Goal: Task Accomplishment & Management: Complete application form

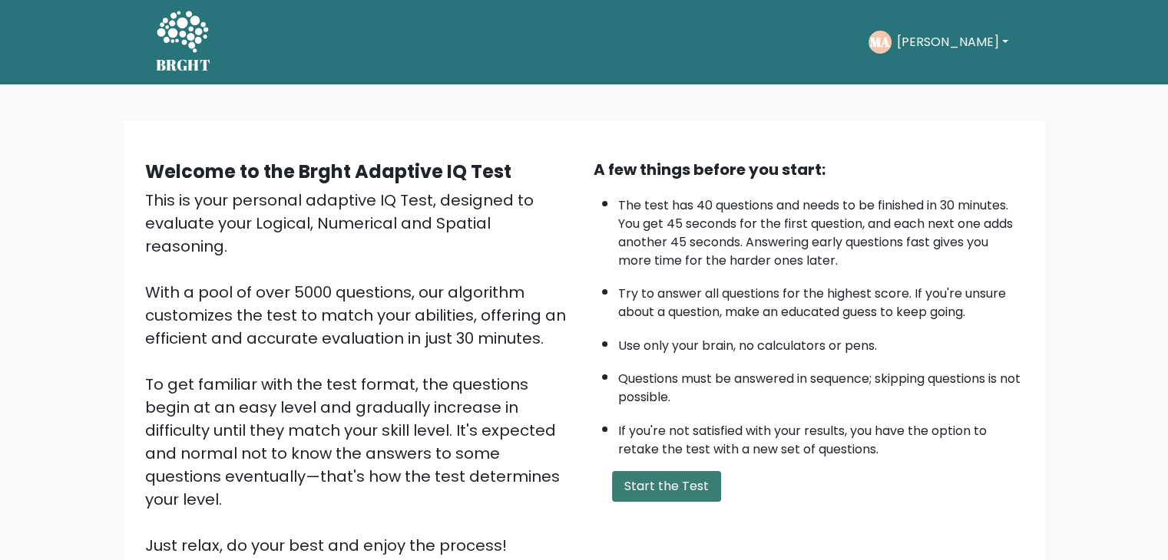
click at [700, 472] on button "Start the Test" at bounding box center [666, 486] width 109 height 31
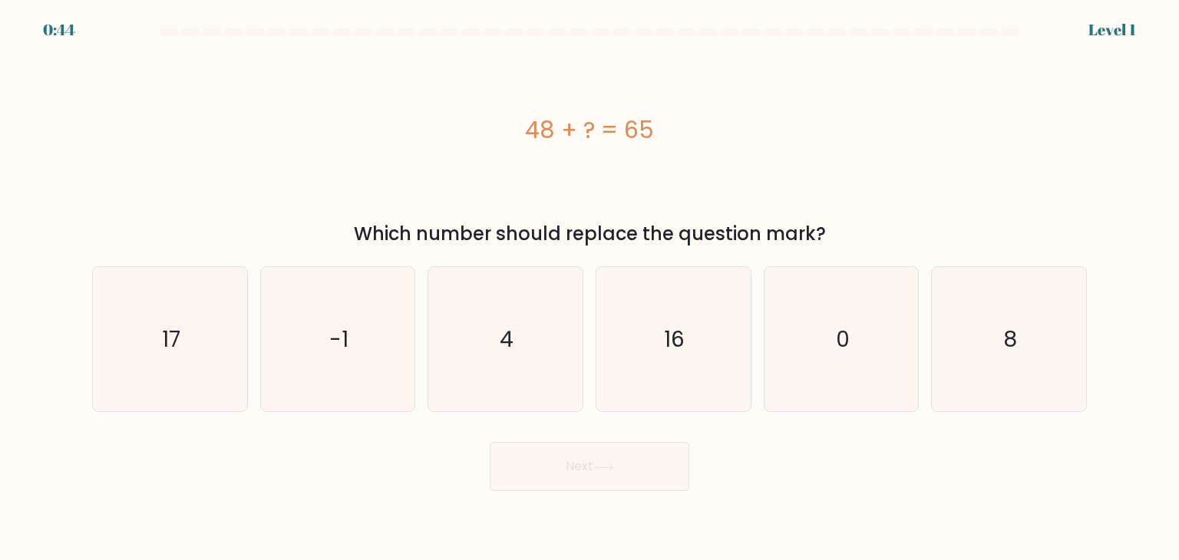
click at [700, 472] on div "Next" at bounding box center [589, 461] width 1013 height 61
click at [191, 368] on icon "17" at bounding box center [170, 339] width 144 height 144
click at [590, 288] on input "a. 17" at bounding box center [590, 284] width 1 height 8
radio input "true"
click at [544, 467] on button "Next" at bounding box center [590, 466] width 200 height 49
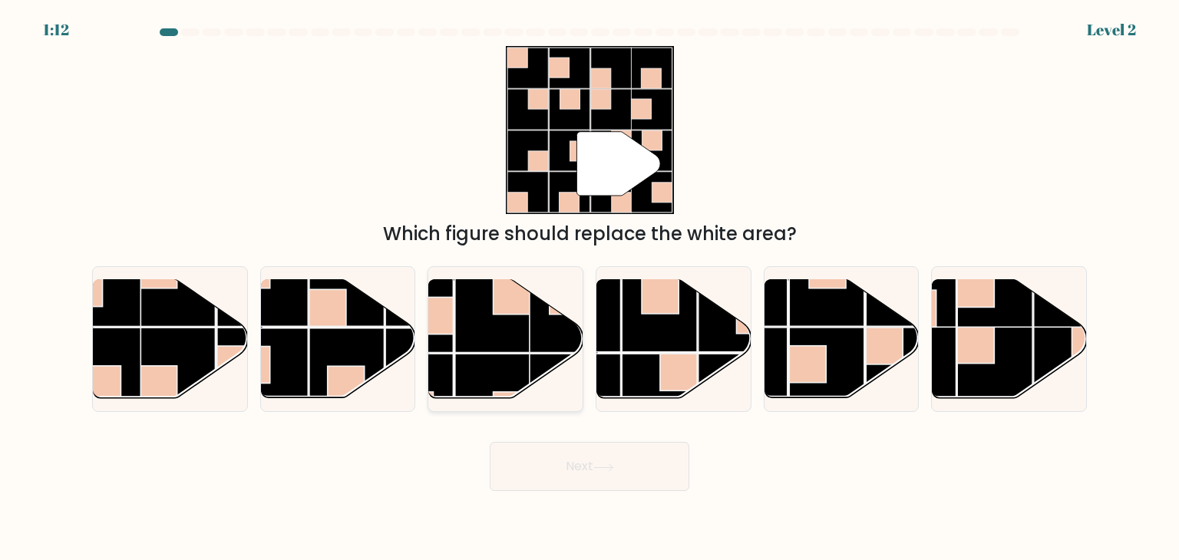
click at [479, 332] on rect at bounding box center [492, 314] width 75 height 75
click at [590, 288] on input "c." at bounding box center [590, 284] width 1 height 8
radio input "true"
click at [521, 465] on button "Next" at bounding box center [590, 466] width 200 height 49
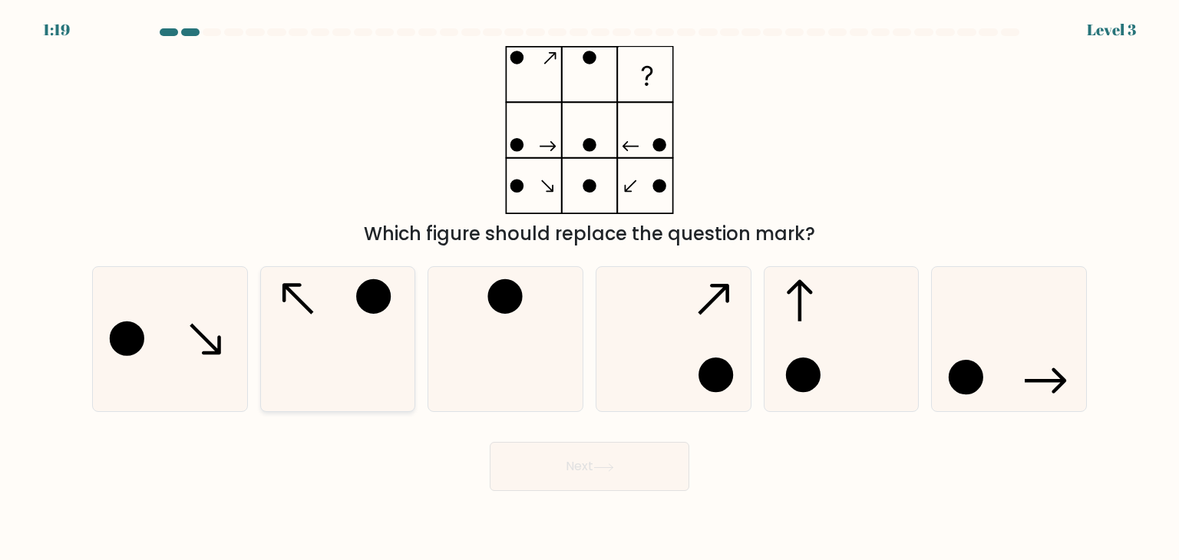
click at [389, 330] on icon at bounding box center [338, 339] width 144 height 144
click at [590, 288] on input "b." at bounding box center [590, 284] width 1 height 8
radio input "true"
click at [574, 452] on button "Next" at bounding box center [590, 466] width 200 height 49
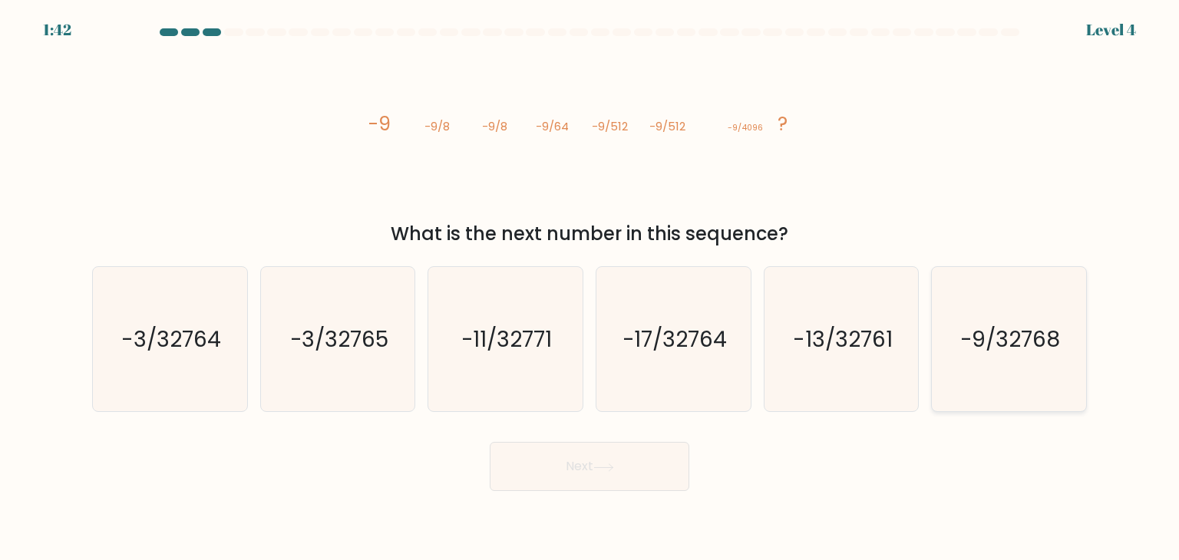
click at [952, 309] on icon "-9/32768" at bounding box center [1009, 339] width 144 height 144
click at [590, 288] on input "f. -9/32768" at bounding box center [590, 284] width 1 height 8
radio input "true"
click at [634, 481] on button "Next" at bounding box center [590, 466] width 200 height 49
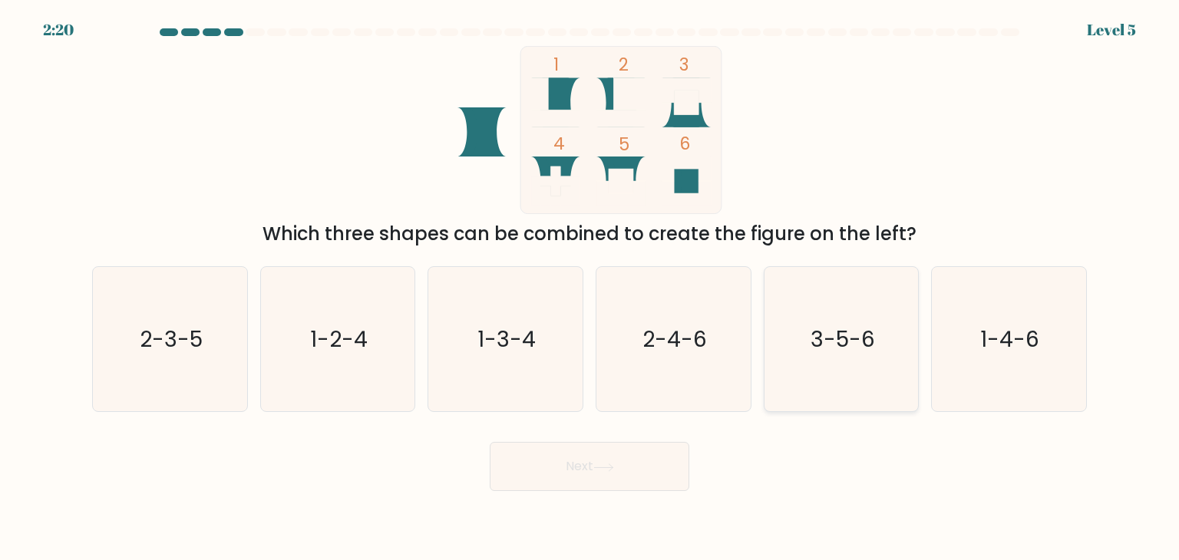
click at [847, 366] on icon "3-5-6" at bounding box center [841, 339] width 144 height 144
click at [590, 288] on input "e. 3-5-6" at bounding box center [590, 284] width 1 height 8
radio input "true"
click at [620, 476] on button "Next" at bounding box center [590, 466] width 200 height 49
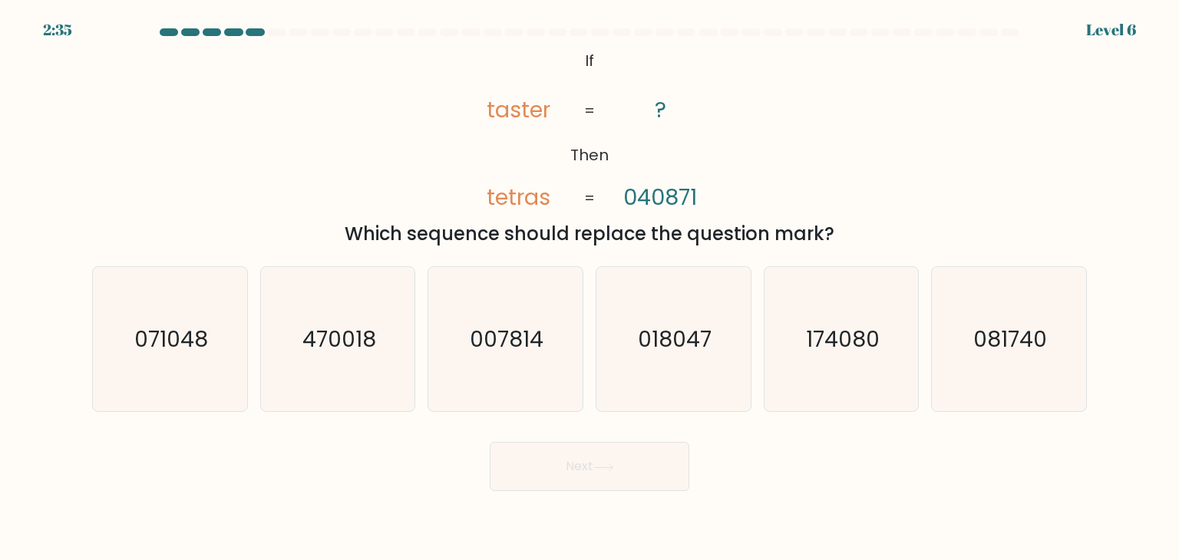
click at [210, 378] on icon "071048" at bounding box center [170, 339] width 144 height 144
click at [590, 288] on input "a. 071048" at bounding box center [590, 284] width 1 height 8
radio input "true"
click at [588, 475] on button "Next" at bounding box center [590, 466] width 200 height 49
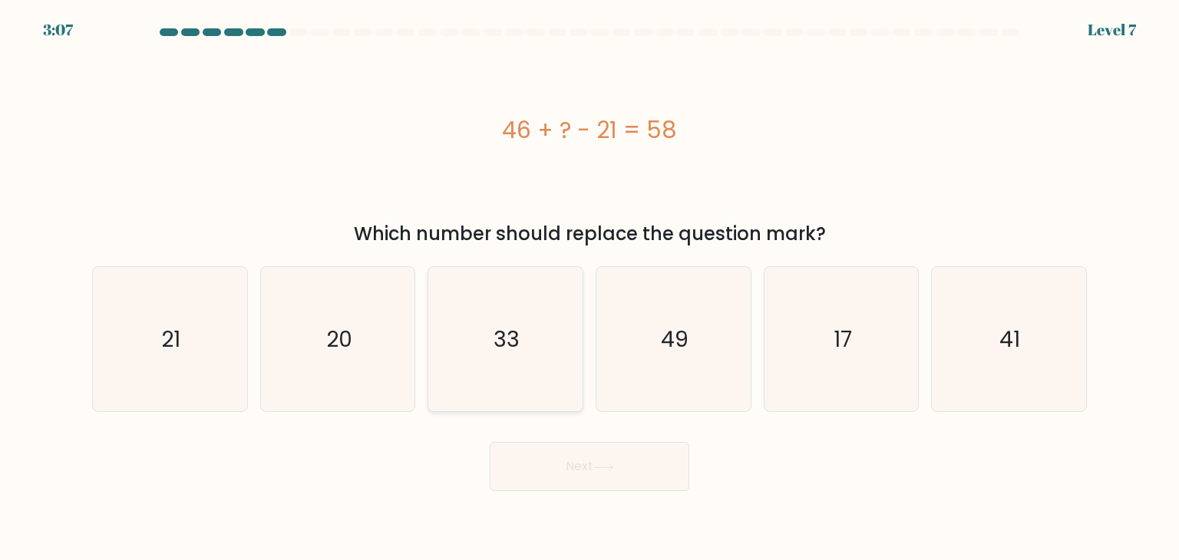
click at [510, 356] on icon "33" at bounding box center [505, 339] width 144 height 144
click at [590, 288] on input "c. 33" at bounding box center [590, 284] width 1 height 8
radio input "true"
click at [590, 458] on button "Next" at bounding box center [590, 466] width 200 height 49
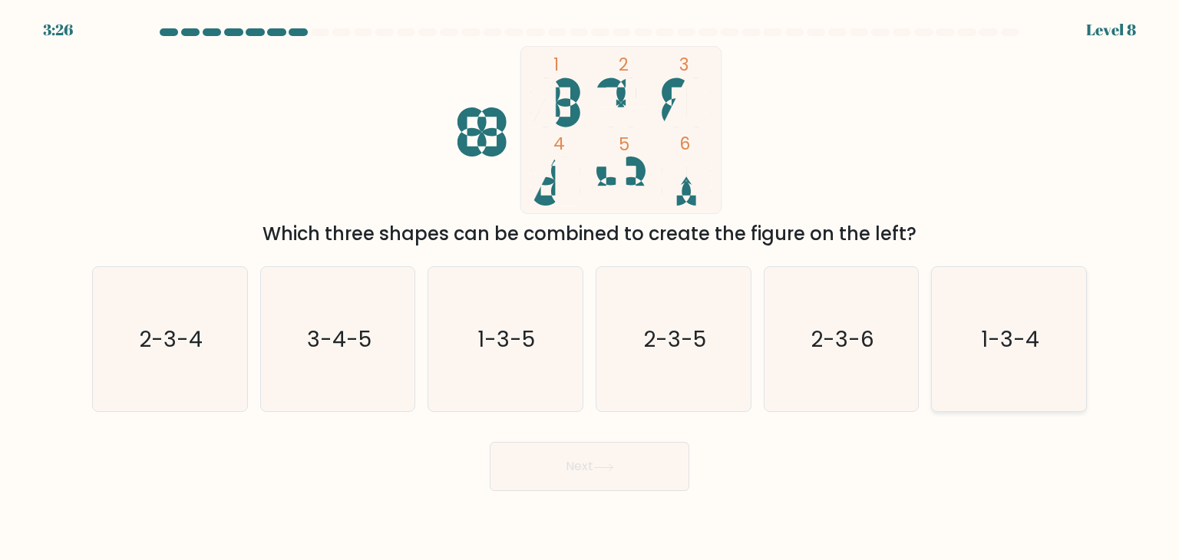
click at [1003, 384] on icon "1-3-4" at bounding box center [1009, 339] width 144 height 144
click at [590, 288] on input "f. 1-3-4" at bounding box center [590, 284] width 1 height 8
radio input "true"
click at [611, 485] on button "Next" at bounding box center [590, 466] width 200 height 49
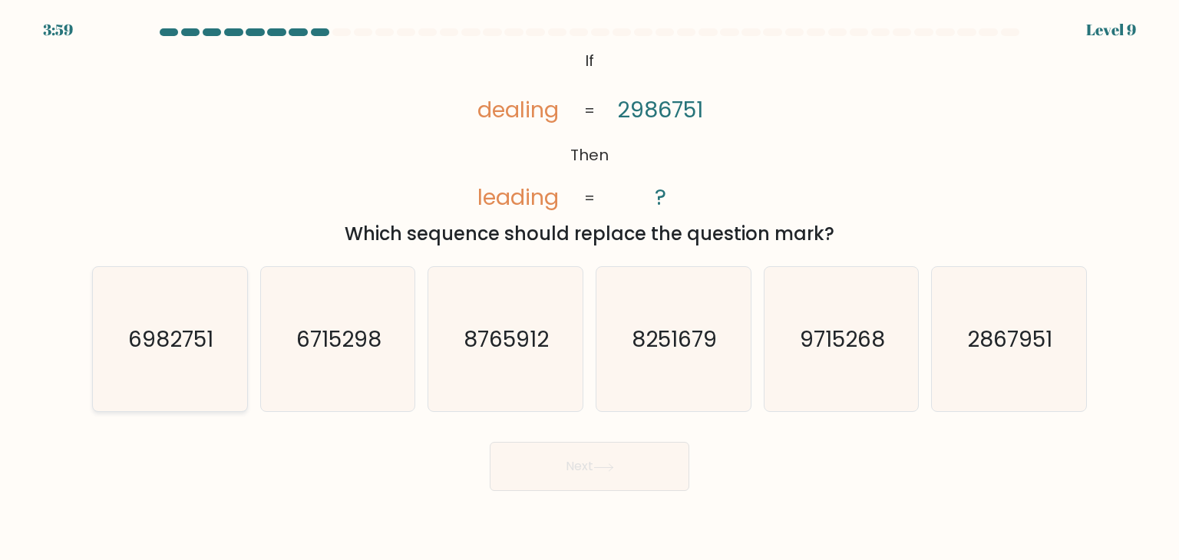
click at [239, 384] on icon "6982751" at bounding box center [170, 339] width 144 height 144
click at [590, 288] on input "a. 6982751" at bounding box center [590, 284] width 1 height 8
radio input "true"
click at [617, 479] on button "Next" at bounding box center [590, 466] width 200 height 49
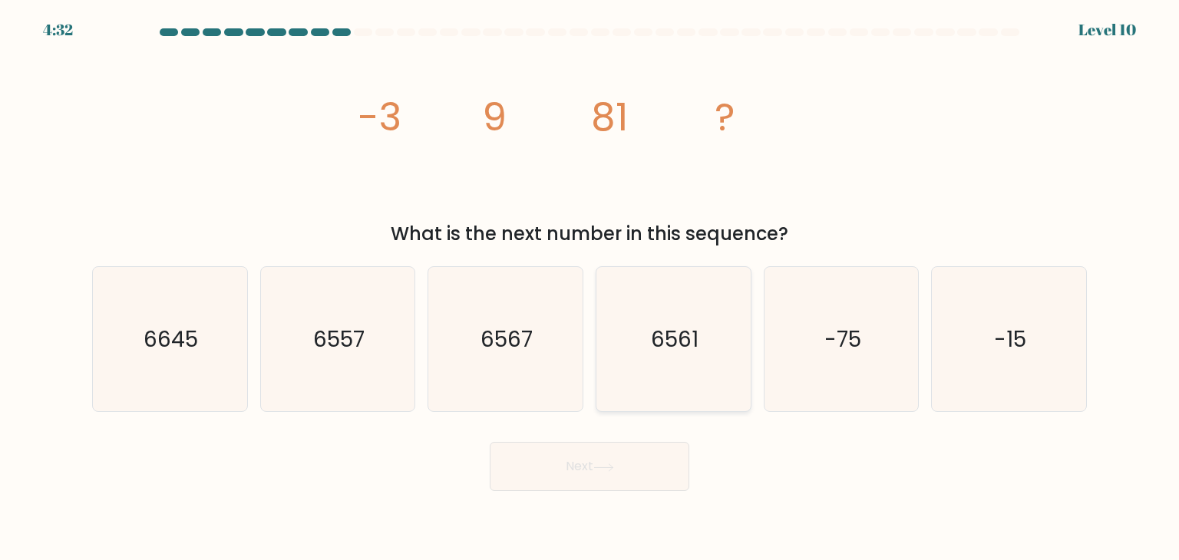
click at [653, 352] on text "6561" at bounding box center [675, 339] width 48 height 31
click at [590, 288] on input "d. 6561" at bounding box center [590, 284] width 1 height 8
radio input "true"
click at [633, 463] on button "Next" at bounding box center [590, 466] width 200 height 49
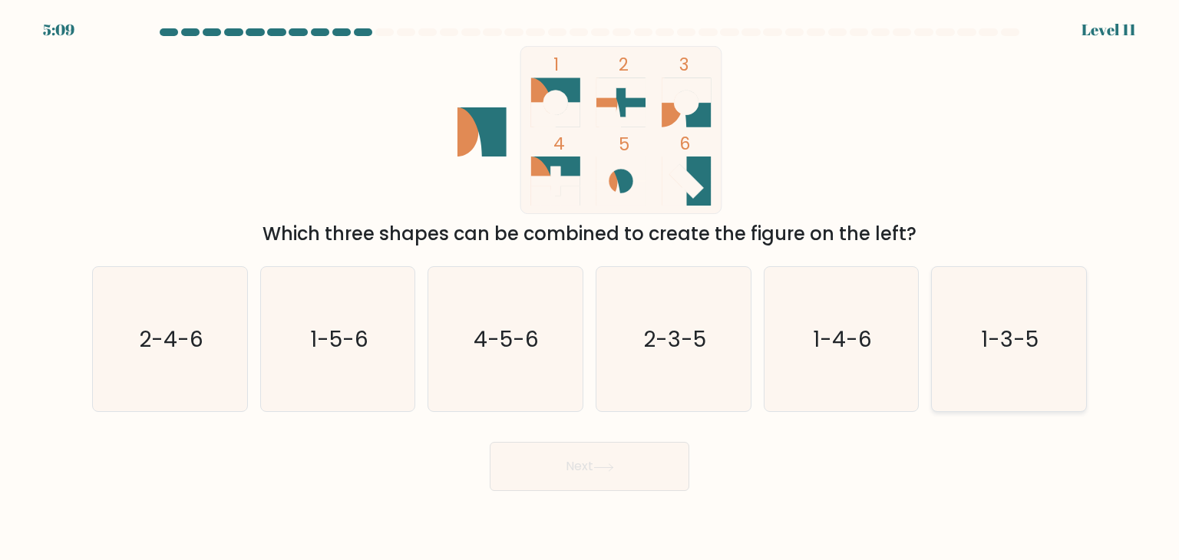
click at [1007, 365] on icon "1-3-5" at bounding box center [1009, 339] width 144 height 144
click at [590, 288] on input "f. 1-3-5" at bounding box center [590, 284] width 1 height 8
radio input "true"
click at [593, 462] on button "Next" at bounding box center [590, 466] width 200 height 49
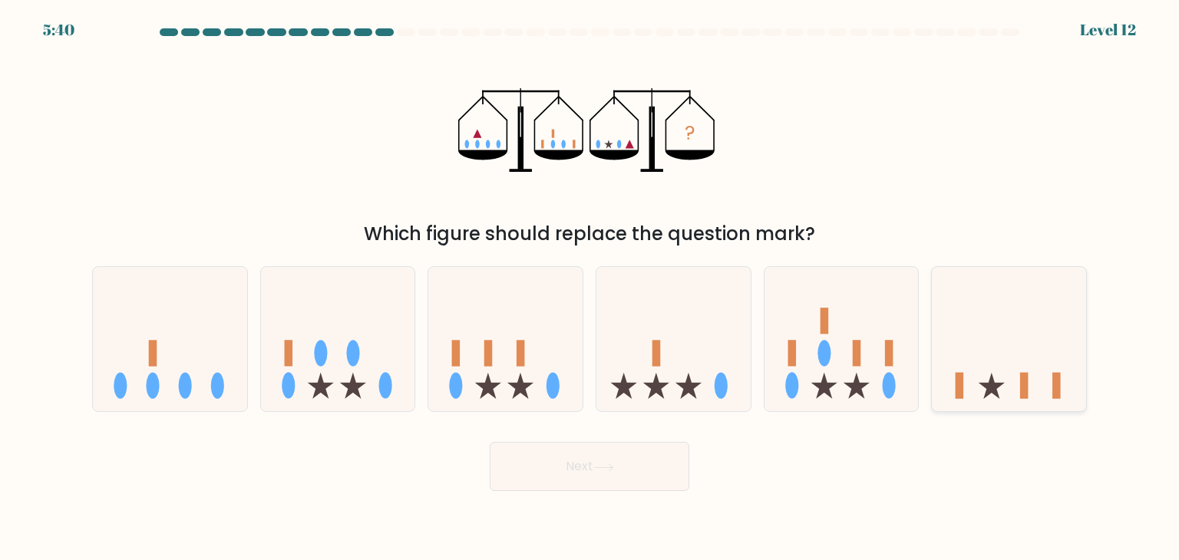
click at [991, 345] on icon at bounding box center [1009, 339] width 154 height 127
click at [590, 288] on input "f." at bounding box center [590, 284] width 1 height 8
radio input "true"
click at [633, 488] on button "Next" at bounding box center [590, 466] width 200 height 49
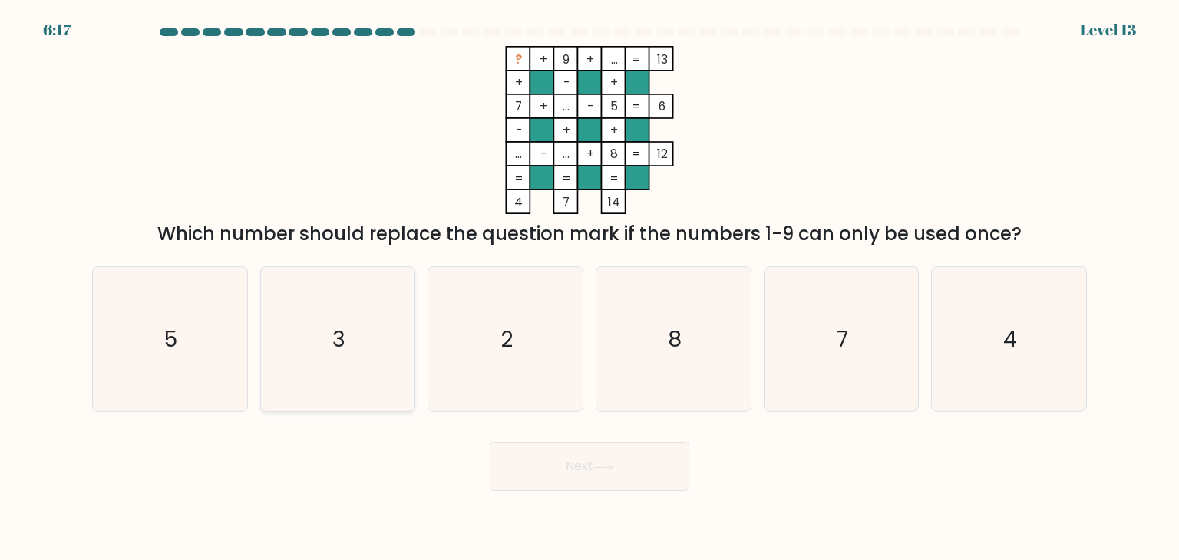
click at [350, 362] on icon "3" at bounding box center [338, 339] width 144 height 144
click at [590, 288] on input "b. 3" at bounding box center [590, 284] width 1 height 8
radio input "true"
click at [562, 461] on button "Next" at bounding box center [590, 466] width 200 height 49
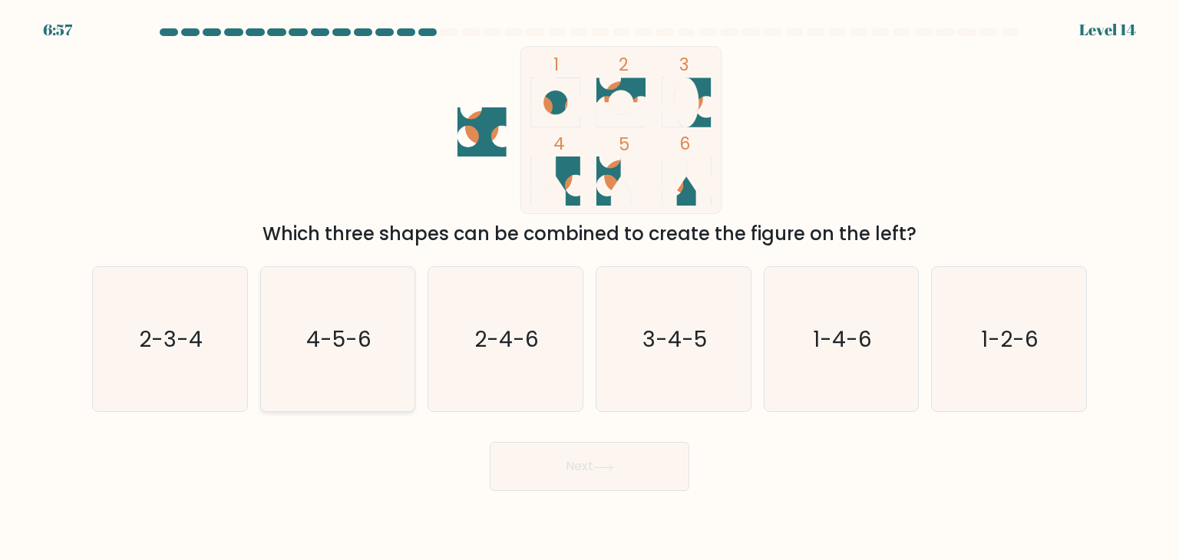
click at [361, 364] on icon "4-5-6" at bounding box center [338, 339] width 144 height 144
click at [590, 288] on input "b. 4-5-6" at bounding box center [590, 284] width 1 height 8
radio input "true"
click at [574, 462] on button "Next" at bounding box center [590, 466] width 200 height 49
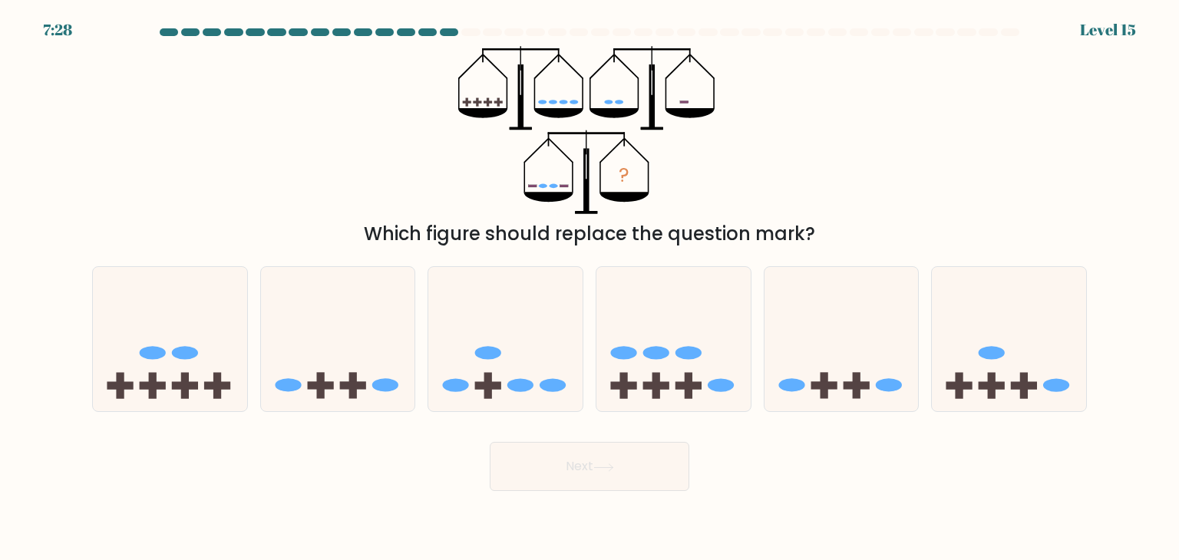
click at [1037, 428] on form at bounding box center [589, 259] width 1179 height 463
click at [197, 355] on ellipse at bounding box center [185, 353] width 26 height 13
click at [590, 288] on input "a." at bounding box center [590, 284] width 1 height 8
radio input "true"
click at [598, 473] on button "Next" at bounding box center [590, 466] width 200 height 49
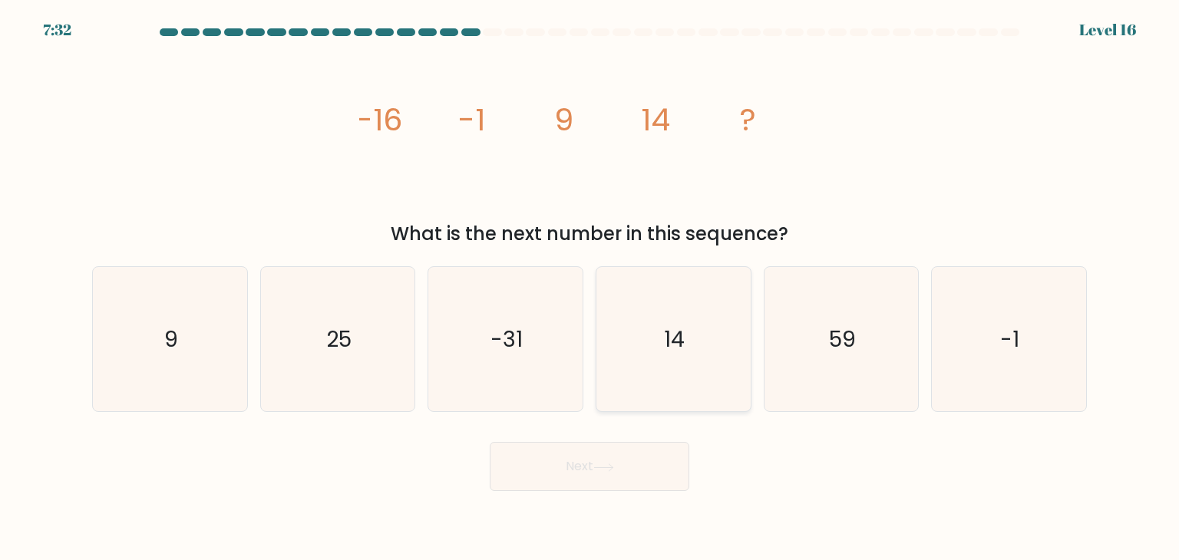
click at [664, 355] on icon "14" at bounding box center [673, 339] width 144 height 144
click at [590, 288] on input "d. 14" at bounding box center [590, 284] width 1 height 8
radio input "true"
click at [626, 445] on button "Next" at bounding box center [590, 466] width 200 height 49
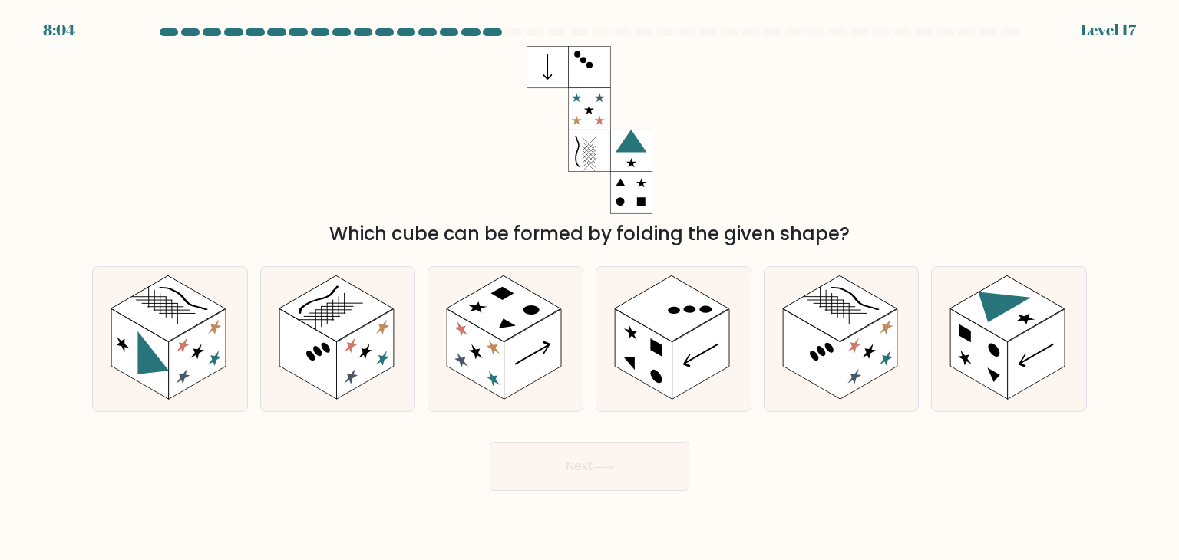
click at [189, 385] on rect at bounding box center [198, 354] width 58 height 91
click at [590, 288] on input "a." at bounding box center [590, 284] width 1 height 8
radio input "true"
click at [600, 484] on button "Next" at bounding box center [590, 466] width 200 height 49
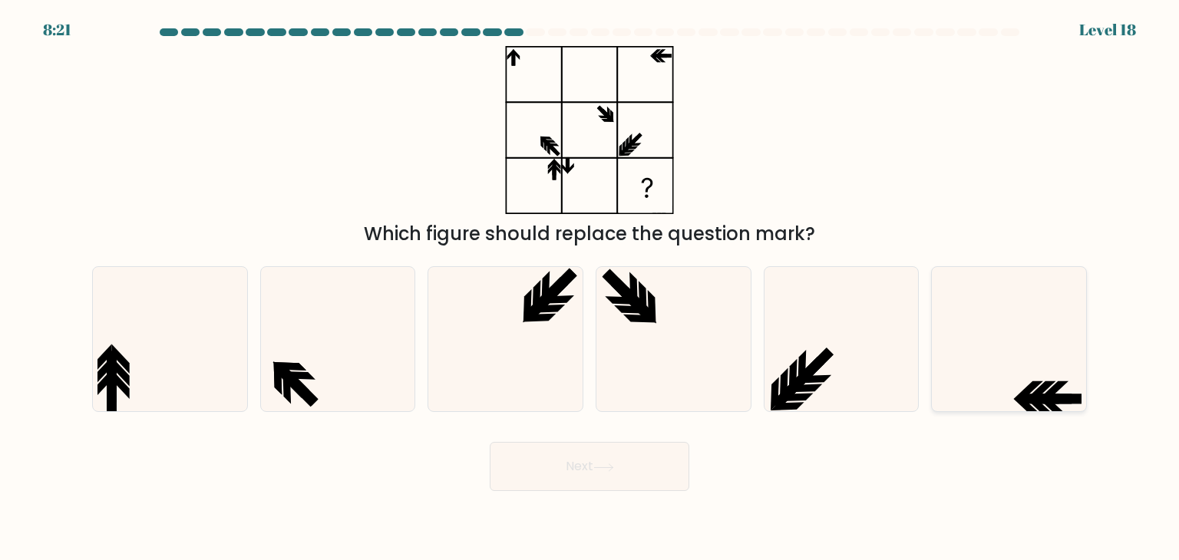
click at [1032, 332] on icon at bounding box center [1009, 339] width 144 height 144
click at [590, 288] on input "f." at bounding box center [590, 284] width 1 height 8
radio input "true"
click at [565, 467] on button "Next" at bounding box center [590, 466] width 200 height 49
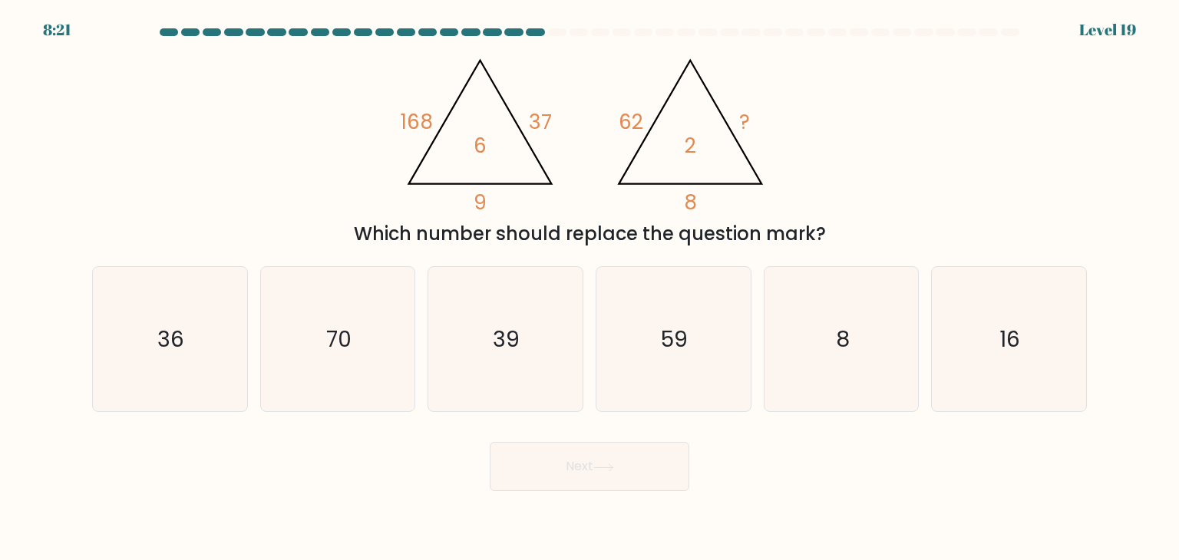
click at [286, 114] on div "@import url('https://fonts.googleapis.com/css?family=Abril+Fatface:400,100,100i…" at bounding box center [589, 147] width 1013 height 202
click at [251, 166] on div "@import url('https://fonts.googleapis.com/css?family=Abril+Fatface:400,100,100i…" at bounding box center [589, 147] width 1013 height 202
click at [173, 339] on text "36" at bounding box center [171, 339] width 27 height 31
click at [590, 288] on input "a. 36" at bounding box center [590, 284] width 1 height 8
radio input "true"
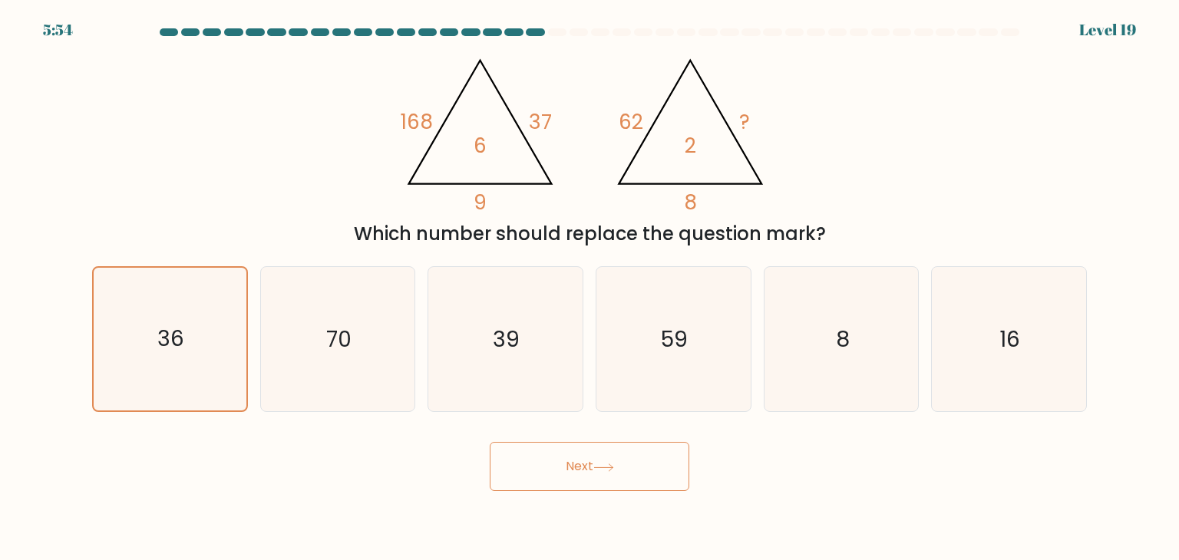
click at [605, 476] on button "Next" at bounding box center [590, 466] width 200 height 49
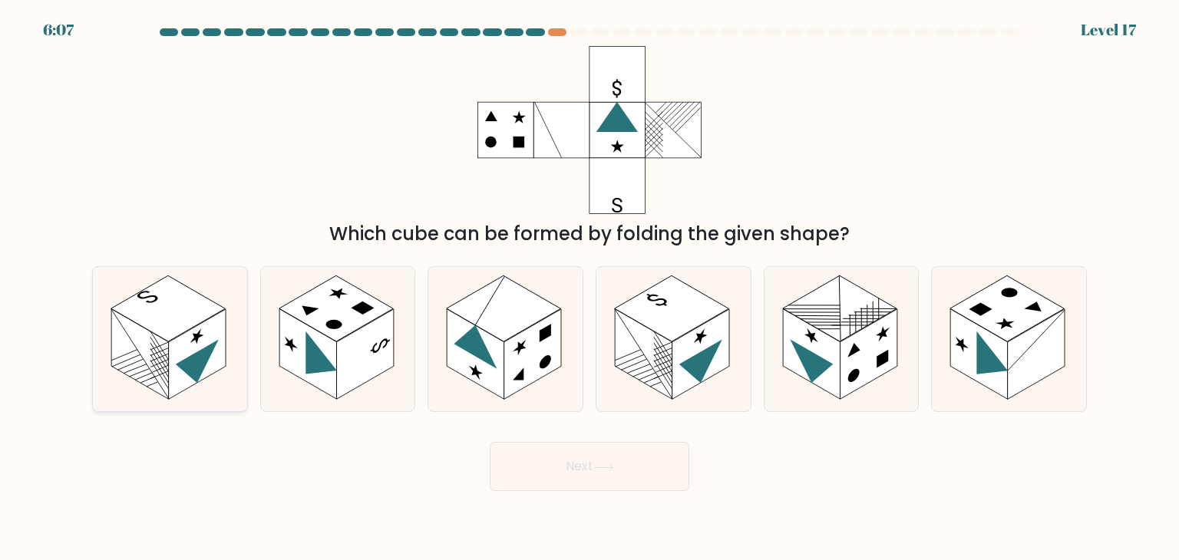
click at [186, 345] on rect at bounding box center [198, 354] width 58 height 91
click at [590, 288] on input "a." at bounding box center [590, 284] width 1 height 8
radio input "true"
click at [577, 467] on button "Next" at bounding box center [590, 466] width 200 height 49
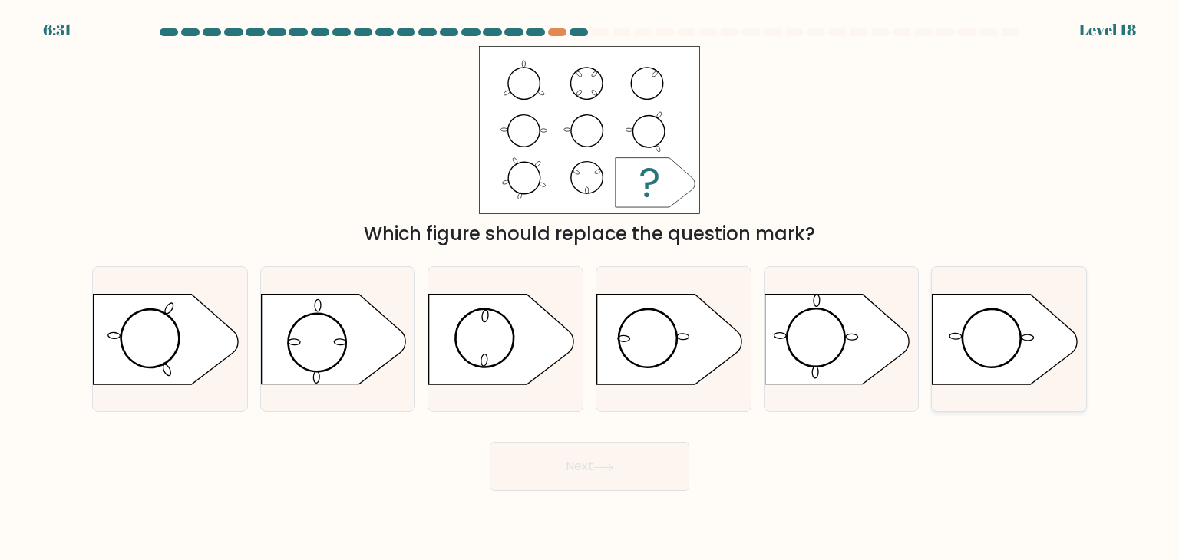
click at [973, 356] on icon at bounding box center [1005, 340] width 144 height 90
click at [590, 288] on input "f." at bounding box center [590, 284] width 1 height 8
radio input "true"
click at [575, 487] on button "Next" at bounding box center [590, 466] width 200 height 49
click at [575, 486] on button "Next" at bounding box center [590, 466] width 200 height 49
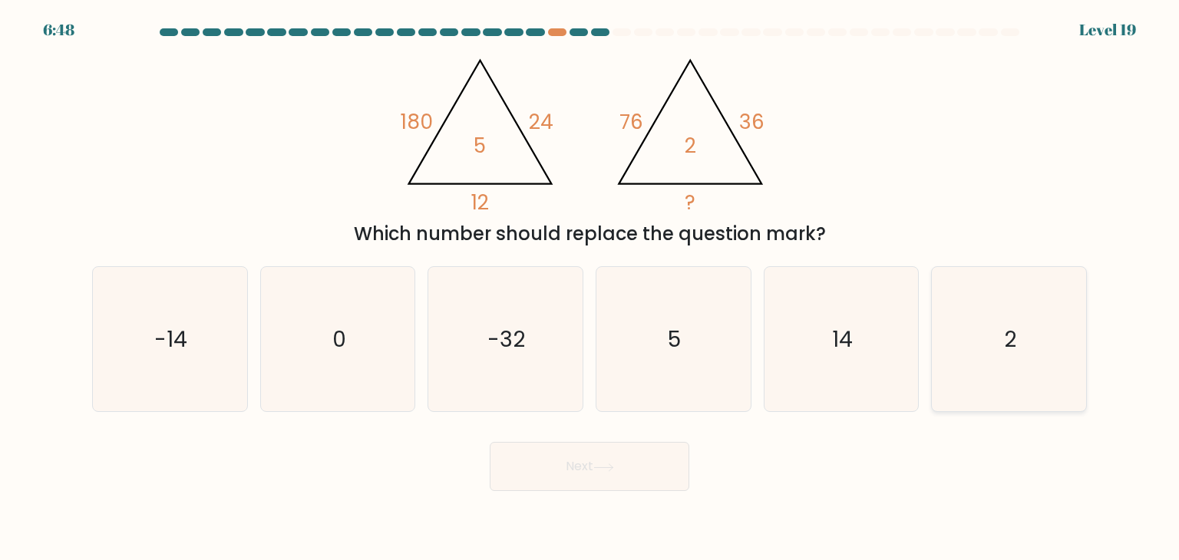
click at [1005, 368] on icon "2" at bounding box center [1009, 339] width 144 height 144
click at [590, 288] on input "f. 2" at bounding box center [590, 284] width 1 height 8
radio input "true"
click at [613, 480] on button "Next" at bounding box center [590, 466] width 200 height 49
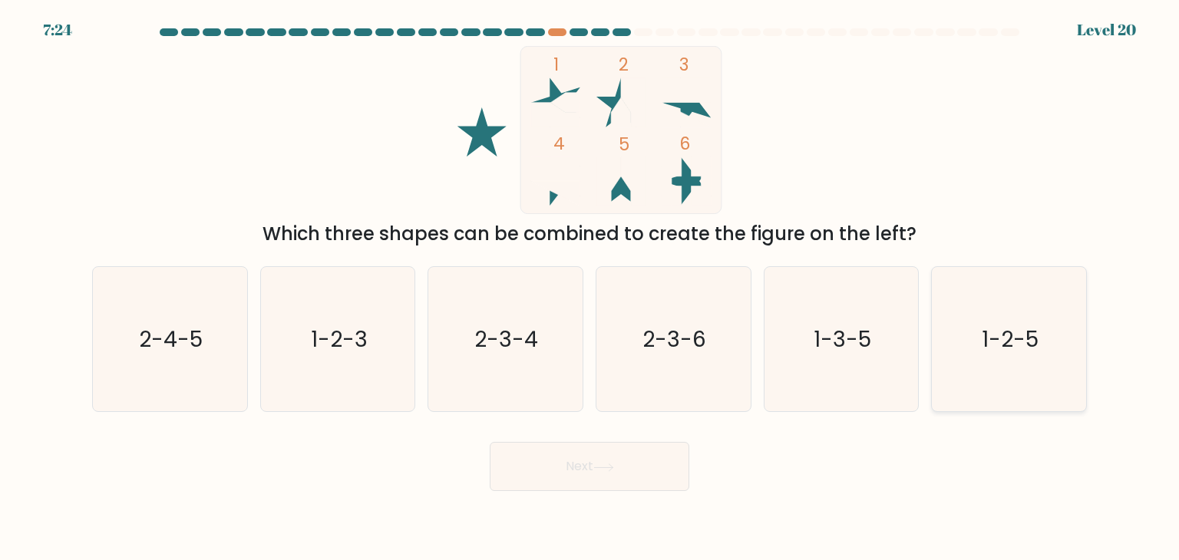
click at [1012, 375] on icon "1-2-5" at bounding box center [1009, 339] width 144 height 144
click at [590, 288] on input "f. 1-2-5" at bounding box center [590, 284] width 1 height 8
radio input "true"
click at [614, 454] on button "Next" at bounding box center [590, 466] width 200 height 49
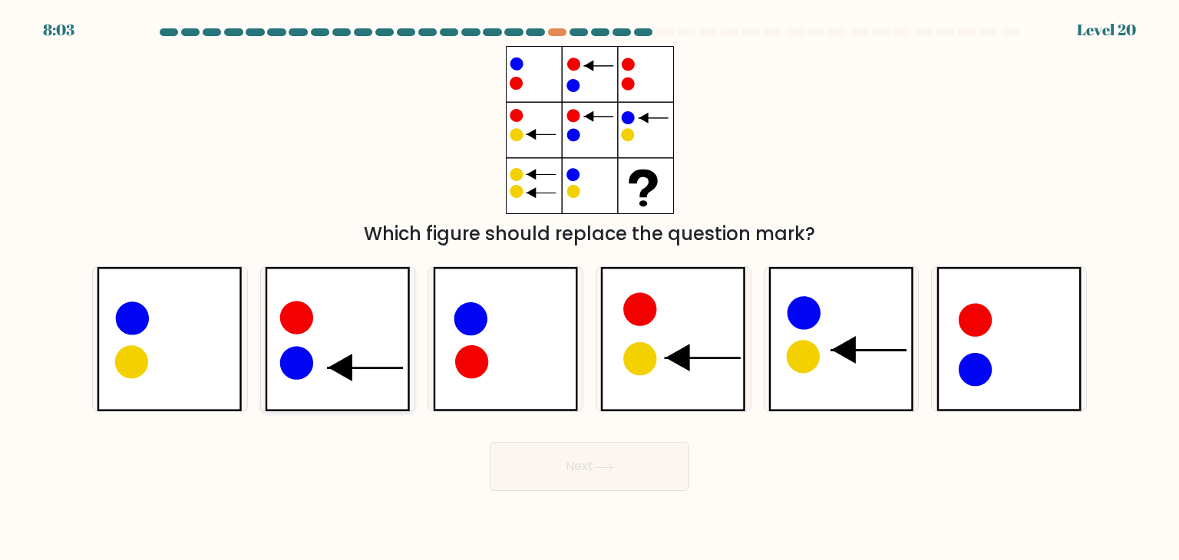
click at [365, 391] on icon at bounding box center [338, 339] width 146 height 144
click at [590, 288] on input "b." at bounding box center [590, 284] width 1 height 8
radio input "true"
click at [596, 467] on button "Next" at bounding box center [590, 466] width 200 height 49
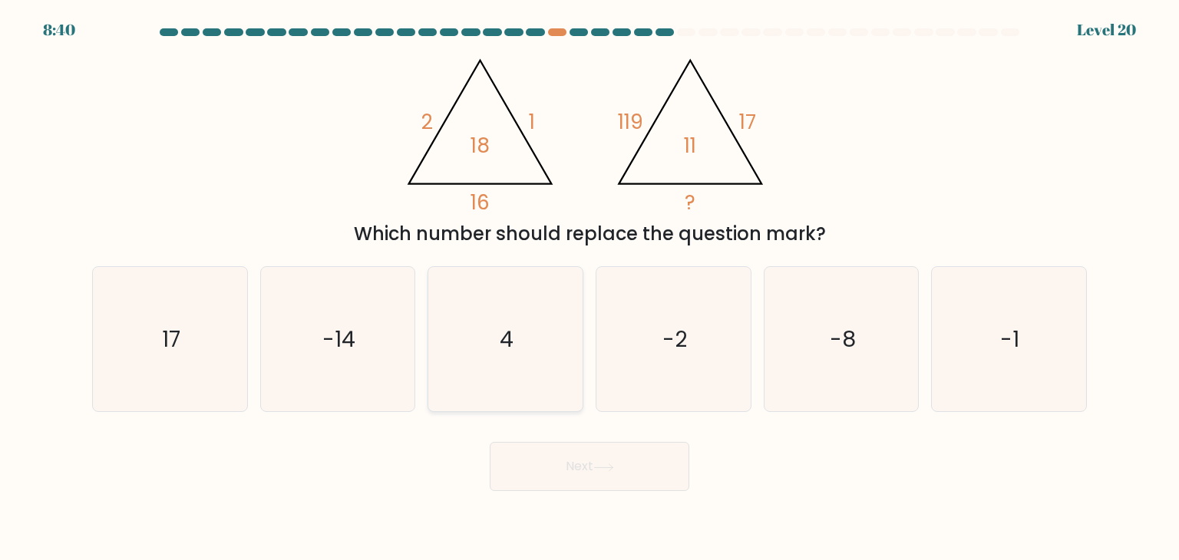
click at [556, 387] on icon "4" at bounding box center [505, 339] width 144 height 144
click at [590, 288] on input "c. 4" at bounding box center [590, 284] width 1 height 8
radio input "true"
click at [621, 460] on button "Next" at bounding box center [590, 466] width 200 height 49
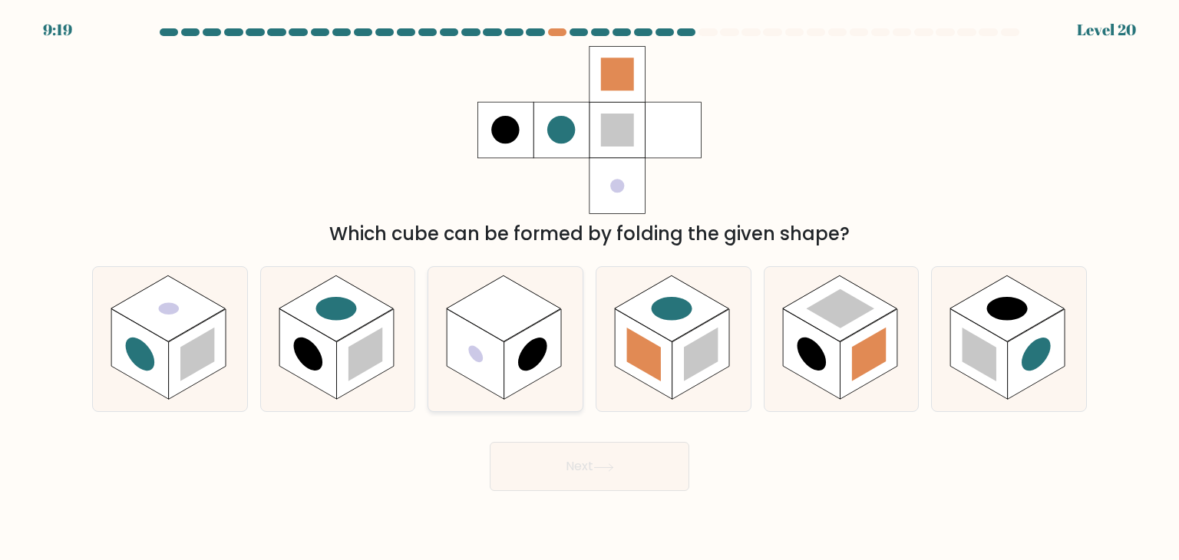
click at [553, 389] on icon at bounding box center [505, 339] width 154 height 144
click at [590, 288] on input "c." at bounding box center [590, 284] width 1 height 8
radio input "true"
click at [582, 478] on button "Next" at bounding box center [590, 466] width 200 height 49
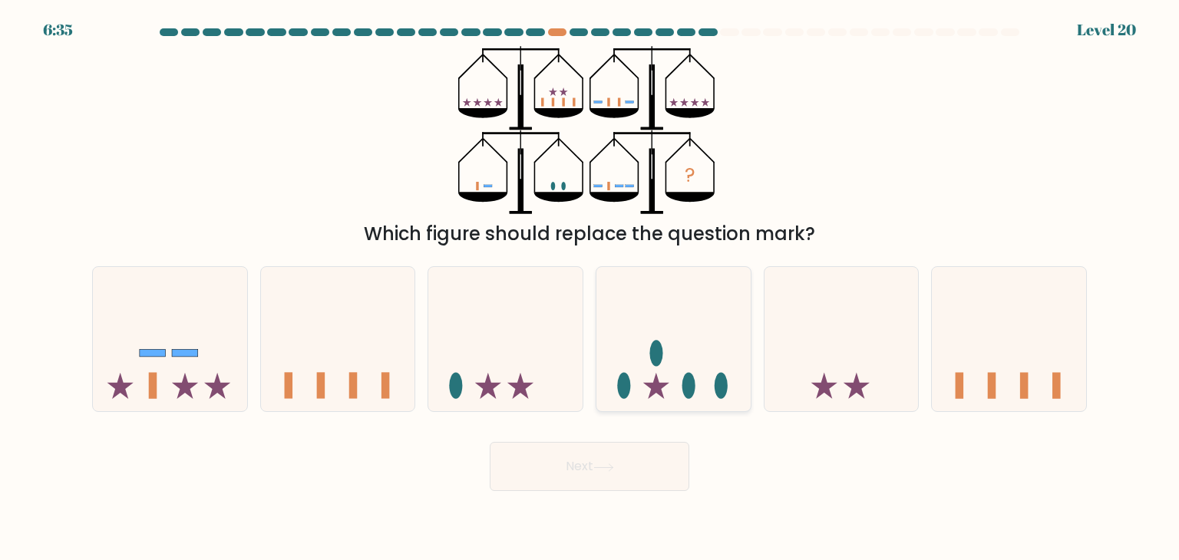
click at [703, 374] on icon at bounding box center [674, 339] width 154 height 127
click at [590, 288] on input "d." at bounding box center [590, 284] width 1 height 8
radio input "true"
click at [593, 472] on button "Next" at bounding box center [590, 466] width 200 height 49
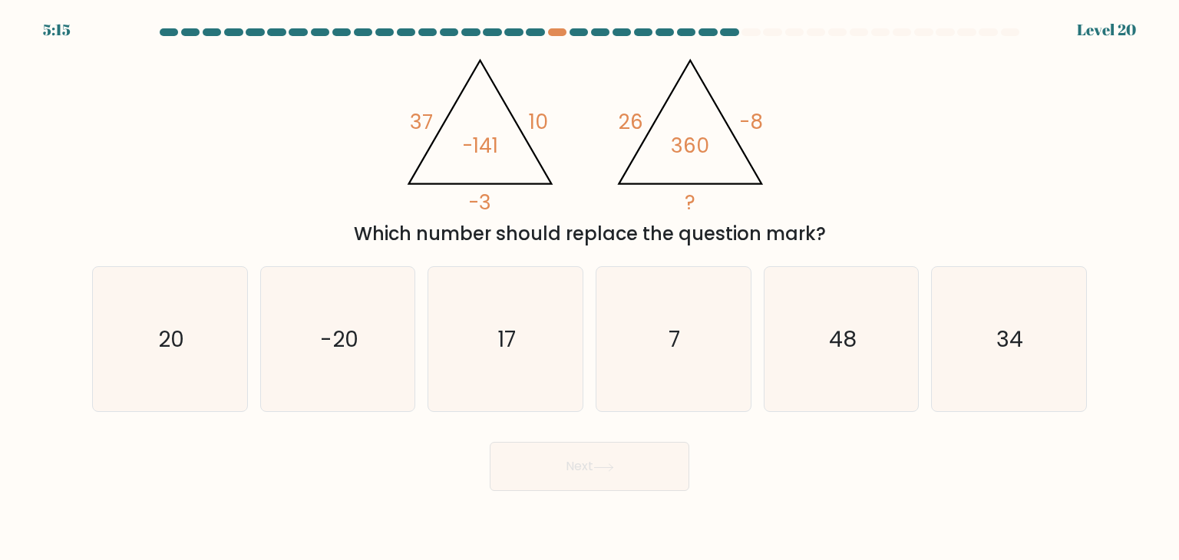
click at [375, 456] on div "Next" at bounding box center [589, 461] width 1013 height 61
click at [196, 354] on icon "20" at bounding box center [170, 339] width 144 height 144
click at [590, 288] on input "a. 20" at bounding box center [590, 284] width 1 height 8
radio input "true"
click at [632, 449] on button "Next" at bounding box center [590, 466] width 200 height 49
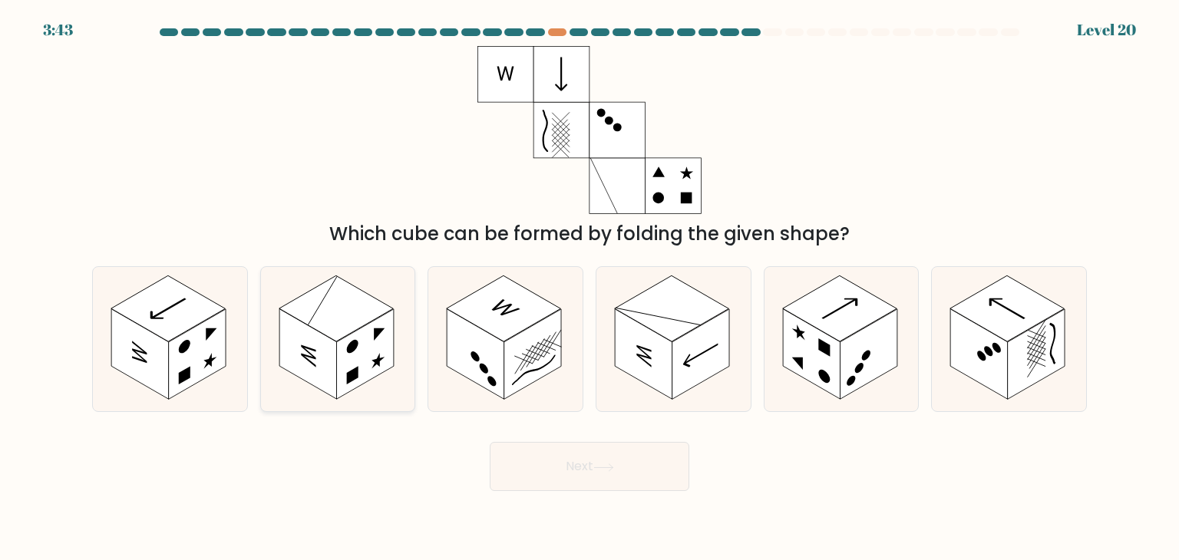
click at [340, 344] on rect at bounding box center [365, 354] width 58 height 91
click at [590, 288] on input "b." at bounding box center [590, 284] width 1 height 8
radio input "true"
click at [538, 463] on button "Next" at bounding box center [590, 466] width 200 height 49
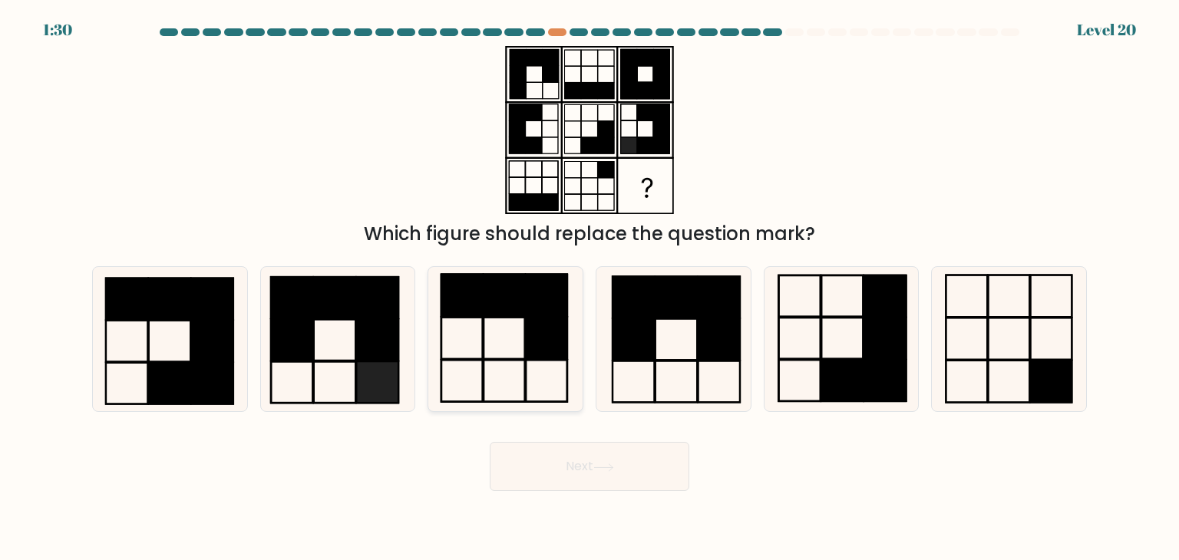
click at [517, 366] on icon at bounding box center [505, 339] width 144 height 144
click at [590, 288] on input "c." at bounding box center [590, 284] width 1 height 8
radio input "true"
click at [590, 458] on button "Next" at bounding box center [590, 466] width 200 height 49
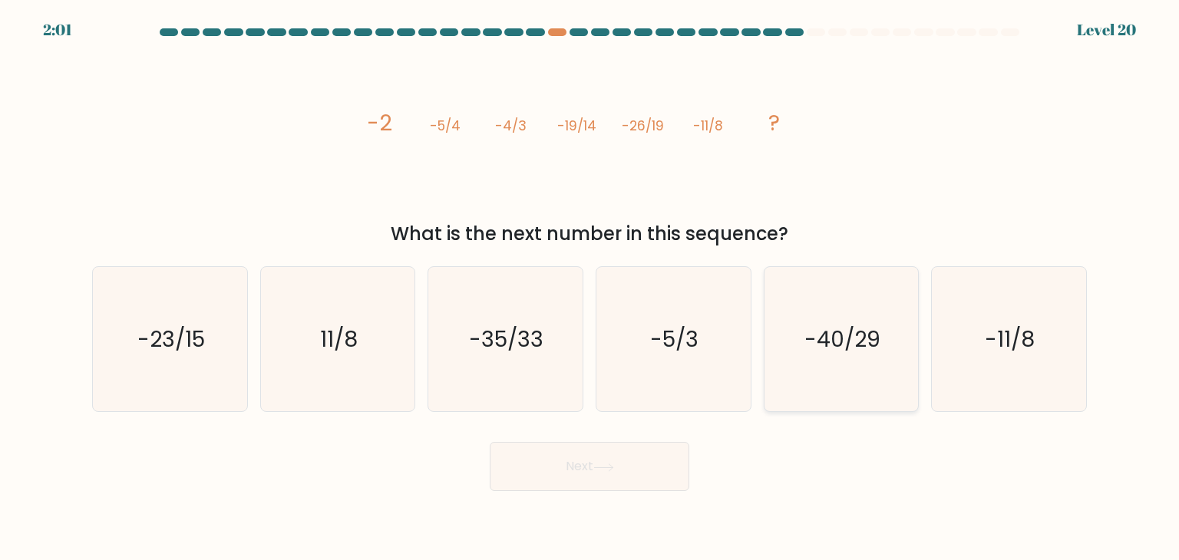
click at [795, 375] on icon "-40/29" at bounding box center [841, 339] width 144 height 144
click at [590, 288] on input "e. -40/29" at bounding box center [590, 284] width 1 height 8
radio input "true"
click at [604, 482] on button "Next" at bounding box center [590, 466] width 200 height 49
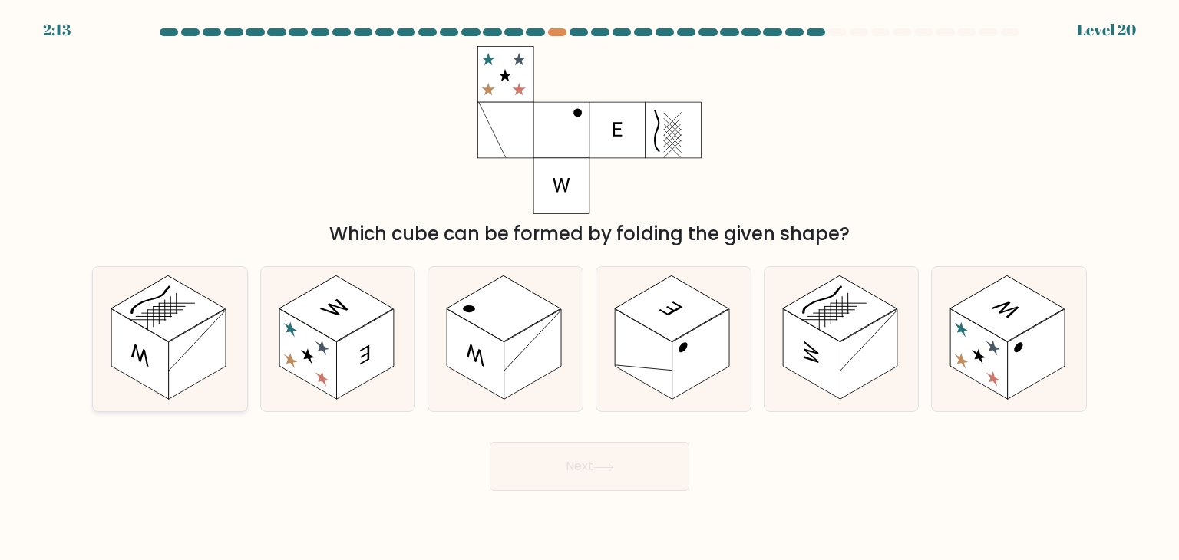
click at [168, 387] on rect at bounding box center [140, 354] width 58 height 91
click at [590, 288] on input "a." at bounding box center [590, 284] width 1 height 8
radio input "true"
click at [585, 472] on button "Next" at bounding box center [590, 466] width 200 height 49
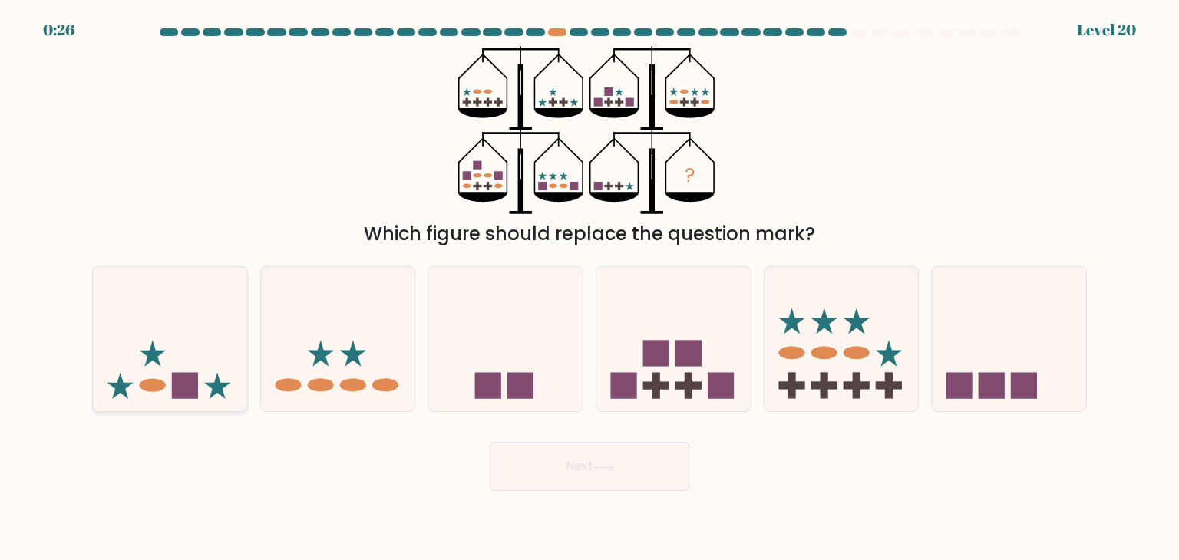
click at [174, 365] on icon at bounding box center [170, 339] width 154 height 127
click at [590, 288] on input "a." at bounding box center [590, 284] width 1 height 8
radio input "true"
click at [573, 461] on button "Next" at bounding box center [590, 466] width 200 height 49
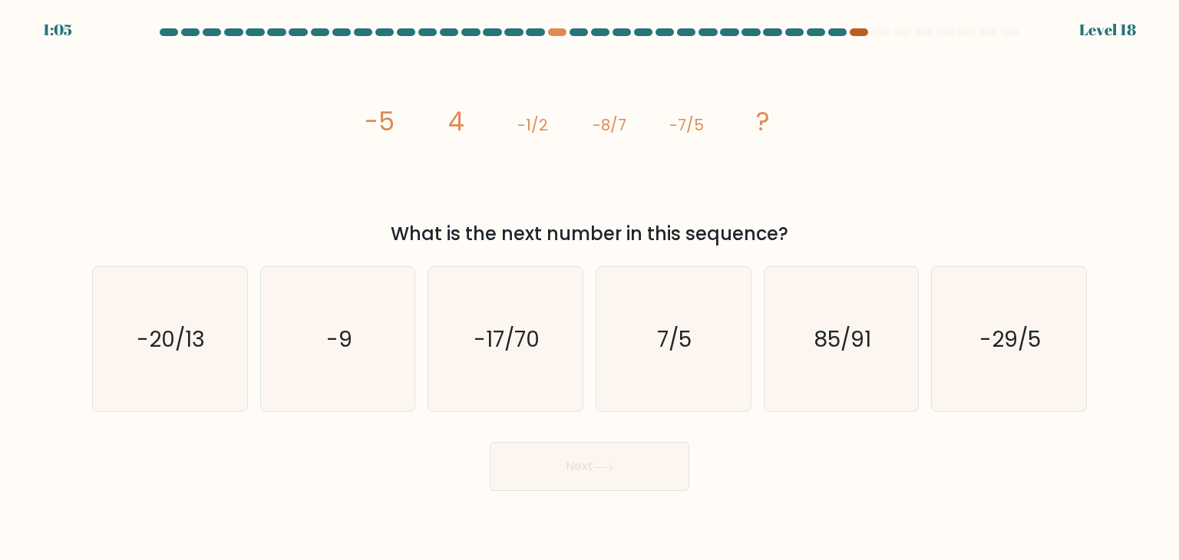
click at [861, 32] on div at bounding box center [859, 32] width 18 height 8
click at [858, 28] on div at bounding box center [859, 32] width 18 height 8
click at [863, 31] on div at bounding box center [859, 32] width 18 height 8
click at [854, 31] on div at bounding box center [859, 32] width 18 height 8
click at [853, 31] on div at bounding box center [859, 32] width 18 height 8
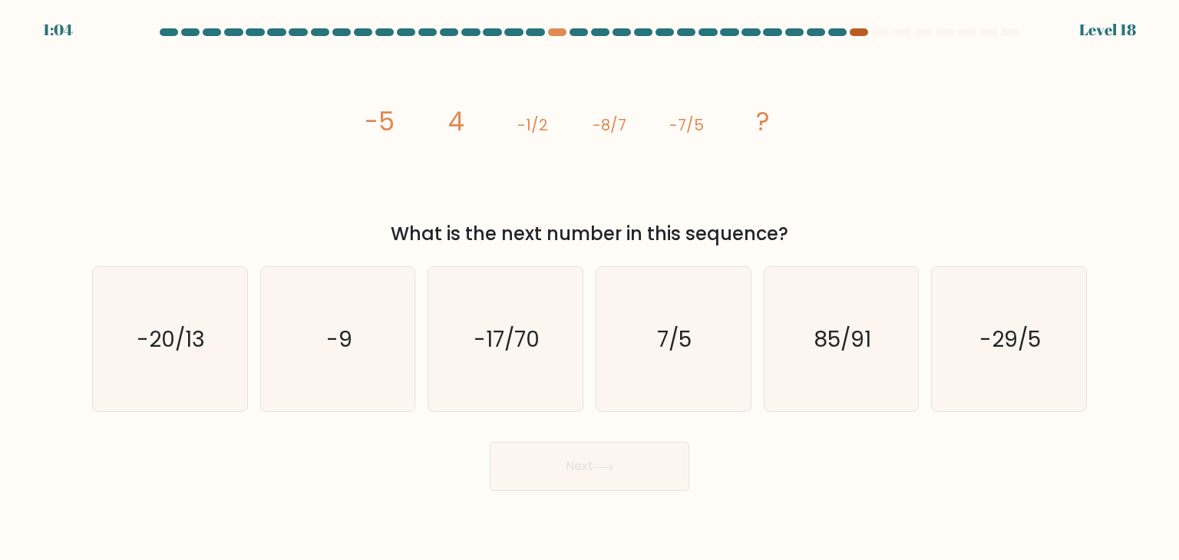
click at [854, 31] on div at bounding box center [859, 32] width 18 height 8
click at [856, 31] on div at bounding box center [859, 32] width 18 height 8
click at [857, 31] on div at bounding box center [859, 32] width 18 height 8
click at [859, 31] on div at bounding box center [859, 32] width 18 height 8
click at [864, 34] on div at bounding box center [859, 32] width 18 height 8
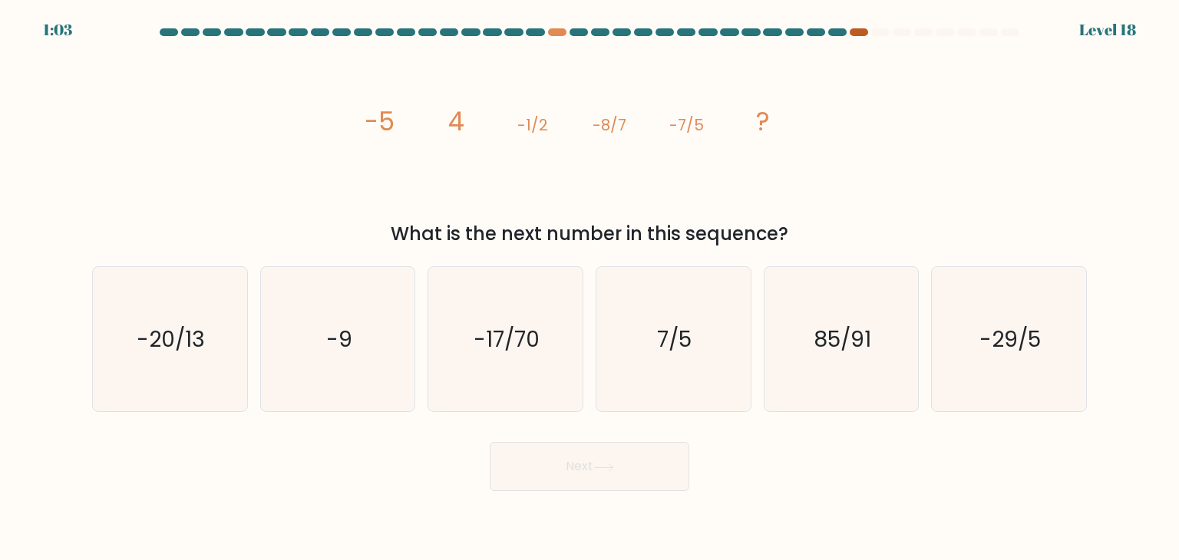
click at [861, 31] on div at bounding box center [859, 32] width 18 height 8
click at [861, 32] on div at bounding box center [859, 32] width 18 height 8
click at [860, 32] on div at bounding box center [859, 32] width 18 height 8
click at [861, 34] on div at bounding box center [859, 32] width 18 height 8
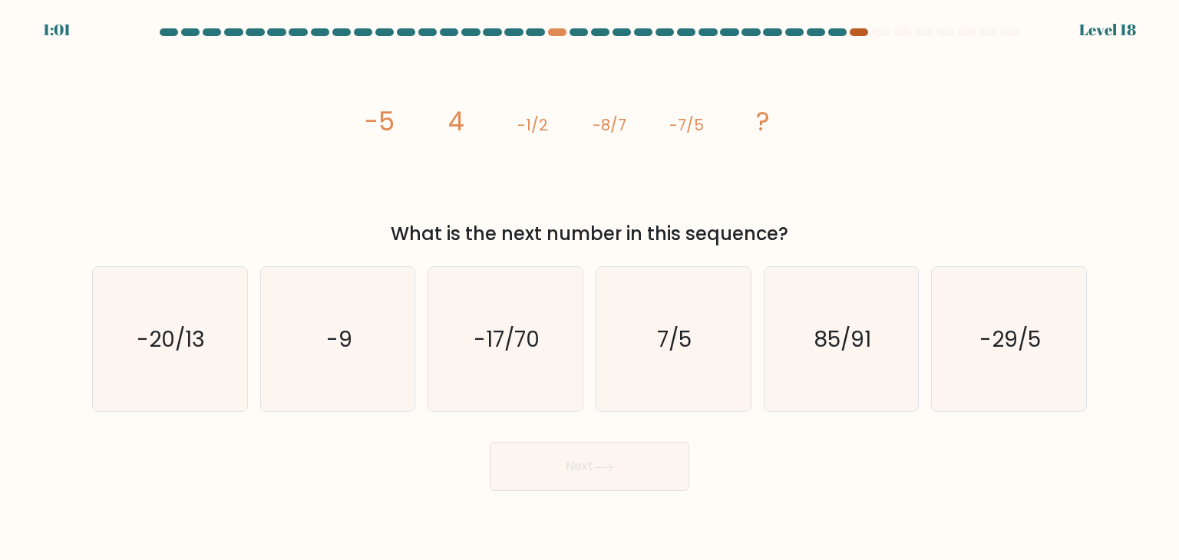
click at [860, 32] on div at bounding box center [859, 32] width 18 height 8
click at [859, 34] on div at bounding box center [859, 32] width 18 height 8
click at [860, 33] on div at bounding box center [859, 32] width 18 height 8
click at [892, 221] on div "What is the next number in this sequence?" at bounding box center [589, 234] width 977 height 28
click at [1159, 126] on form at bounding box center [589, 259] width 1179 height 463
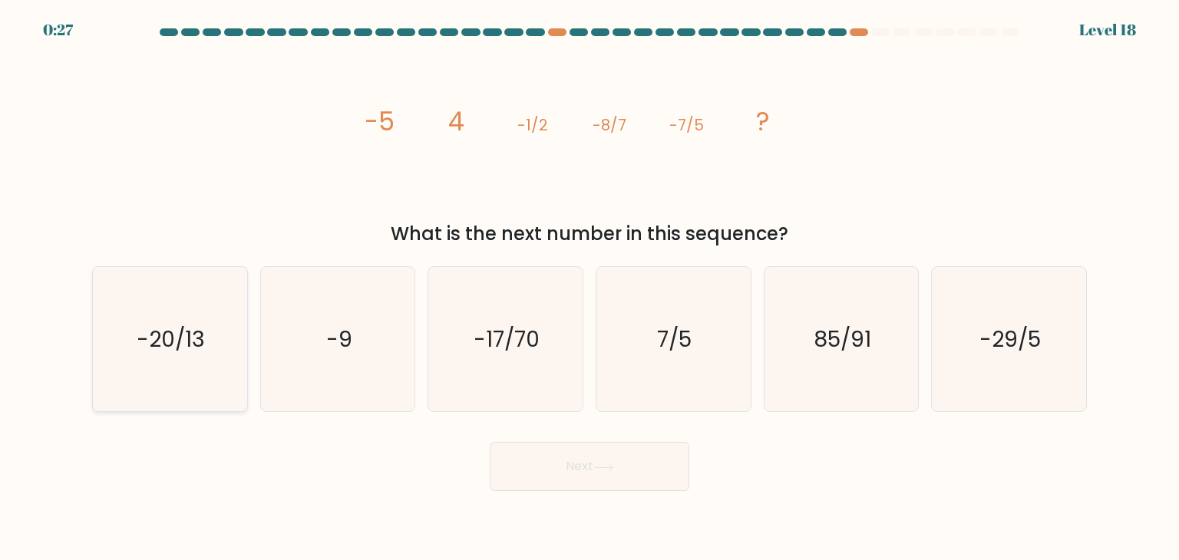
click at [180, 362] on icon "-20/13" at bounding box center [170, 339] width 144 height 144
click at [590, 288] on input "a. -20/13" at bounding box center [590, 284] width 1 height 8
radio input "true"
click at [585, 461] on button "Next" at bounding box center [590, 466] width 200 height 49
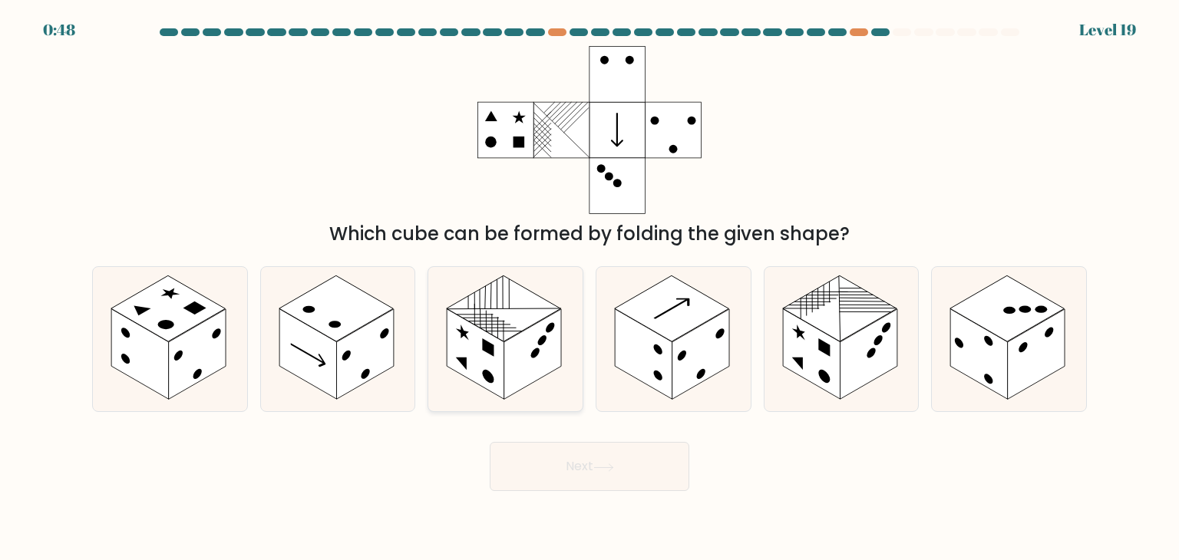
click at [521, 378] on rect at bounding box center [533, 354] width 58 height 91
click at [590, 288] on input "c." at bounding box center [590, 284] width 1 height 8
radio input "true"
click at [574, 463] on button "Next" at bounding box center [590, 466] width 200 height 49
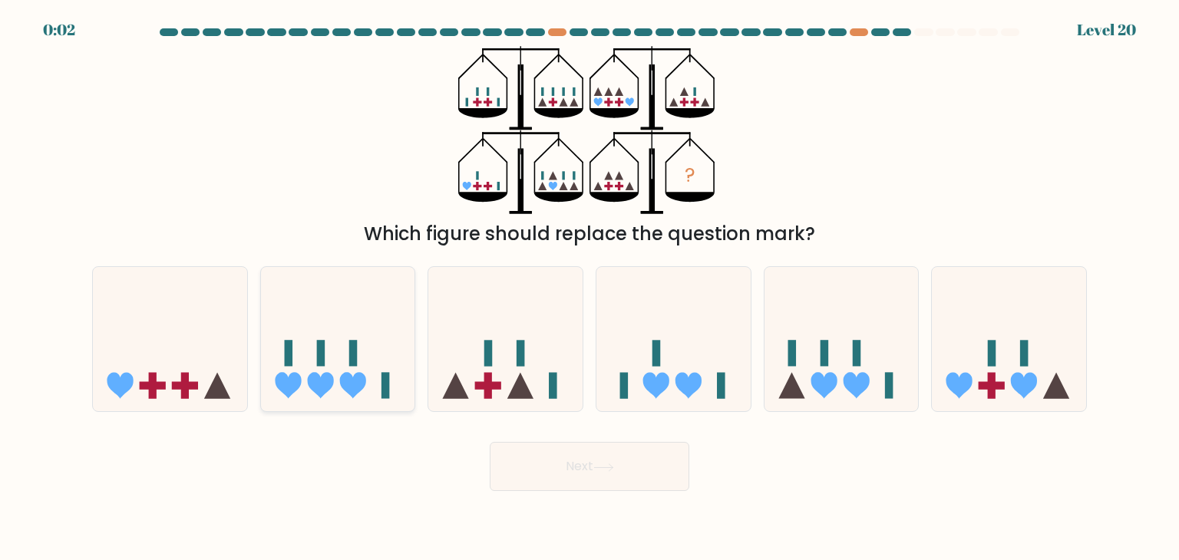
click at [349, 344] on rect at bounding box center [353, 354] width 8 height 26
click at [590, 288] on input "b." at bounding box center [590, 284] width 1 height 8
radio input "true"
click at [565, 449] on button "Next" at bounding box center [590, 466] width 200 height 49
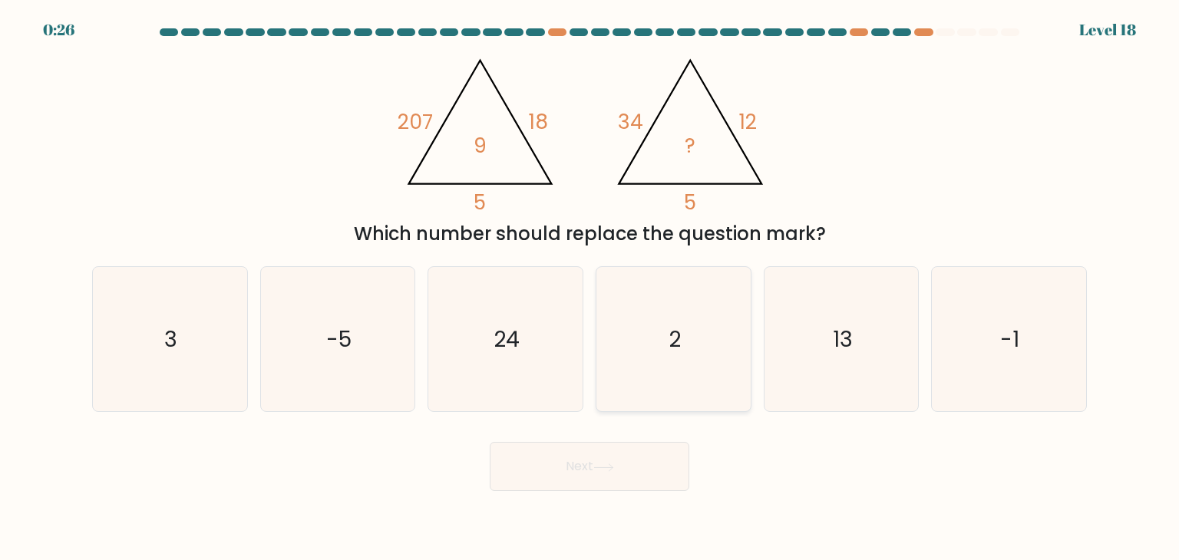
click at [679, 378] on icon "2" at bounding box center [673, 339] width 144 height 144
click at [590, 288] on input "d. 2" at bounding box center [590, 284] width 1 height 8
radio input "true"
click at [593, 455] on button "Next" at bounding box center [590, 466] width 200 height 49
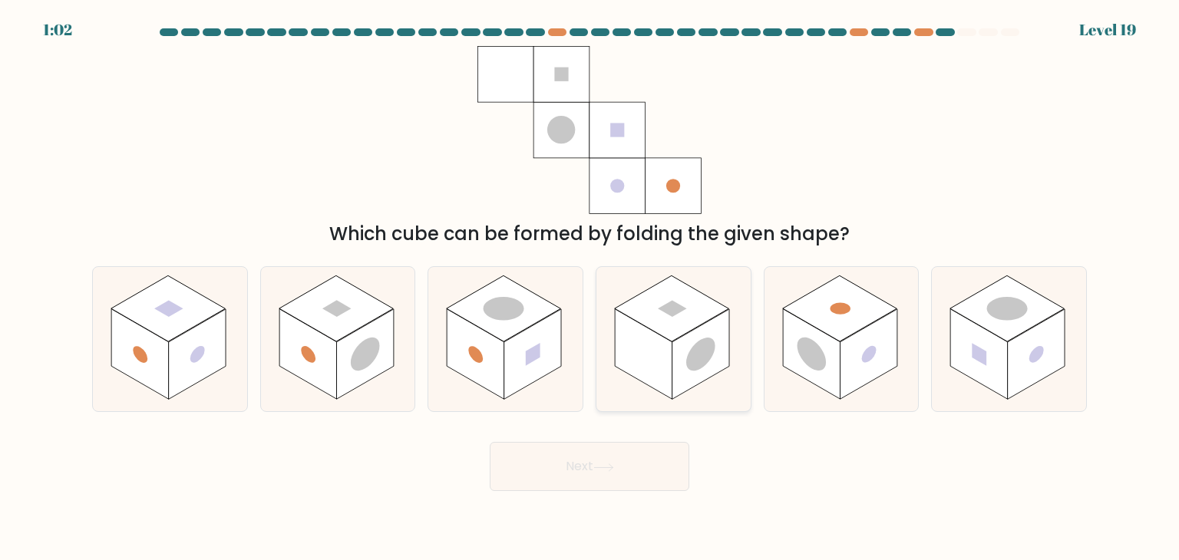
click at [673, 346] on rect at bounding box center [644, 354] width 58 height 91
click at [590, 288] on input "d." at bounding box center [590, 284] width 1 height 8
radio input "true"
click at [590, 457] on button "Next" at bounding box center [590, 466] width 200 height 49
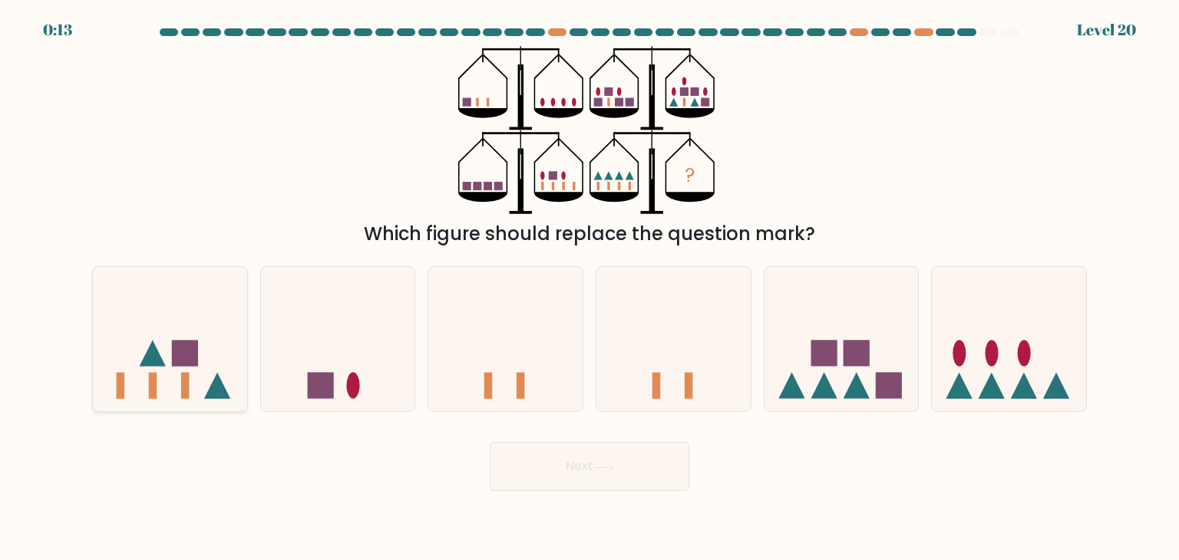
click at [166, 369] on icon at bounding box center [170, 339] width 154 height 127
click at [590, 288] on input "a." at bounding box center [590, 284] width 1 height 8
radio input "true"
click at [590, 461] on button "Next" at bounding box center [590, 466] width 200 height 49
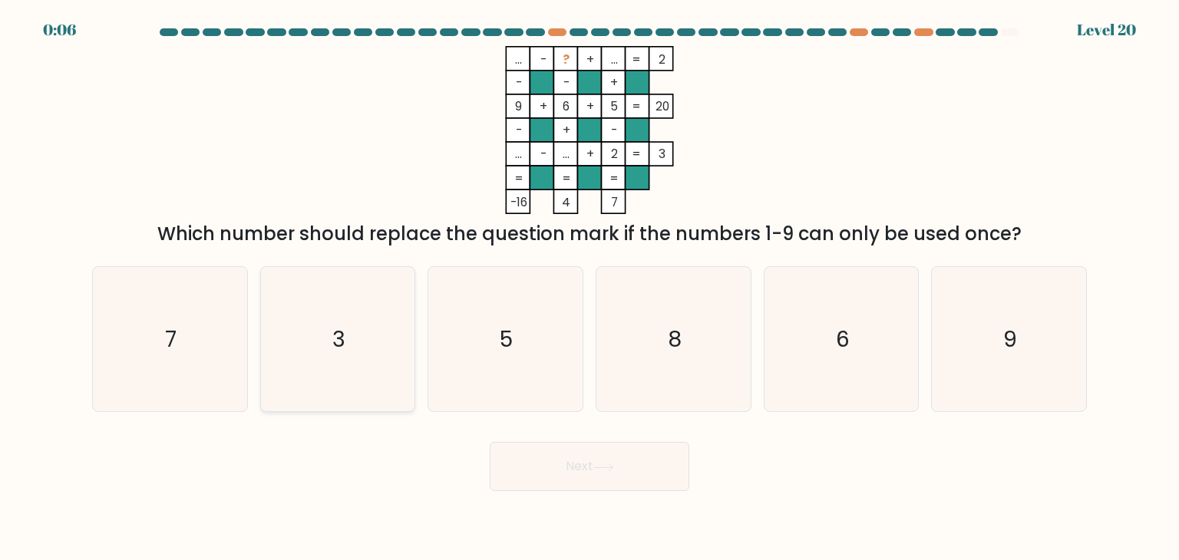
click at [364, 379] on icon "3" at bounding box center [338, 339] width 144 height 144
click at [590, 288] on input "b. 3" at bounding box center [590, 284] width 1 height 8
radio input "true"
click at [580, 471] on button "Next" at bounding box center [590, 466] width 200 height 49
click at [575, 481] on button "Next" at bounding box center [590, 466] width 200 height 49
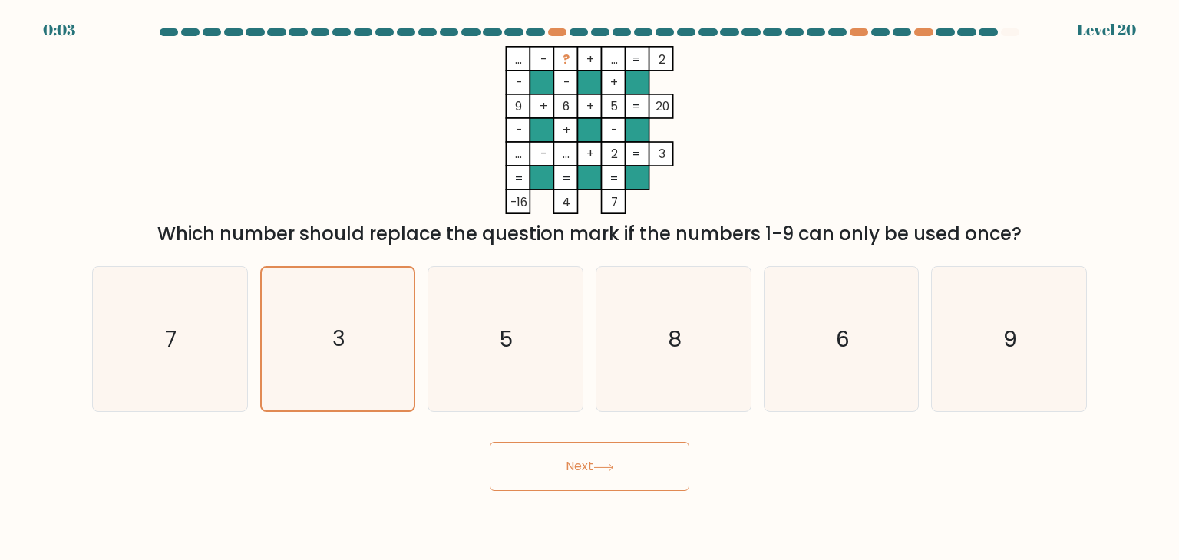
click at [571, 466] on button "Next" at bounding box center [590, 466] width 200 height 49
click at [550, 475] on button "Next" at bounding box center [590, 466] width 200 height 49
click at [630, 463] on button "Next" at bounding box center [590, 466] width 200 height 49
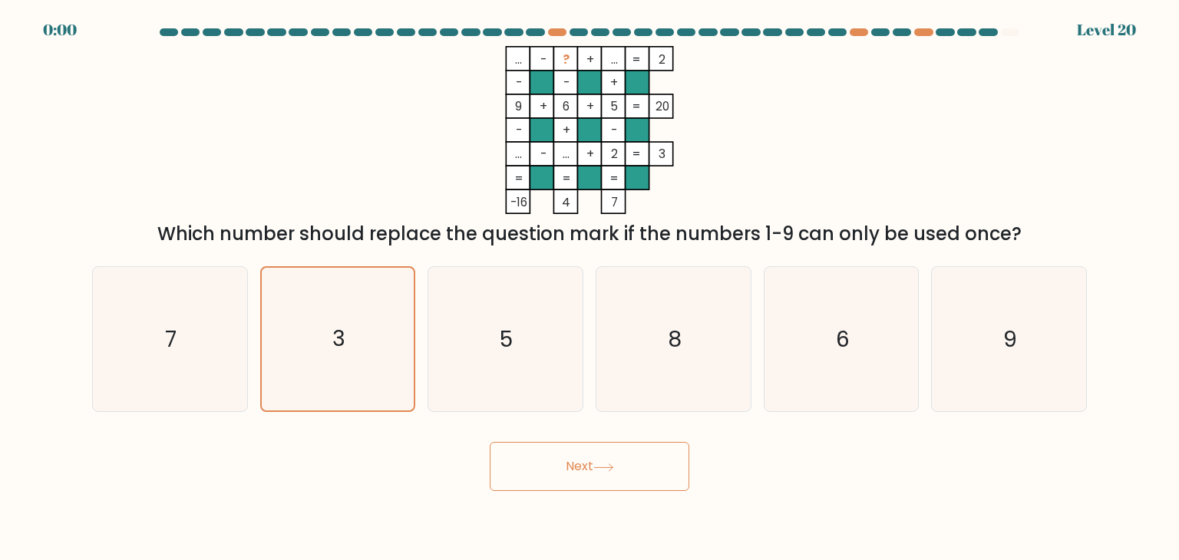
click at [630, 463] on button "Next" at bounding box center [590, 466] width 200 height 49
click at [630, 463] on div "Next" at bounding box center [589, 461] width 1013 height 61
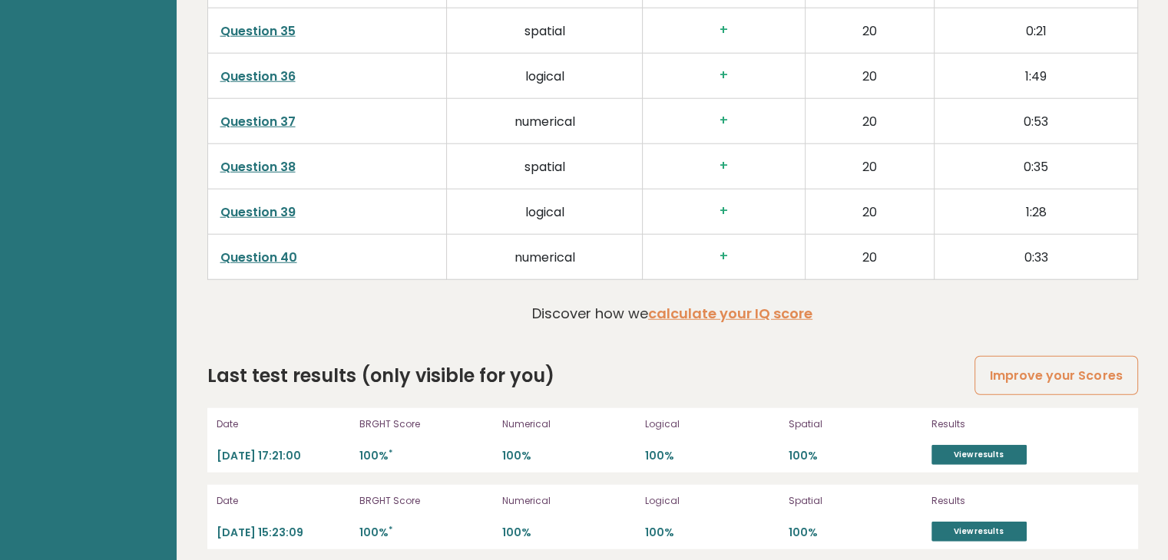
scroll to position [4072, 0]
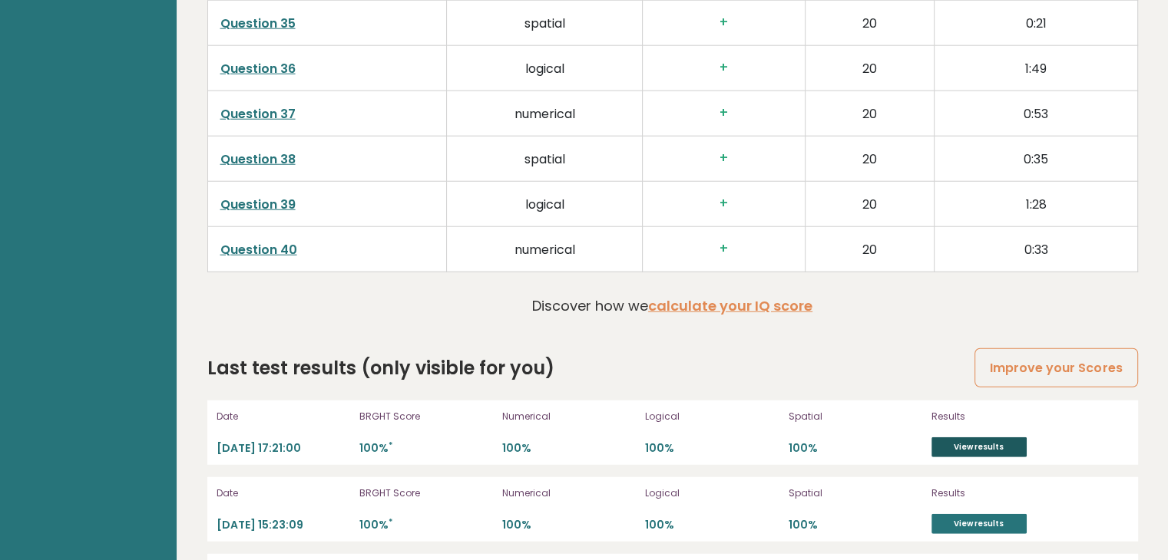
click at [1002, 438] on link "View results" at bounding box center [978, 448] width 95 height 20
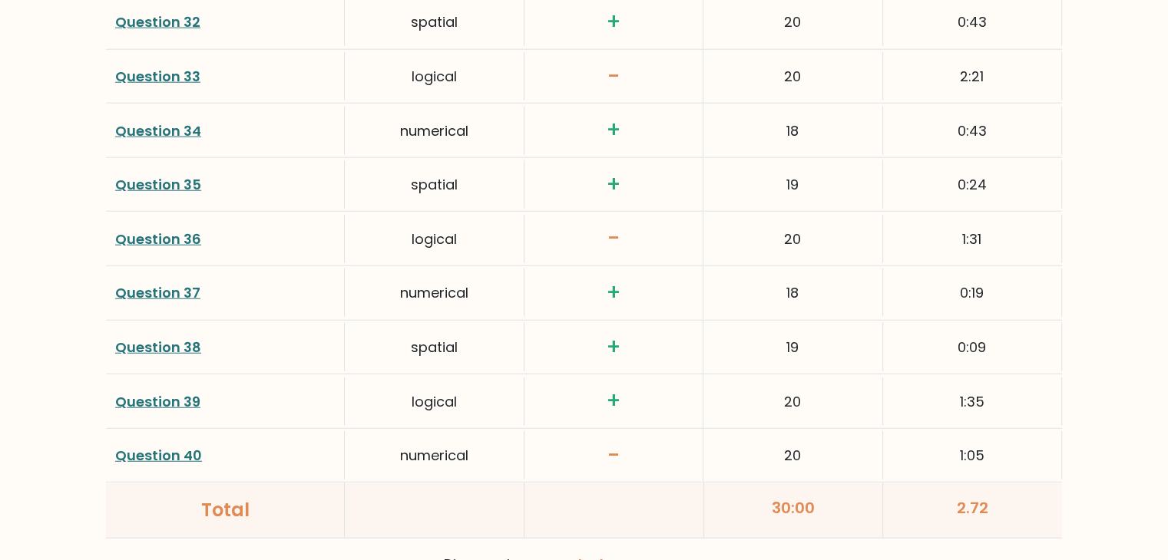
scroll to position [4062, 0]
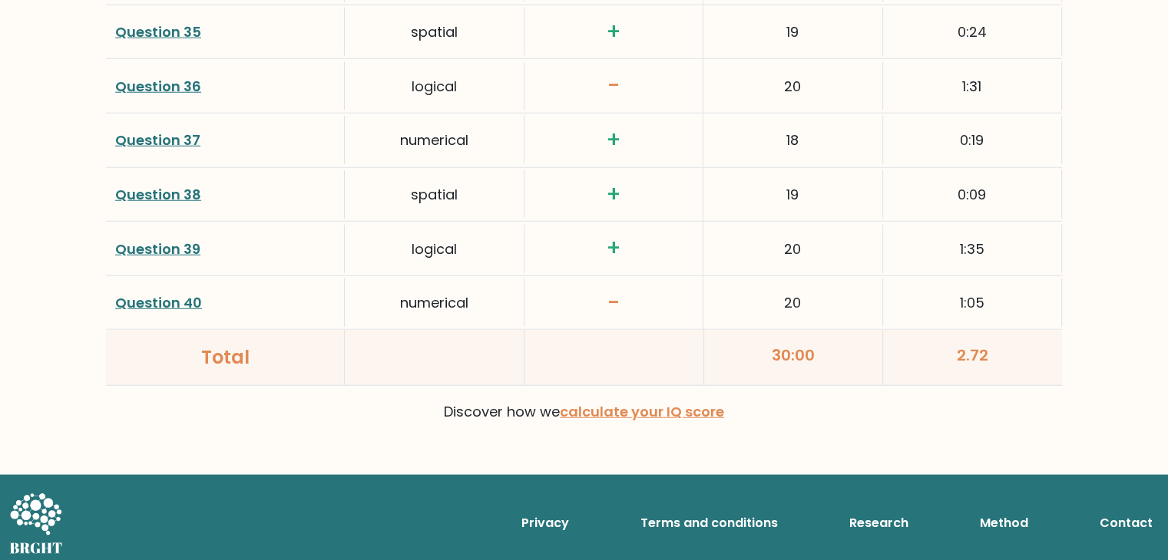
click at [186, 305] on div "Question 40" at bounding box center [225, 303] width 239 height 48
click at [183, 301] on link "Question 40" at bounding box center [158, 302] width 87 height 19
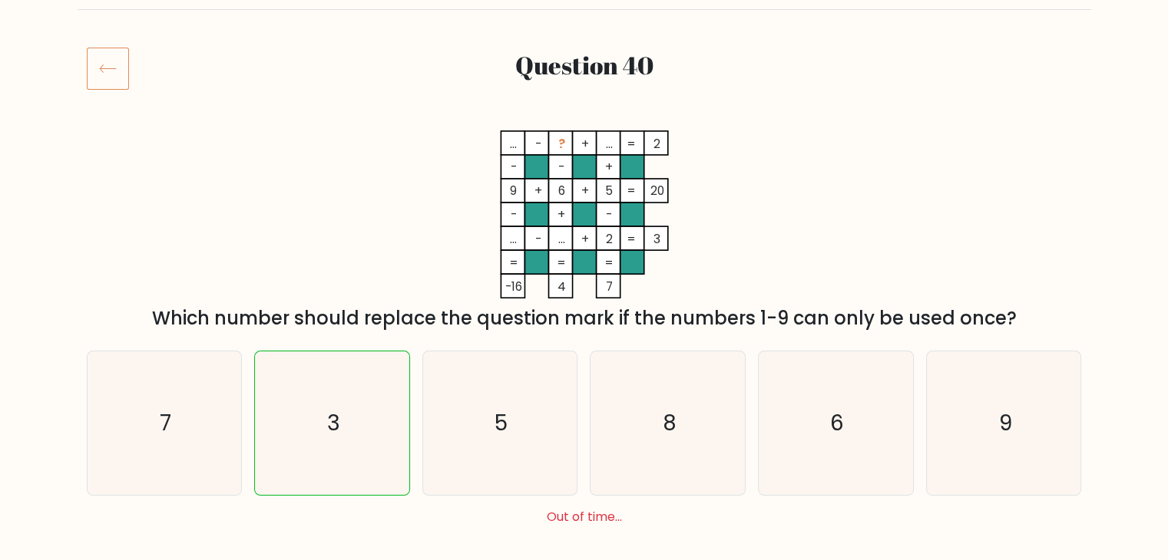
scroll to position [167, 0]
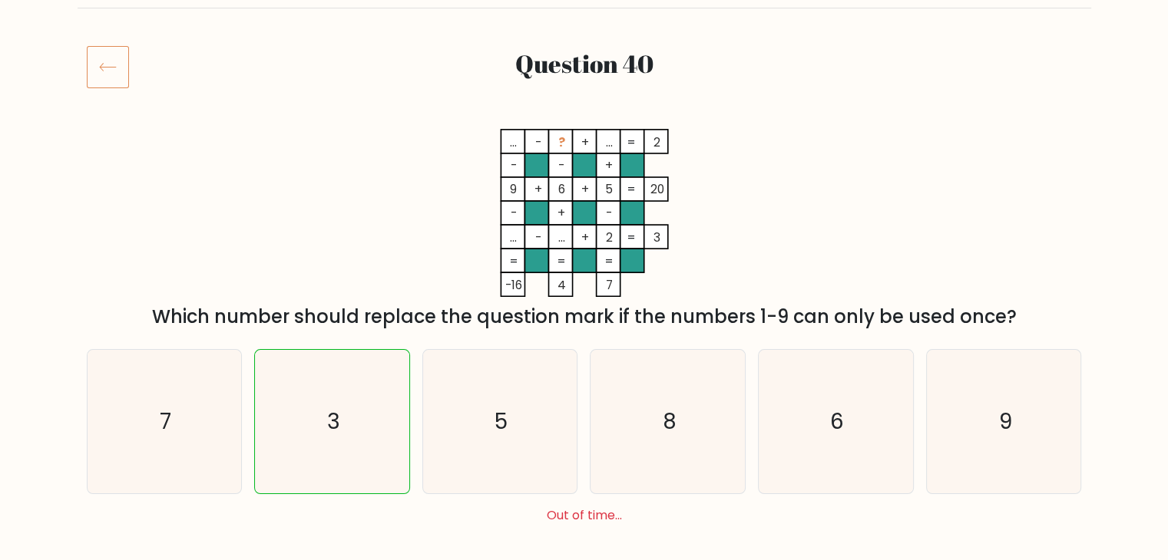
click at [605, 250] on rect at bounding box center [608, 261] width 24 height 24
click at [616, 154] on rect at bounding box center [608, 166] width 24 height 24
click at [504, 154] on rect at bounding box center [513, 166] width 24 height 24
click at [556, 149] on rect at bounding box center [560, 142] width 24 height 24
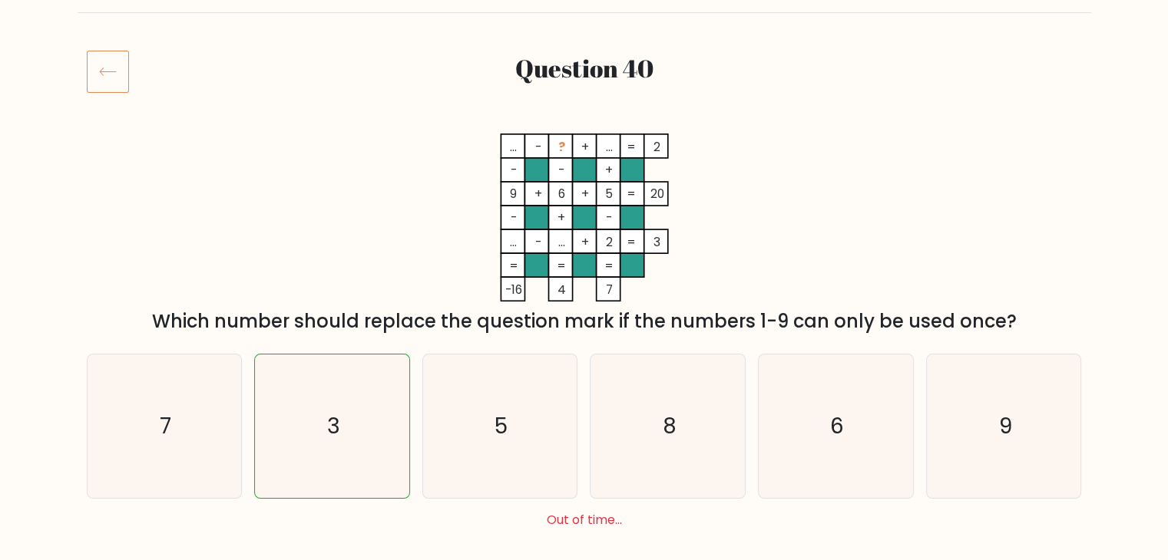
scroll to position [166, 0]
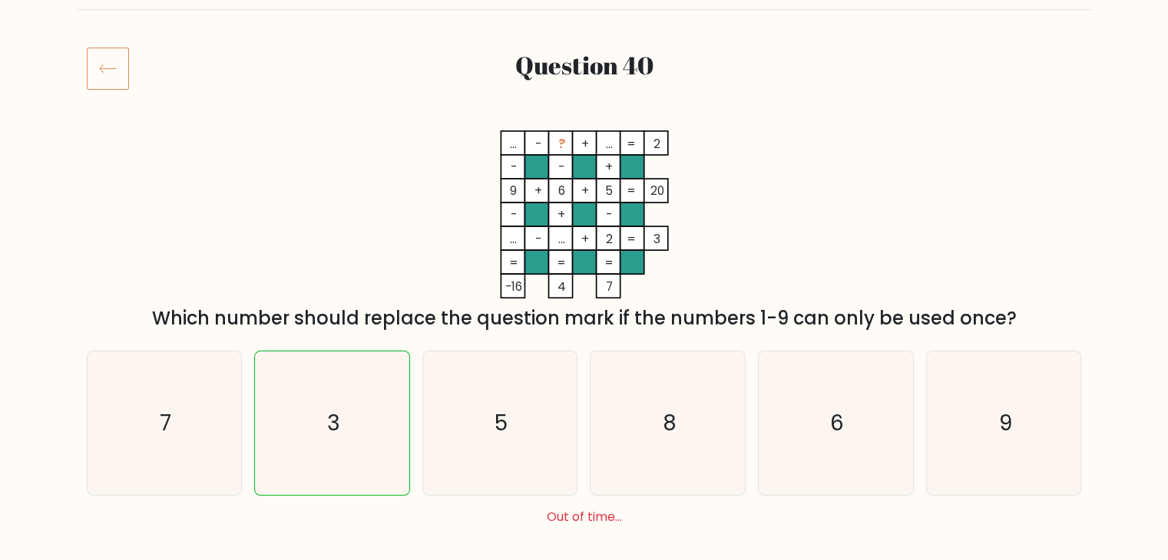
click at [564, 150] on tspan "?" at bounding box center [560, 144] width 7 height 16
click at [387, 230] on icon "... - ? + ... 2 - - + 9 + 6 + 5 20 - + - ... - ... + 2 = 3 = = = = -16 4 7 =" at bounding box center [584, 215] width 461 height 168
click at [574, 137] on rect at bounding box center [584, 143] width 24 height 24
click at [560, 155] on rect at bounding box center [560, 167] width 24 height 24
click at [499, 150] on icon "... - ? + ... 2 - - + 9 + 6 + 5 20 - + - ... - ... + 2 = 3 = = = = -16 4 7 =" at bounding box center [584, 215] width 461 height 168
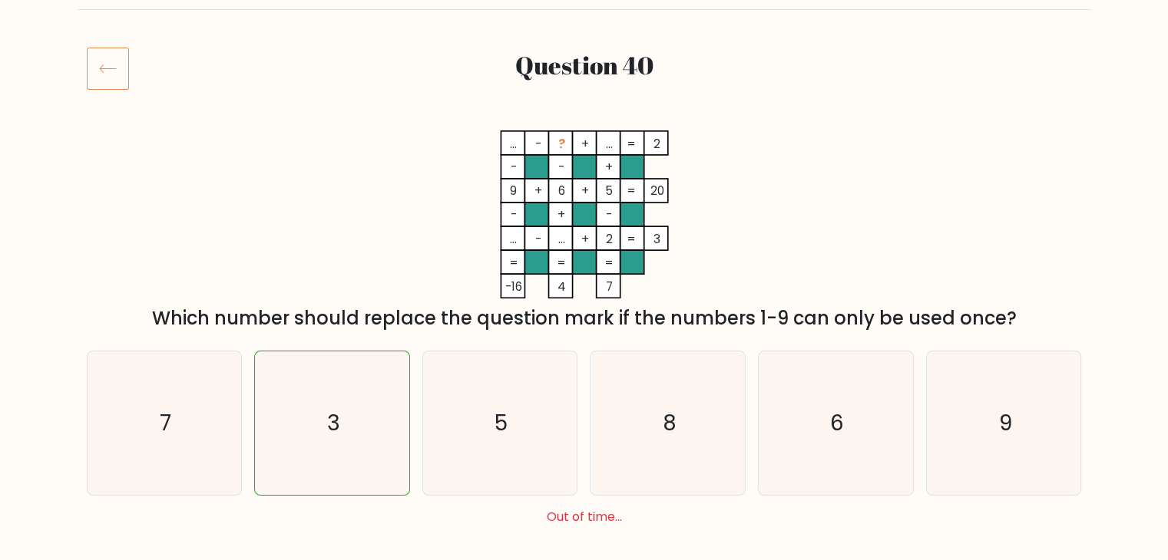
click at [572, 145] on rect at bounding box center [584, 143] width 24 height 24
click at [175, 322] on div "Which number should replace the question mark if the numbers 1-9 can only be us…" at bounding box center [584, 319] width 977 height 28
click at [256, 311] on div "Which number should replace the question mark if the numbers 1-9 can only be us…" at bounding box center [584, 319] width 977 height 28
click at [377, 327] on div "Which number should replace the question mark if the numbers 1-9 can only be us…" at bounding box center [584, 319] width 977 height 28
click at [507, 319] on div "Which number should replace the question mark if the numbers 1-9 can only be us…" at bounding box center [584, 319] width 977 height 28
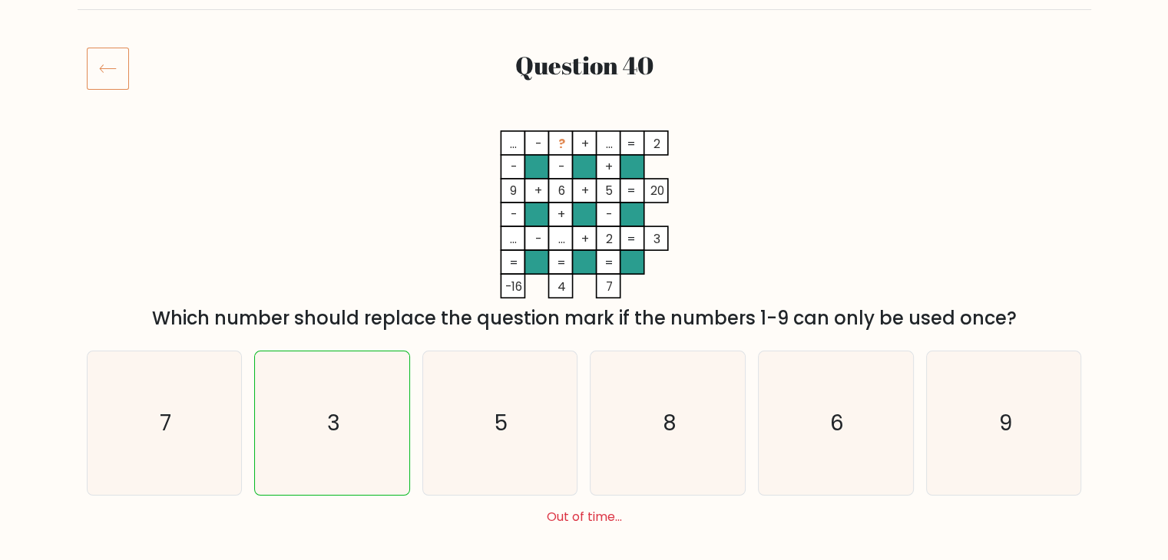
click at [642, 322] on div "Which number should replace the question mark if the numbers 1-9 can only be us…" at bounding box center [584, 319] width 977 height 28
click at [726, 319] on div "Which number should replace the question mark if the numbers 1-9 can only be us…" at bounding box center [584, 319] width 977 height 28
click at [819, 352] on icon "6" at bounding box center [836, 424] width 144 height 144
click at [585, 122] on input "e. 6" at bounding box center [584, 118] width 1 height 8
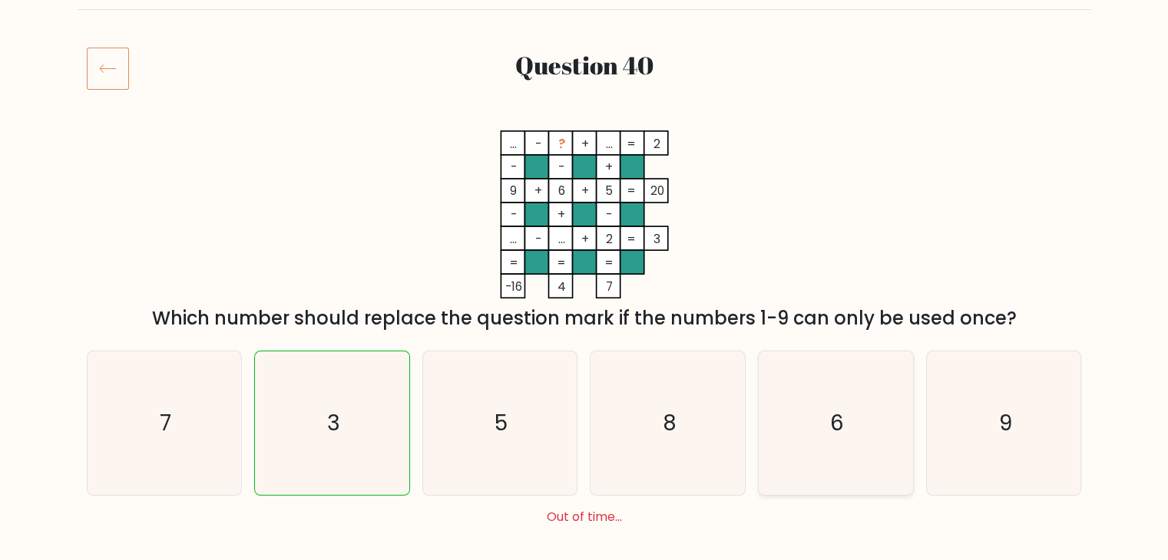
radio input "true"
click at [540, 439] on icon "5" at bounding box center [500, 424] width 144 height 144
click at [584, 122] on input "c. 5" at bounding box center [584, 118] width 1 height 8
radio input "true"
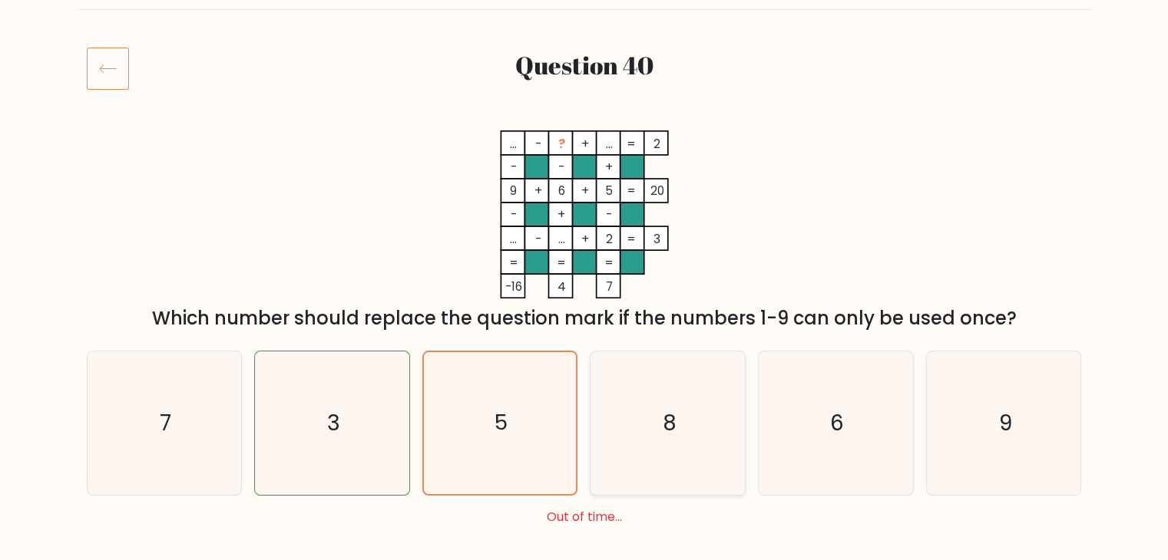
click at [646, 448] on icon "8" at bounding box center [669, 424] width 144 height 144
click at [585, 122] on input "d. 8" at bounding box center [584, 118] width 1 height 8
radio input "true"
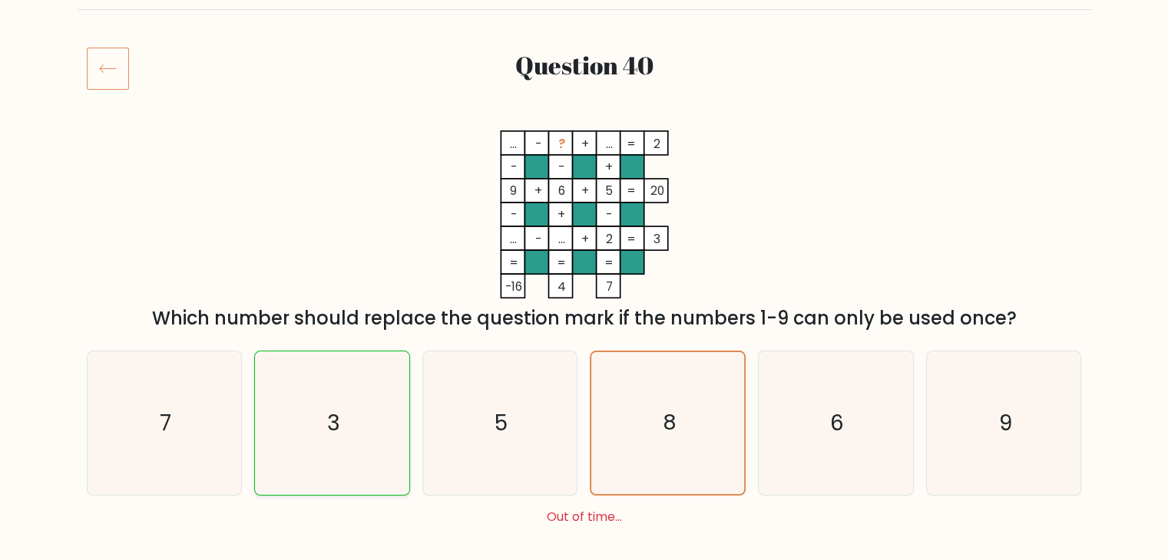
click at [362, 470] on icon "3" at bounding box center [332, 424] width 144 height 144
click at [584, 122] on input "b. 3" at bounding box center [584, 118] width 1 height 8
radio input "true"
click at [353, 496] on div "3" at bounding box center [332, 423] width 156 height 145
click at [584, 122] on input "b. 3" at bounding box center [584, 118] width 1 height 8
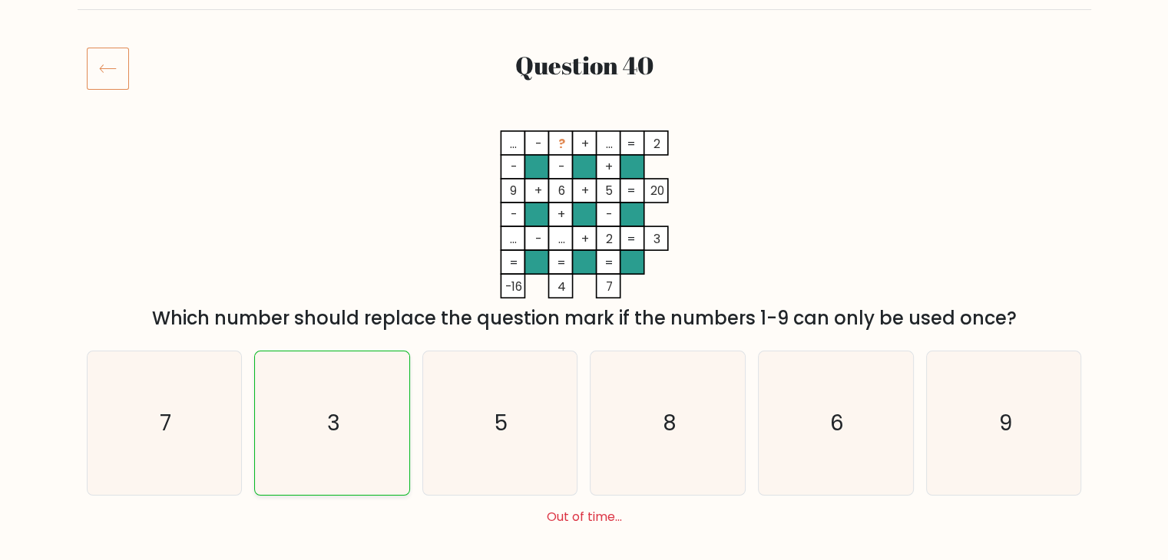
click at [351, 493] on icon "3" at bounding box center [332, 424] width 144 height 144
click at [584, 122] on input "b. 3" at bounding box center [584, 118] width 1 height 8
click at [473, 494] on icon "5" at bounding box center [500, 424] width 144 height 144
click at [584, 122] on input "c. 5" at bounding box center [584, 118] width 1 height 8
radio input "true"
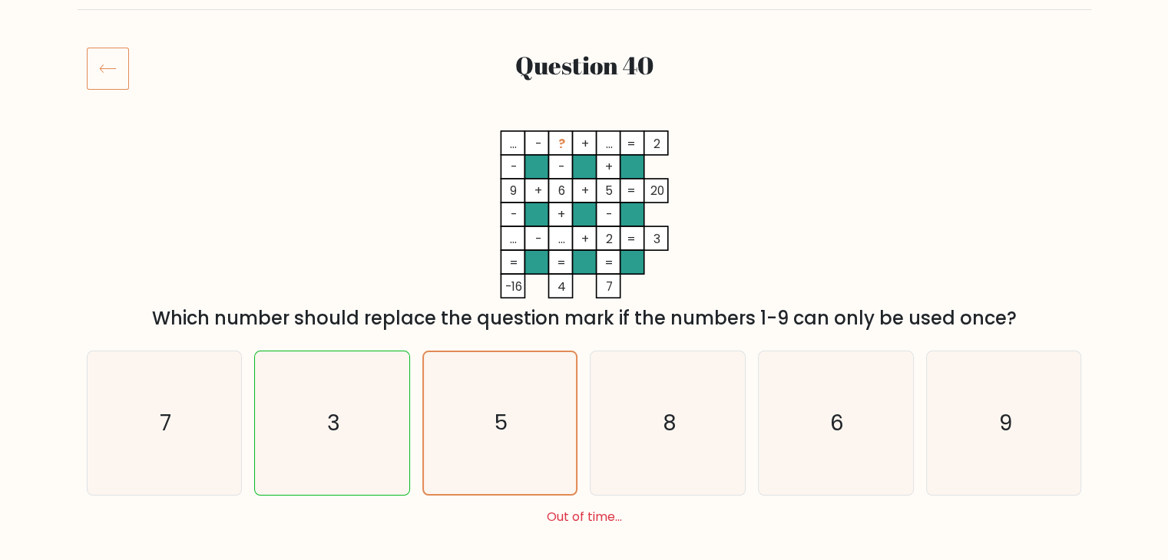
click at [569, 520] on div "Out of time..." at bounding box center [584, 517] width 1007 height 18
click at [361, 476] on icon "3" at bounding box center [332, 424] width 144 height 144
click at [584, 122] on input "b. 3" at bounding box center [584, 118] width 1 height 8
radio input "true"
click at [524, 529] on div "a. 7 b. 3 c. 5 d. 8" at bounding box center [584, 566] width 1013 height 455
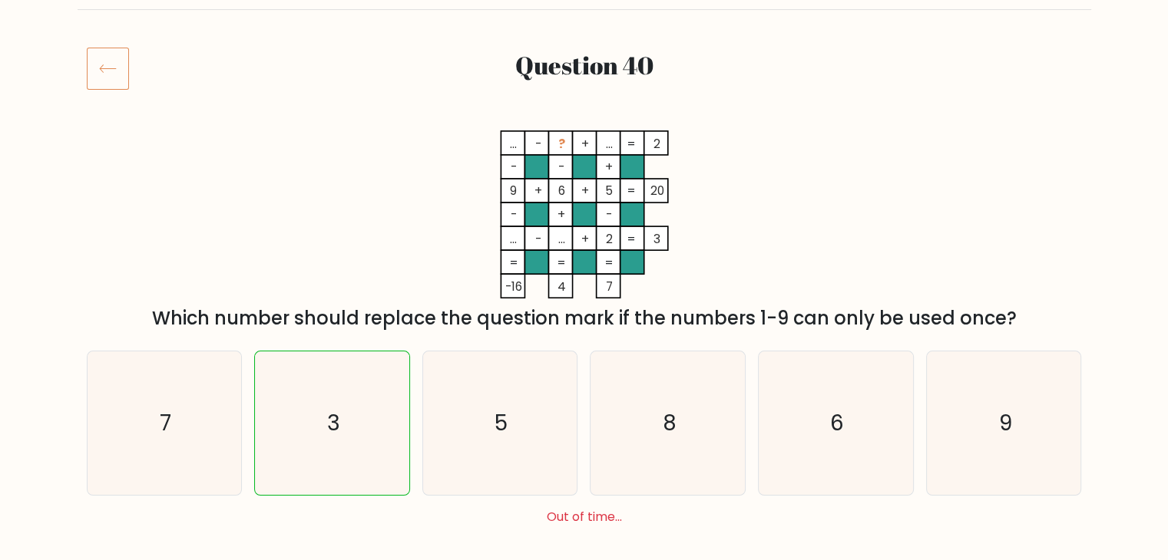
click at [510, 150] on tspan "..." at bounding box center [513, 144] width 7 height 16
click at [559, 163] on tspan "-" at bounding box center [560, 167] width 6 height 16
click at [125, 61] on icon at bounding box center [108, 68] width 42 height 43
click at [110, 61] on icon at bounding box center [108, 68] width 42 height 43
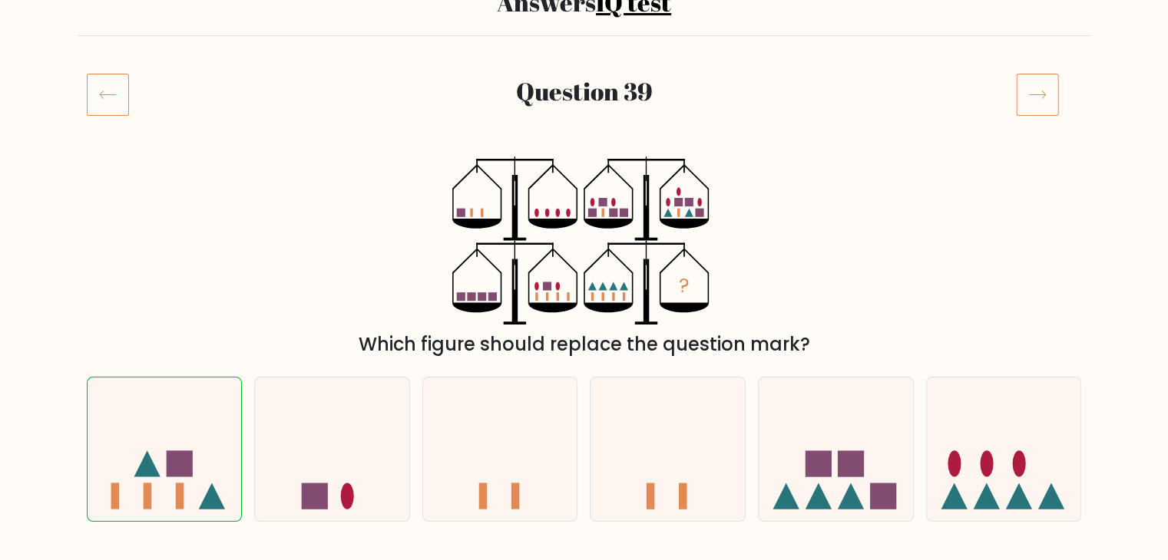
scroll to position [145, 0]
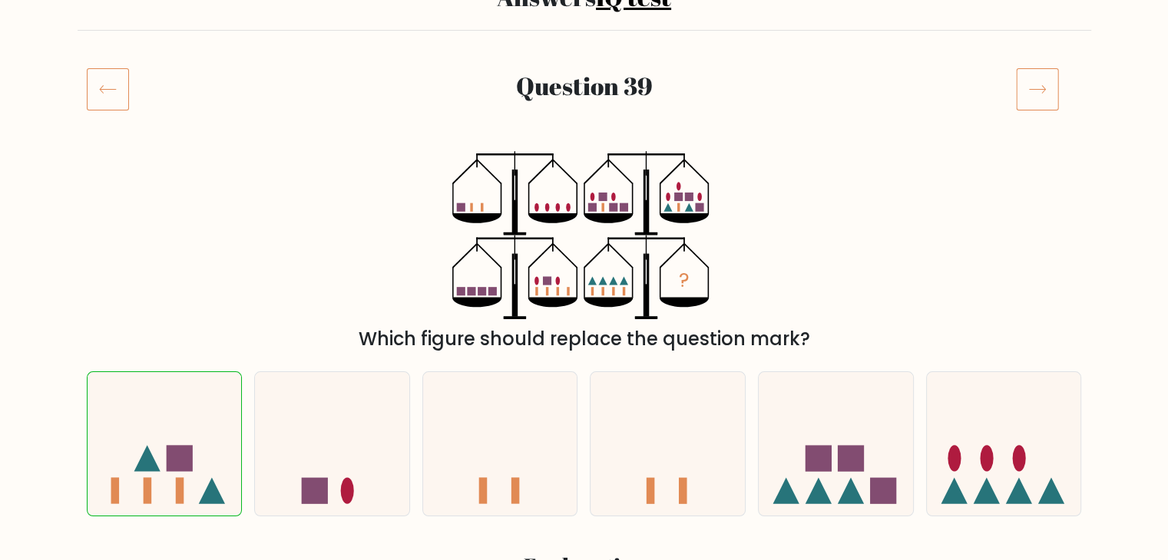
click at [485, 218] on icon at bounding box center [476, 218] width 49 height 10
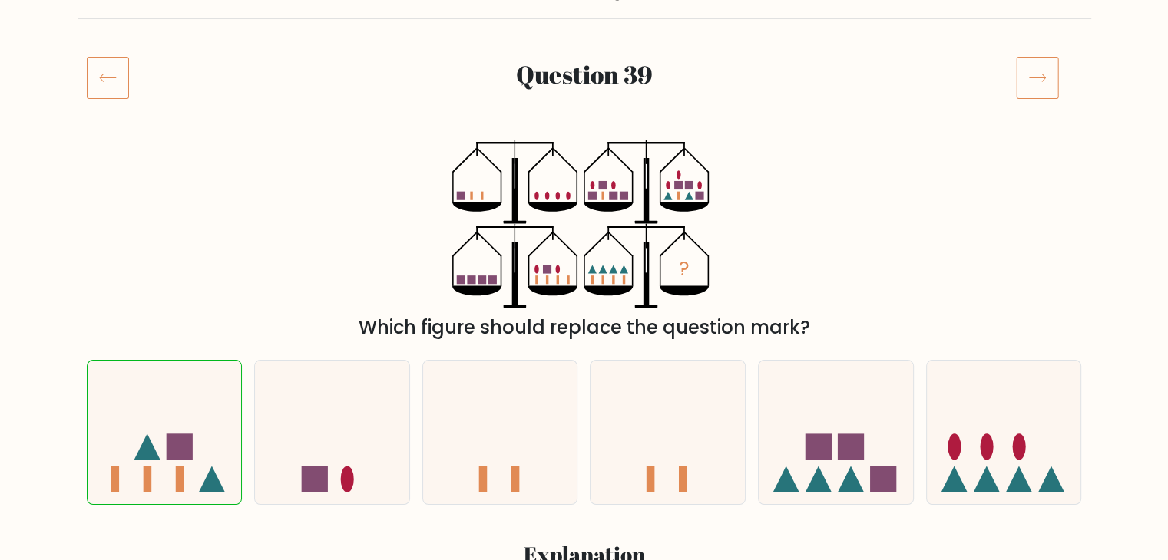
scroll to position [0, 0]
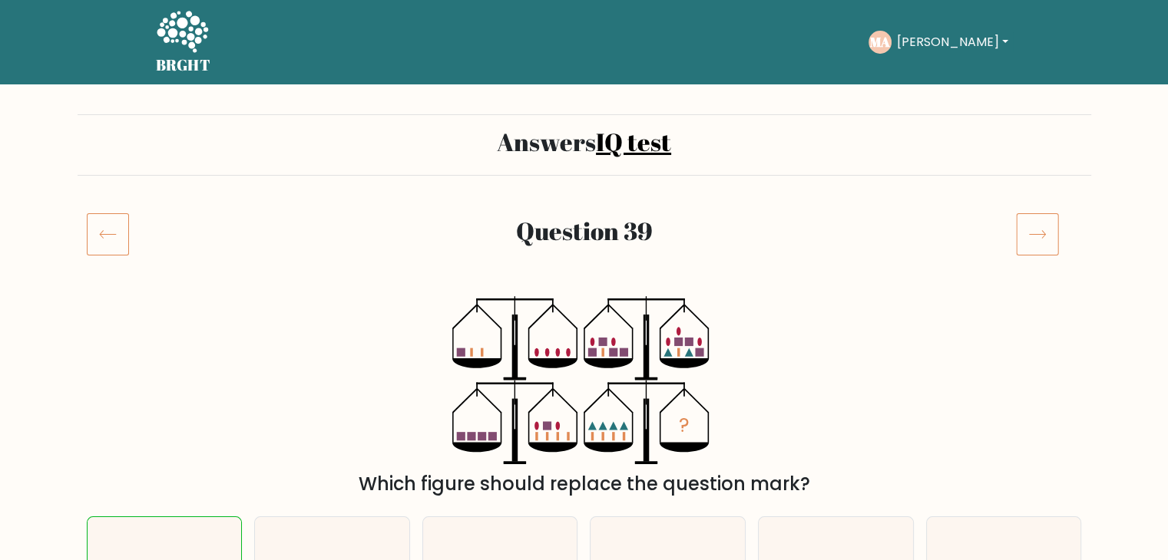
click at [118, 223] on icon at bounding box center [108, 234] width 42 height 43
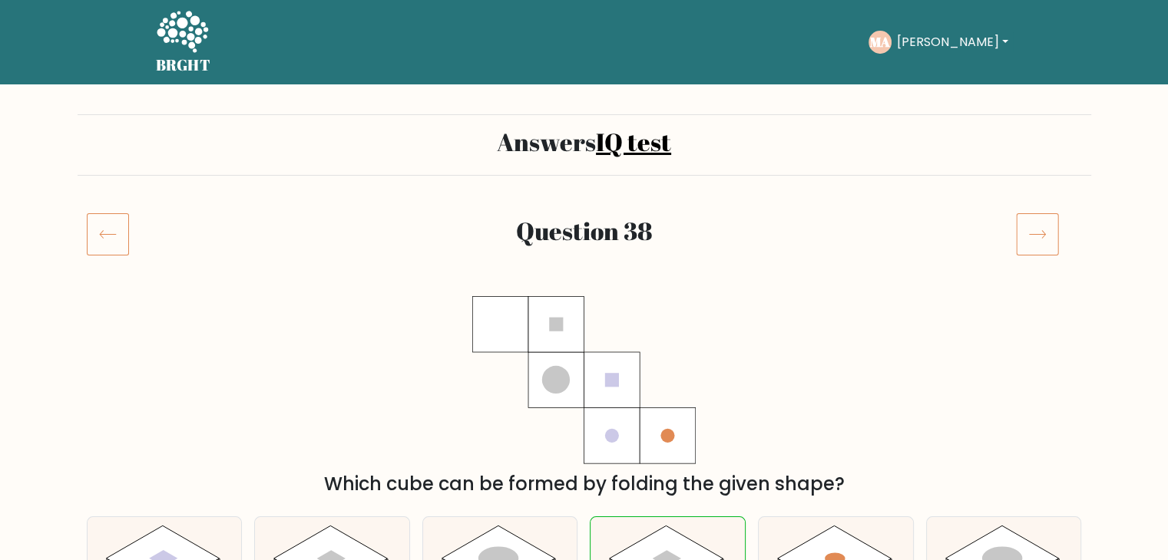
click at [118, 223] on icon at bounding box center [108, 234] width 42 height 43
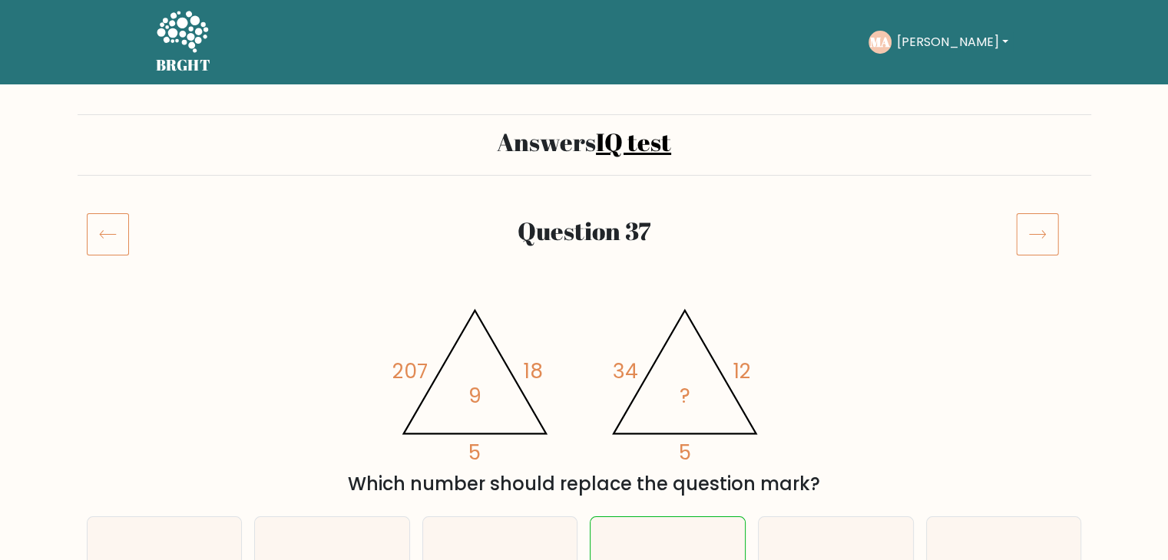
click at [118, 223] on icon at bounding box center [108, 234] width 42 height 43
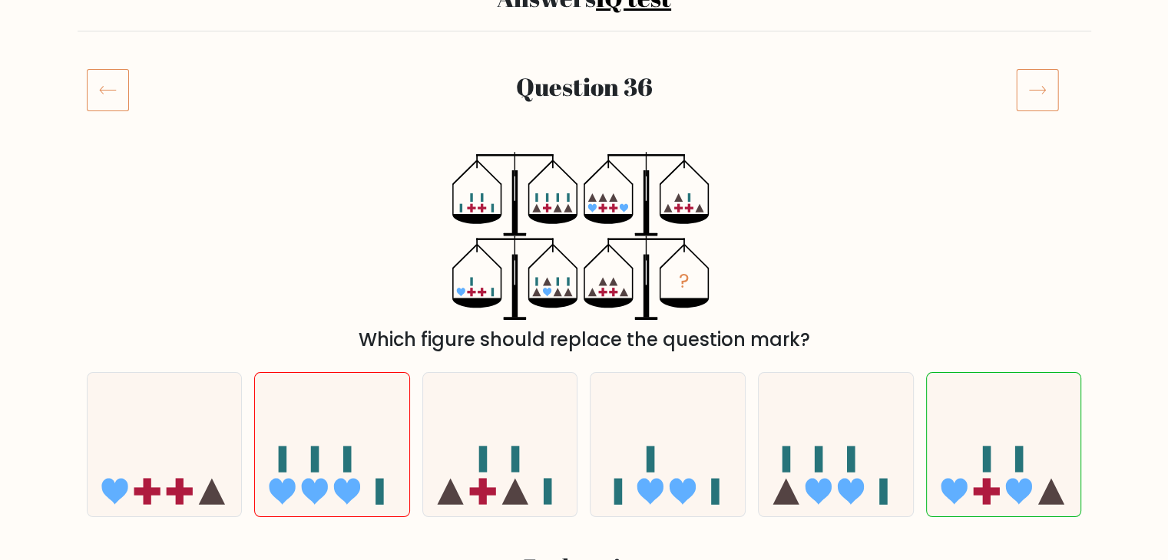
scroll to position [147, 0]
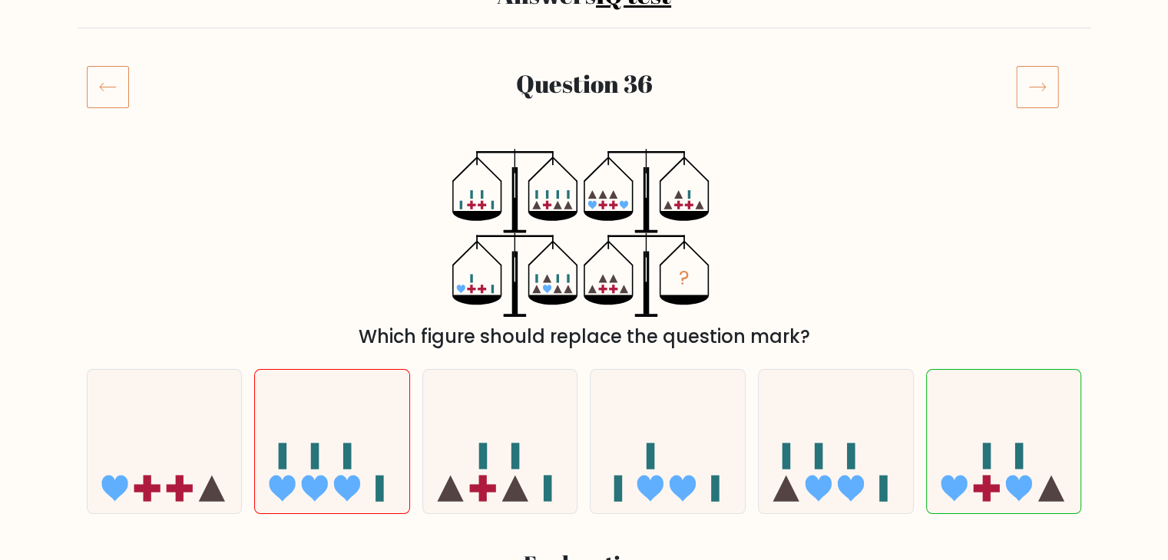
click at [627, 326] on div "Which figure should replace the question mark?" at bounding box center [584, 337] width 977 height 28
click at [658, 243] on icon "?" at bounding box center [583, 233] width 263 height 168
click at [488, 301] on icon at bounding box center [476, 301] width 49 height 10
click at [554, 296] on icon at bounding box center [552, 301] width 49 height 10
click at [557, 319] on div "? Which figure should replace the question mark?" at bounding box center [584, 250] width 1013 height 202
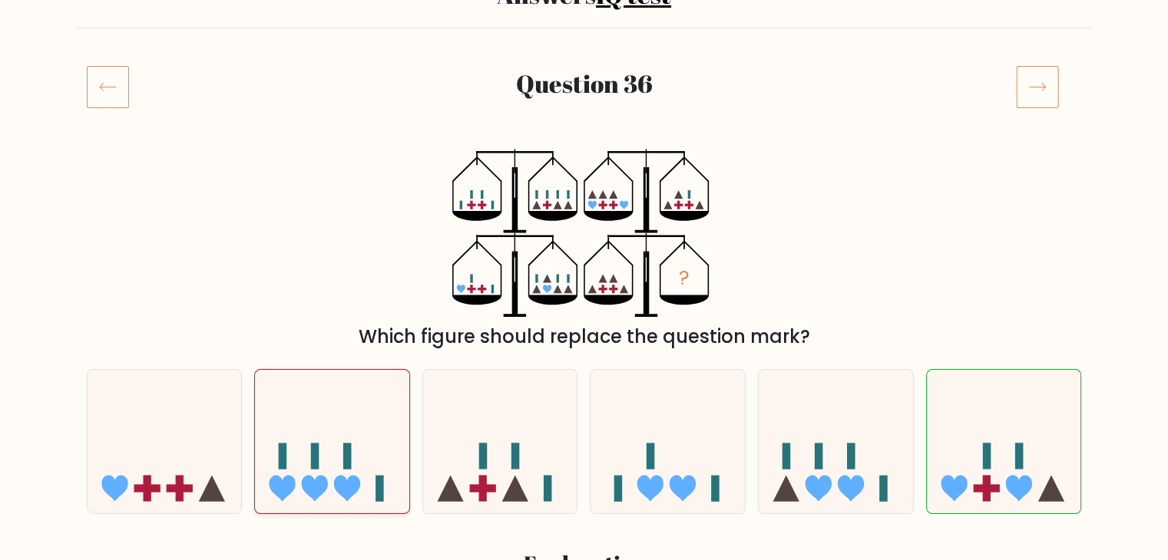
click at [295, 496] on icon at bounding box center [332, 441] width 154 height 127
click at [584, 140] on input "b." at bounding box center [584, 137] width 1 height 8
radio input "true"
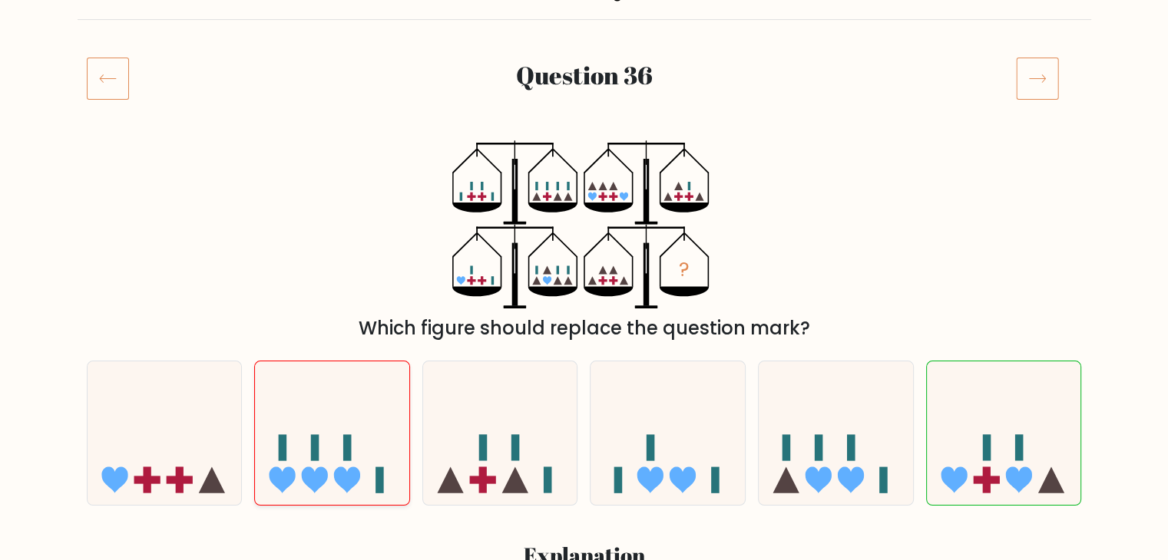
scroll to position [183, 0]
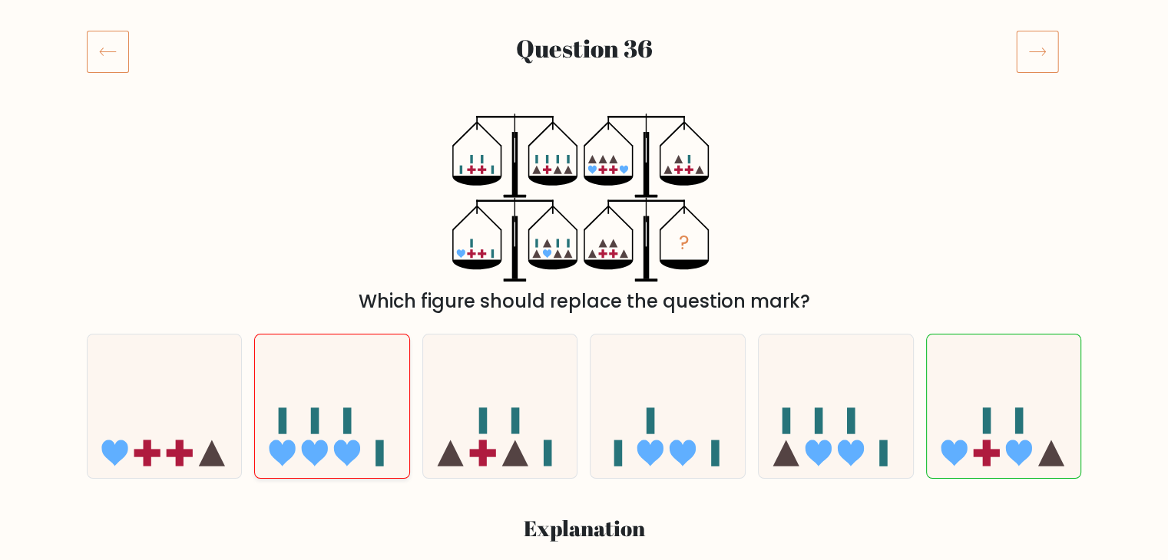
click at [139, 237] on div "? Which figure should replace the question mark?" at bounding box center [584, 215] width 1013 height 202
click at [500, 430] on icon at bounding box center [500, 406] width 154 height 127
click at [584, 105] on input "c." at bounding box center [584, 102] width 1 height 8
radio input "true"
click at [814, 458] on icon at bounding box center [818, 453] width 26 height 26
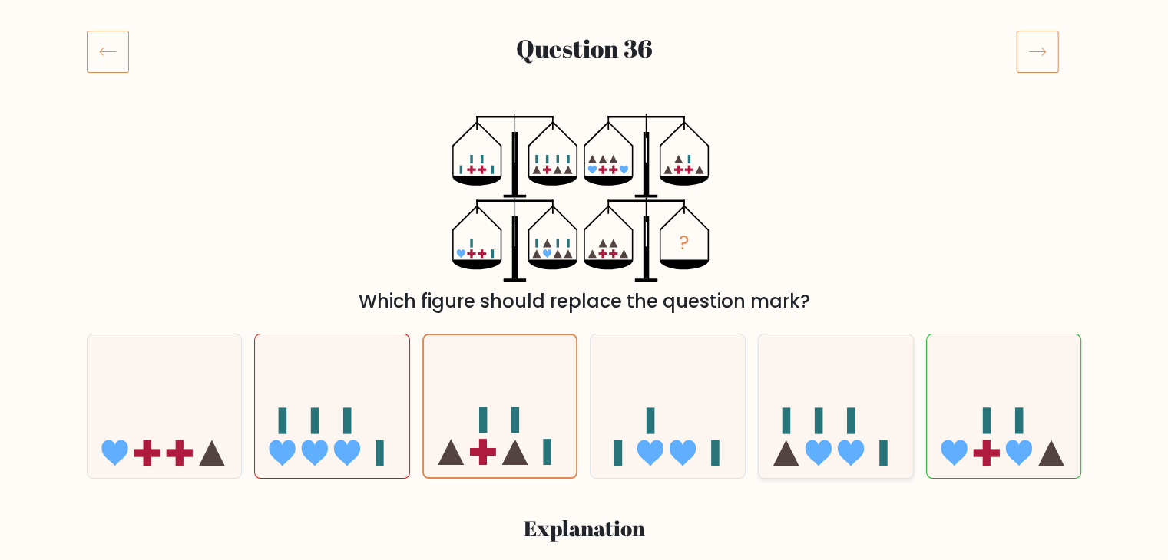
click at [585, 105] on input "e." at bounding box center [584, 102] width 1 height 8
radio input "true"
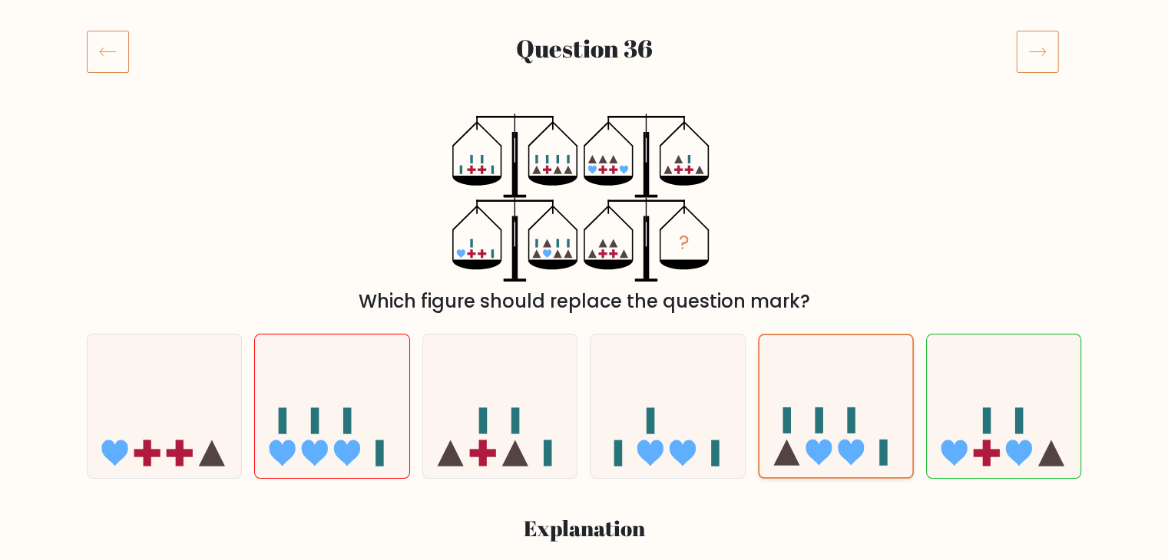
click at [813, 470] on div at bounding box center [836, 406] width 156 height 145
click at [585, 105] on input "e." at bounding box center [584, 102] width 1 height 8
click at [814, 444] on icon at bounding box center [818, 453] width 26 height 26
click at [585, 105] on input "e." at bounding box center [584, 102] width 1 height 8
click at [825, 448] on icon at bounding box center [818, 453] width 26 height 26
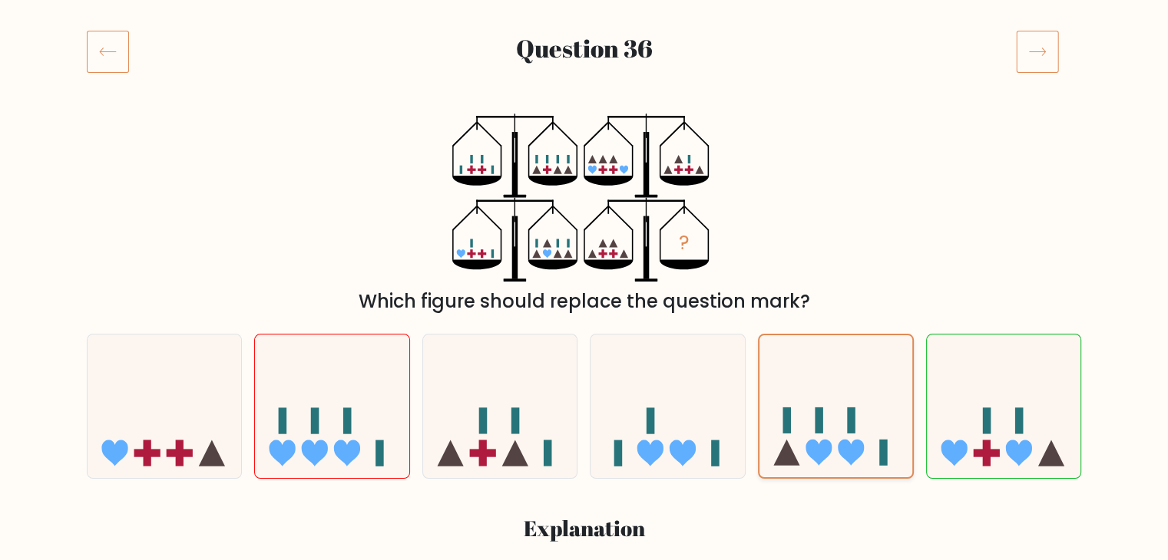
click at [585, 105] on input "e." at bounding box center [584, 102] width 1 height 8
click at [535, 445] on icon at bounding box center [500, 406] width 154 height 127
click at [584, 105] on input "c." at bounding box center [584, 102] width 1 height 8
radio input "true"
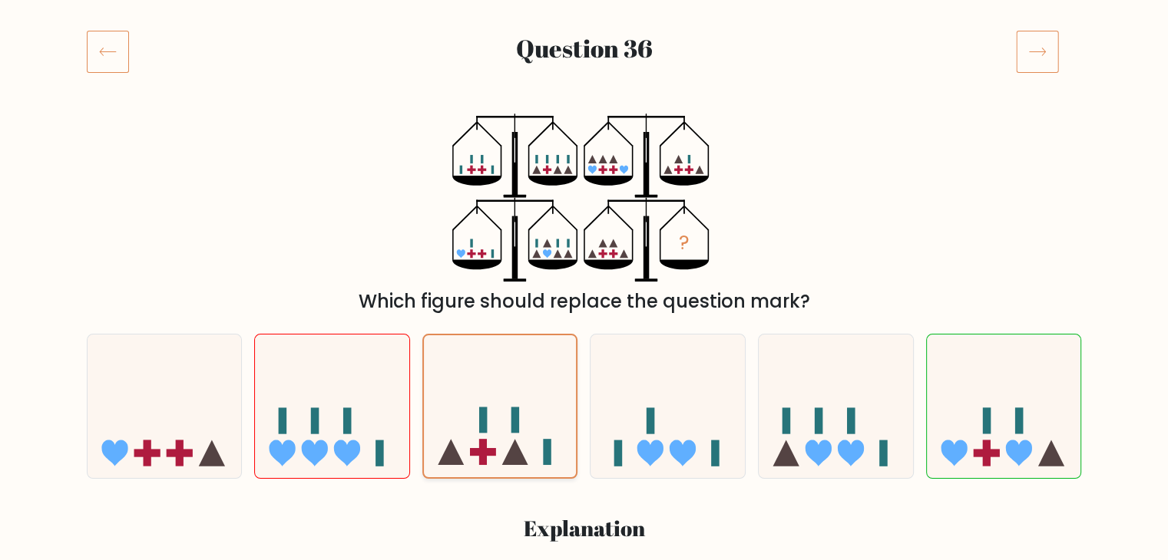
click at [526, 470] on icon at bounding box center [500, 406] width 153 height 127
click at [584, 105] on input "c." at bounding box center [584, 102] width 1 height 8
click at [521, 462] on icon at bounding box center [515, 453] width 26 height 26
click at [584, 105] on input "c." at bounding box center [584, 102] width 1 height 8
click at [438, 461] on icon at bounding box center [500, 406] width 153 height 127
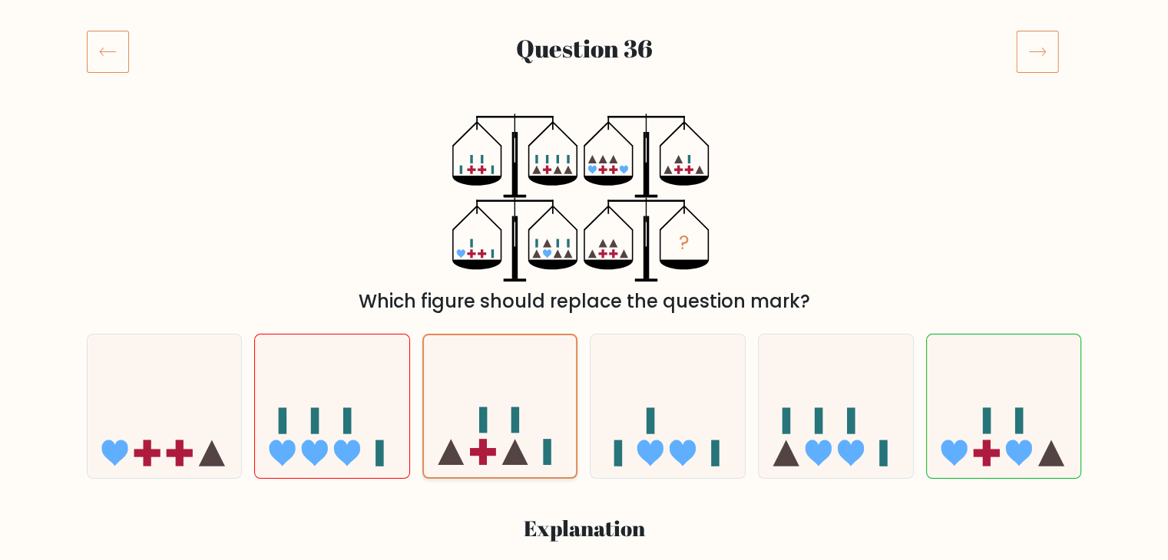
click at [584, 105] on input "c." at bounding box center [584, 102] width 1 height 8
click at [416, 511] on div "a. b. c." at bounding box center [584, 524] width 1013 height 404
click at [668, 451] on icon at bounding box center [667, 406] width 154 height 127
click at [585, 105] on input "d." at bounding box center [584, 102] width 1 height 8
radio input "true"
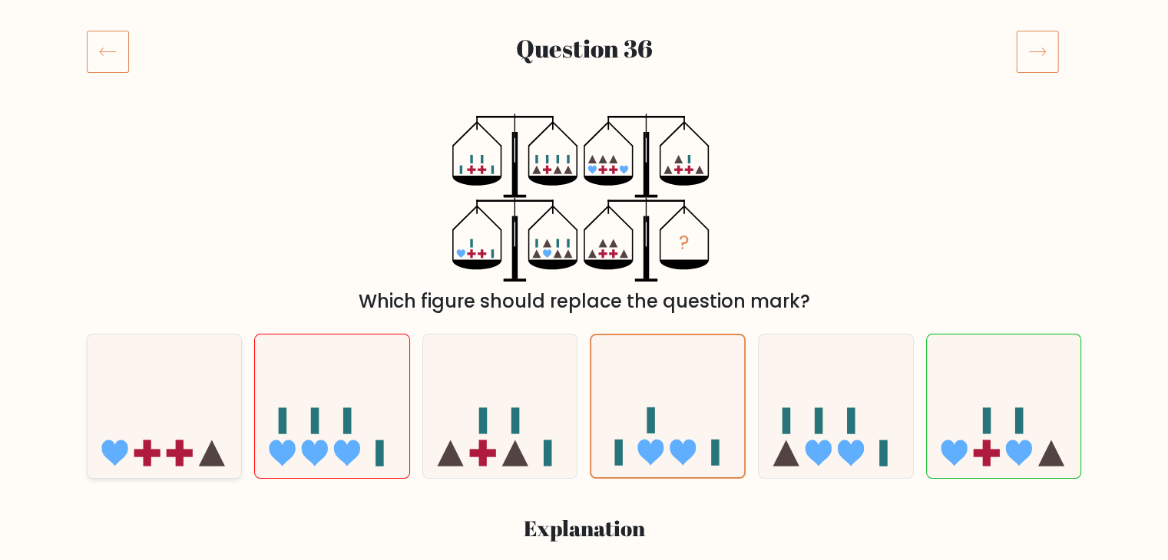
click at [121, 427] on icon at bounding box center [165, 406] width 154 height 127
click at [584, 105] on input "a." at bounding box center [584, 102] width 1 height 8
radio input "true"
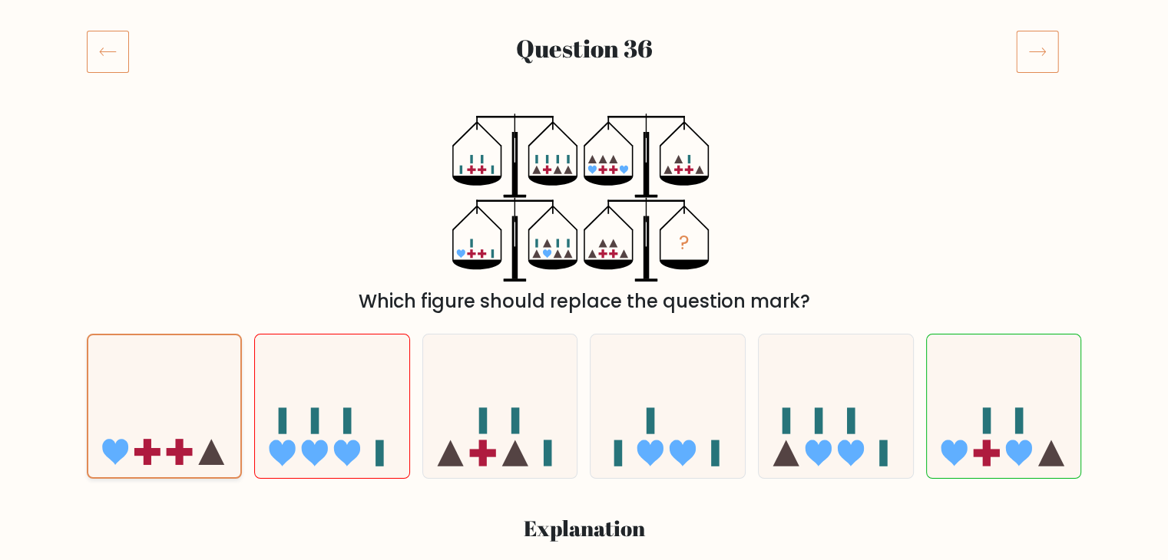
click at [121, 420] on icon at bounding box center [164, 406] width 153 height 127
click at [584, 105] on input "a." at bounding box center [584, 102] width 1 height 8
click at [140, 444] on icon at bounding box center [164, 406] width 153 height 127
click at [584, 105] on input "a." at bounding box center [584, 102] width 1 height 8
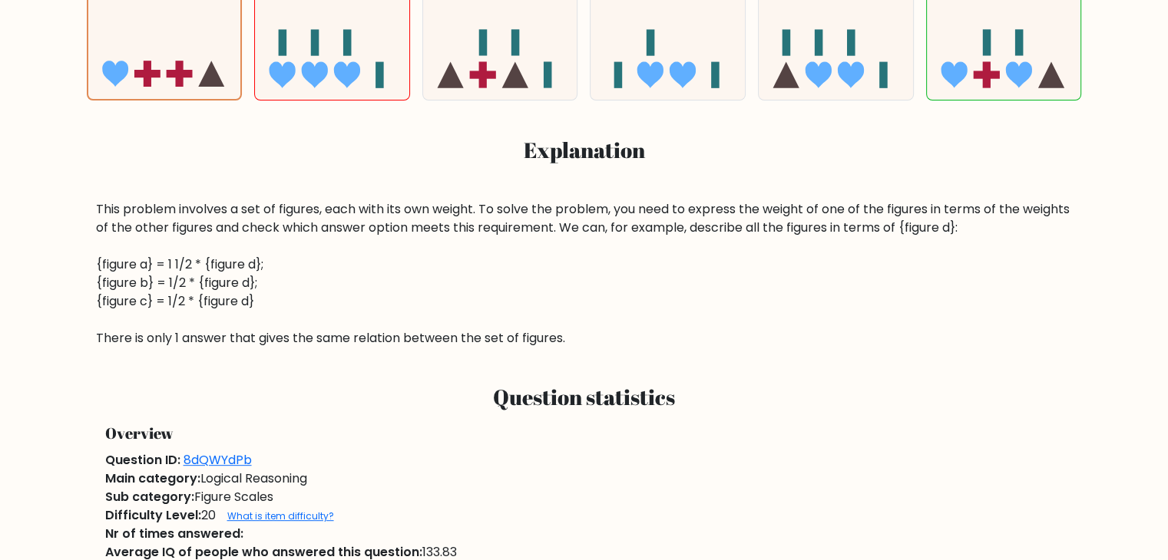
scroll to position [0, 0]
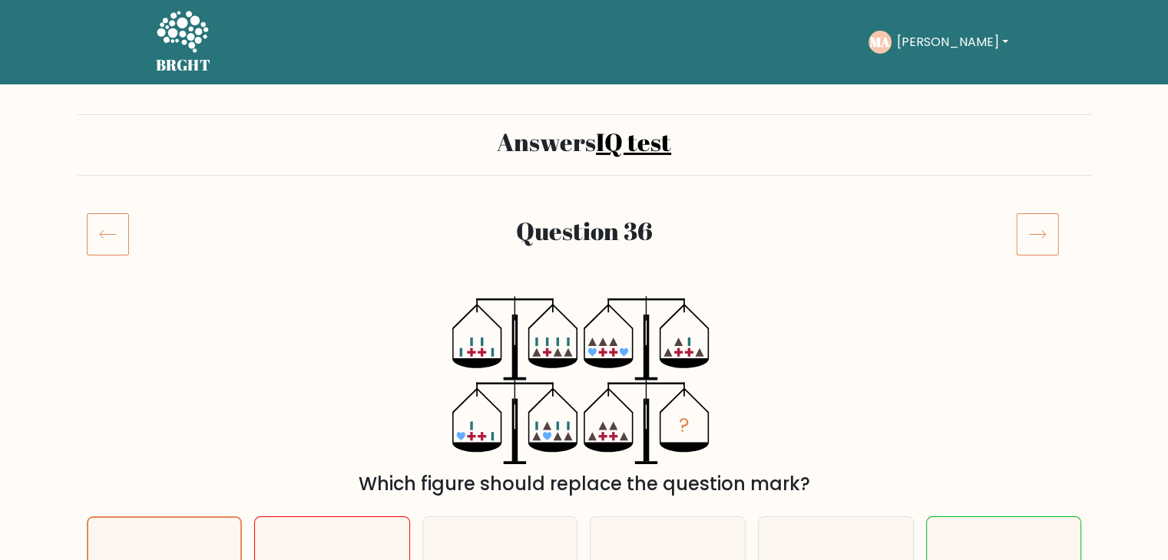
click at [110, 233] on icon at bounding box center [108, 234] width 42 height 43
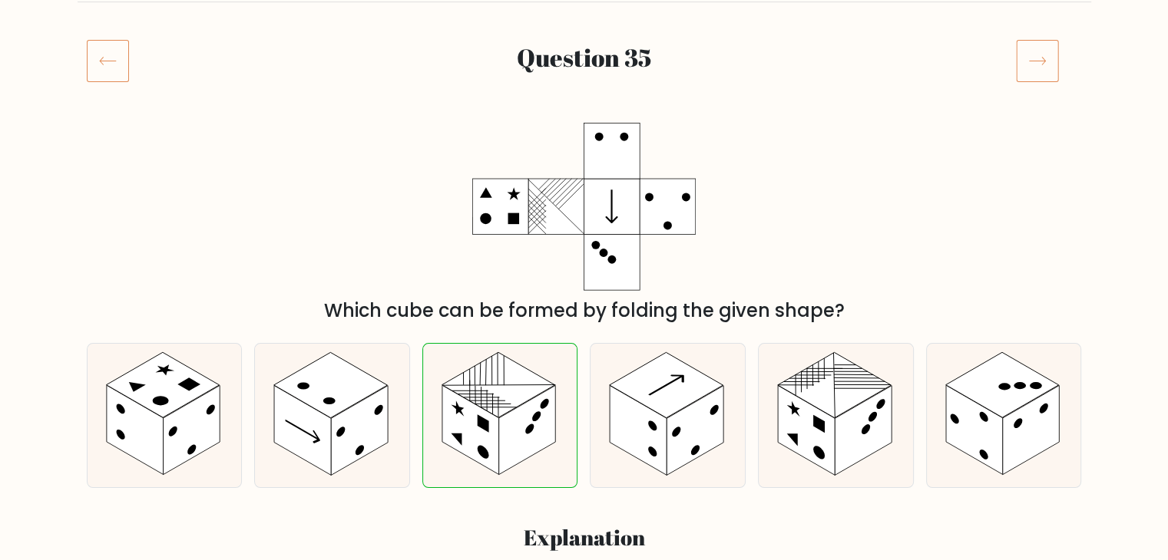
scroll to position [170, 0]
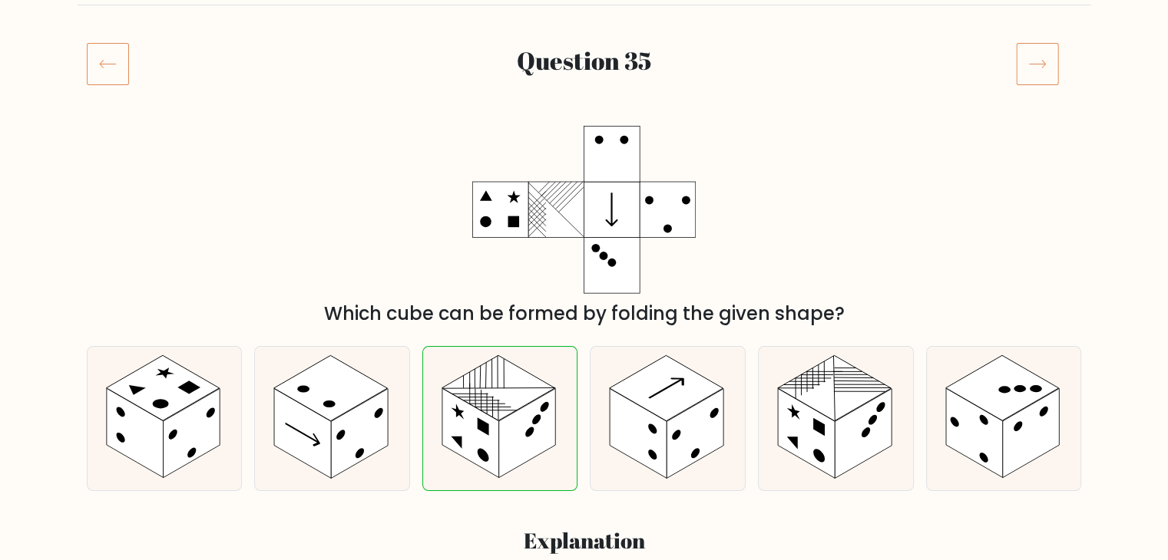
click at [594, 253] on rect at bounding box center [612, 266] width 56 height 56
click at [642, 247] on icon at bounding box center [584, 210] width 224 height 168
click at [836, 460] on rect at bounding box center [863, 434] width 57 height 90
click at [585, 117] on input "e." at bounding box center [584, 114] width 1 height 8
radio input "true"
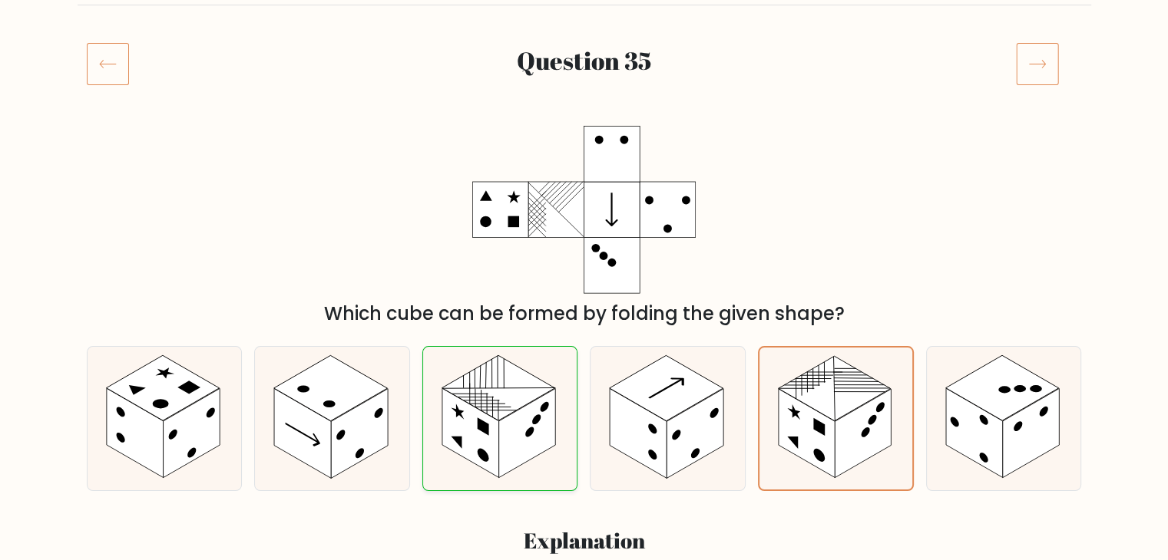
click at [510, 466] on rect at bounding box center [527, 434] width 57 height 90
click at [584, 117] on input "c." at bounding box center [584, 114] width 1 height 8
radio input "true"
click at [851, 452] on rect at bounding box center [863, 434] width 57 height 90
click at [585, 117] on input "e." at bounding box center [584, 114] width 1 height 8
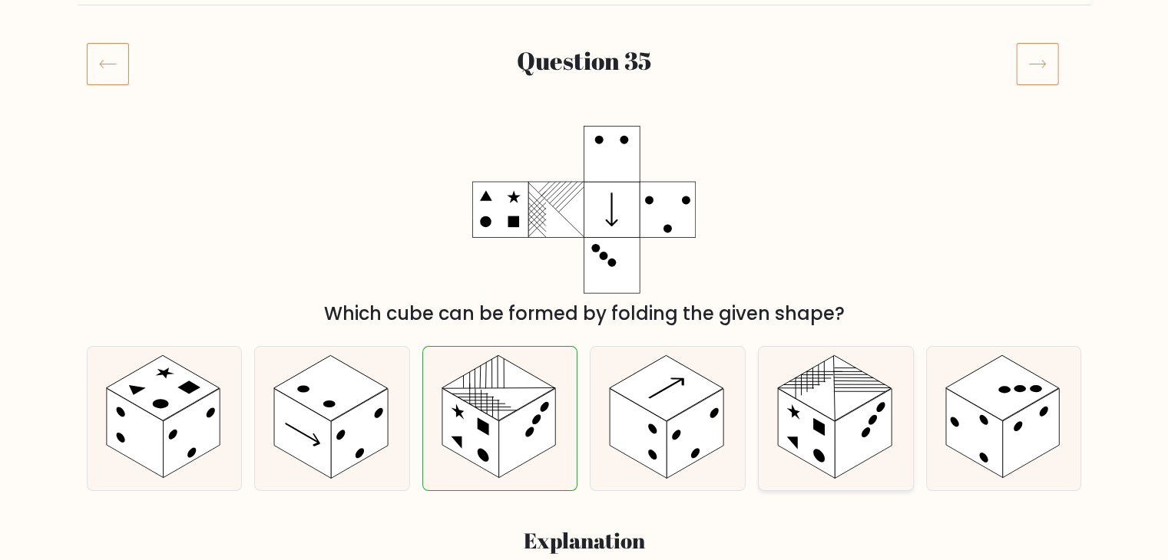
radio input "true"
click at [527, 452] on rect at bounding box center [527, 434] width 57 height 90
click at [584, 117] on input "c." at bounding box center [584, 114] width 1 height 8
radio input "true"
click at [840, 458] on rect at bounding box center [863, 434] width 57 height 90
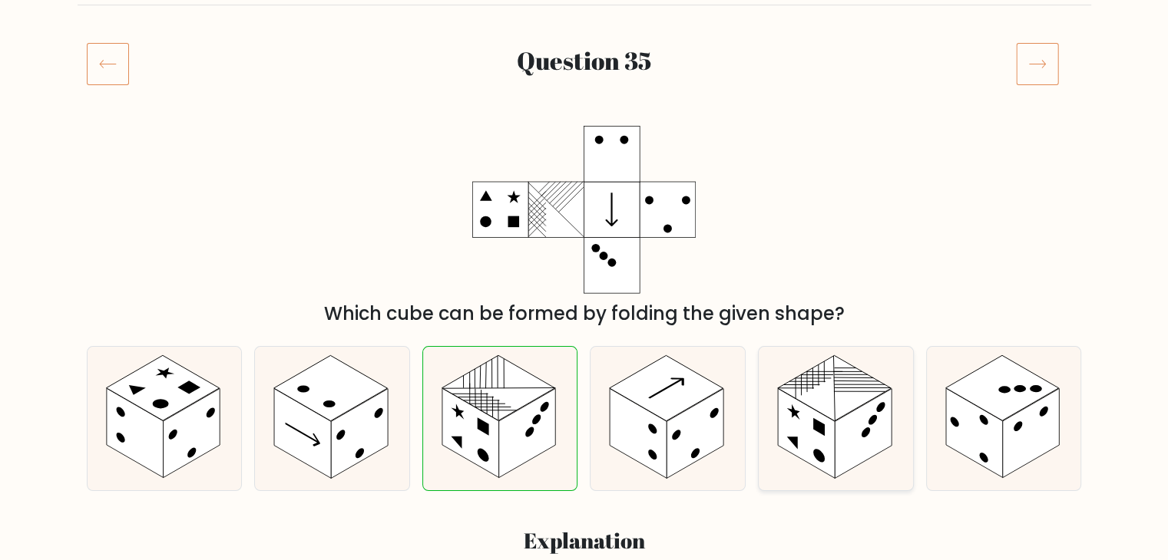
click at [585, 117] on input "e." at bounding box center [584, 114] width 1 height 8
radio input "true"
click at [591, 276] on rect at bounding box center [612, 266] width 56 height 56
drag, startPoint x: 111, startPoint y: 41, endPoint x: 110, endPoint y: 48, distance: 7.7
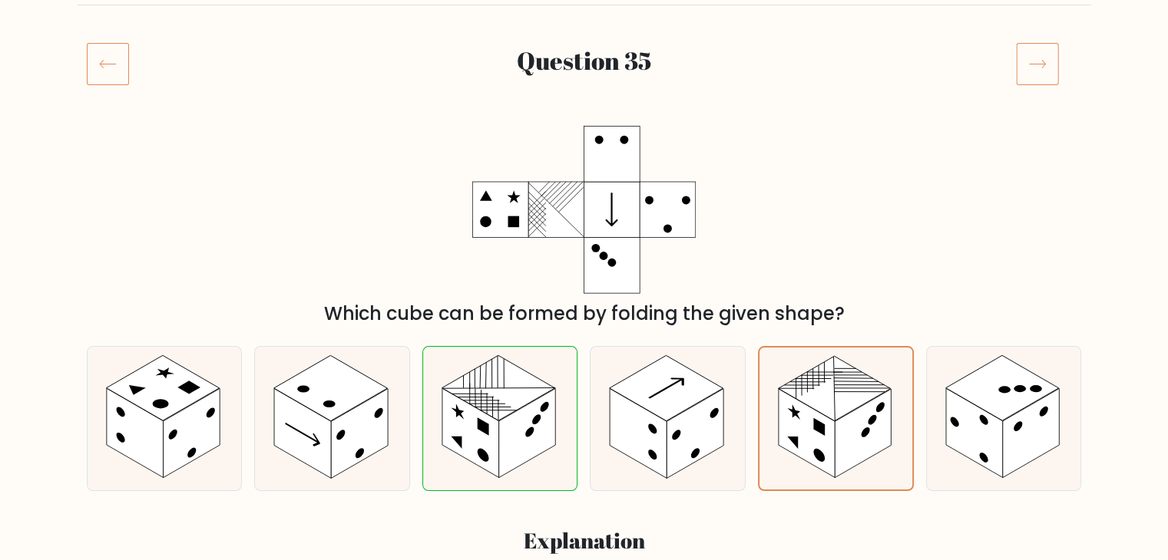
click at [101, 45] on icon at bounding box center [108, 63] width 42 height 43
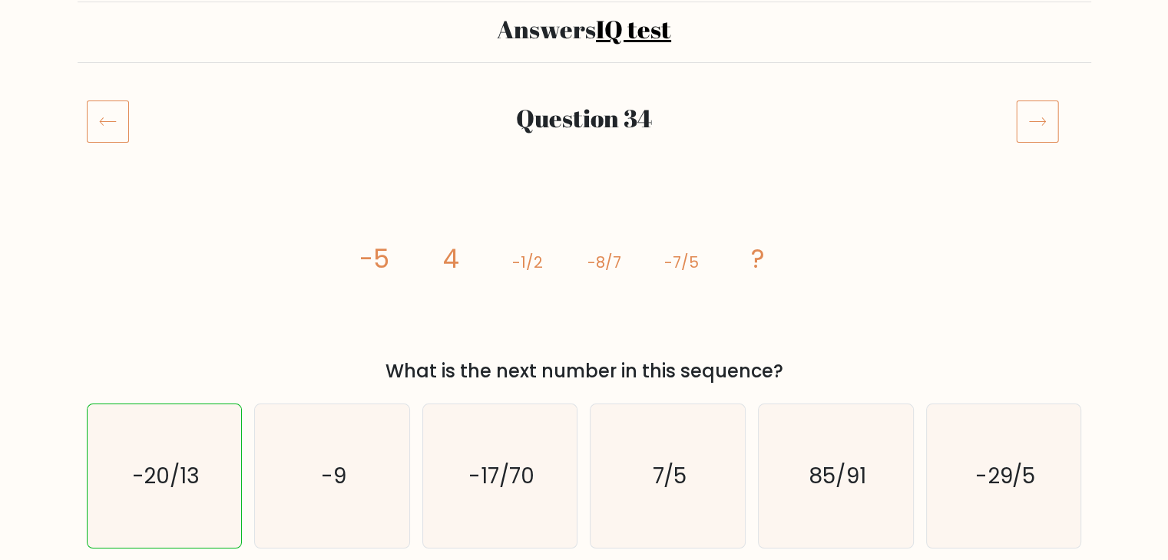
scroll to position [112, 0]
click at [120, 122] on icon at bounding box center [108, 122] width 42 height 43
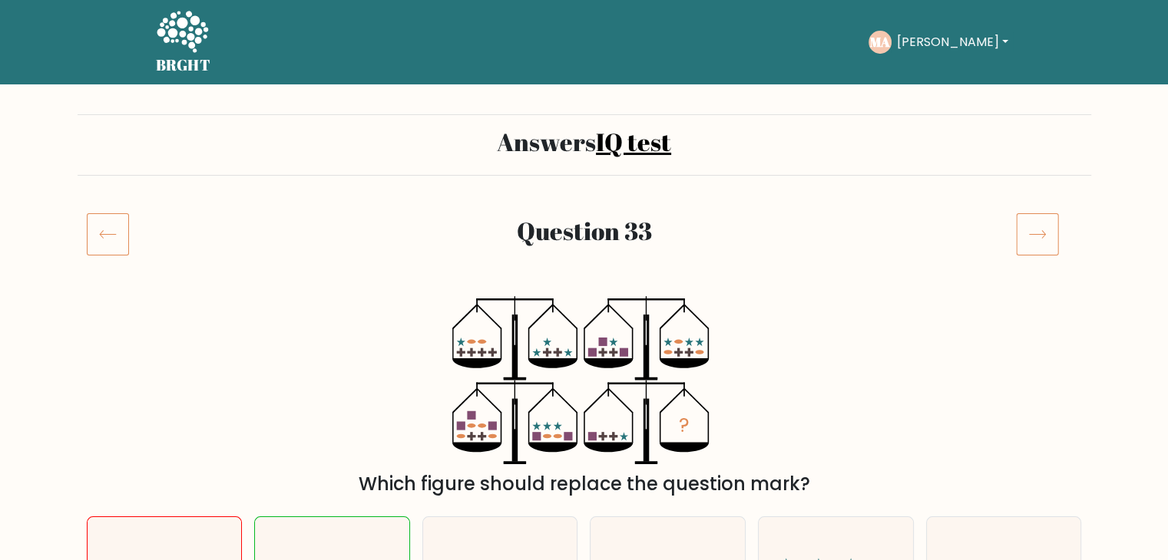
click at [192, 60] on h5 "BRGHT" at bounding box center [183, 65] width 55 height 18
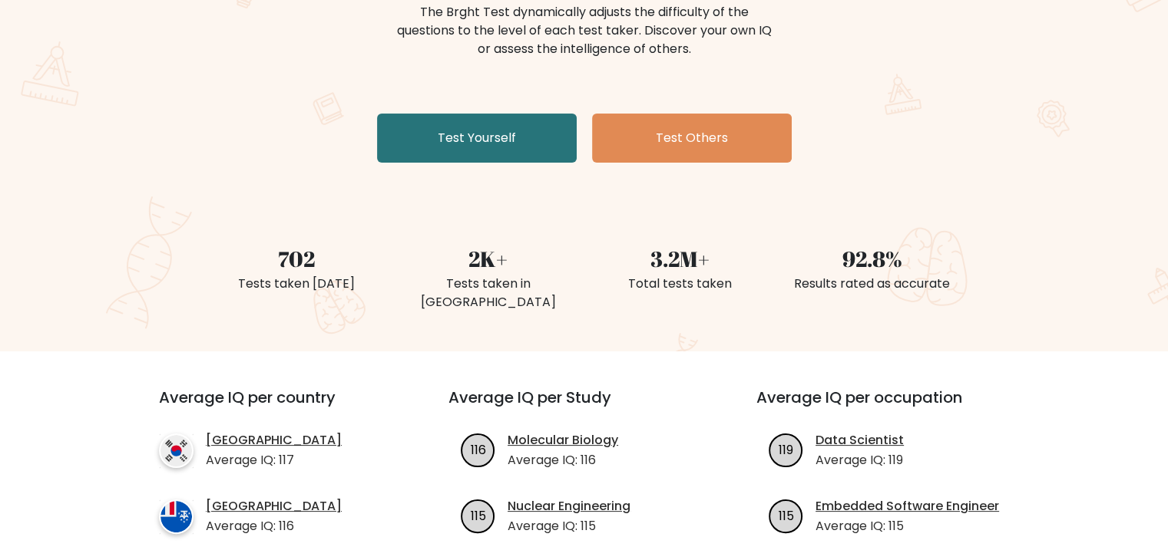
scroll to position [208, 0]
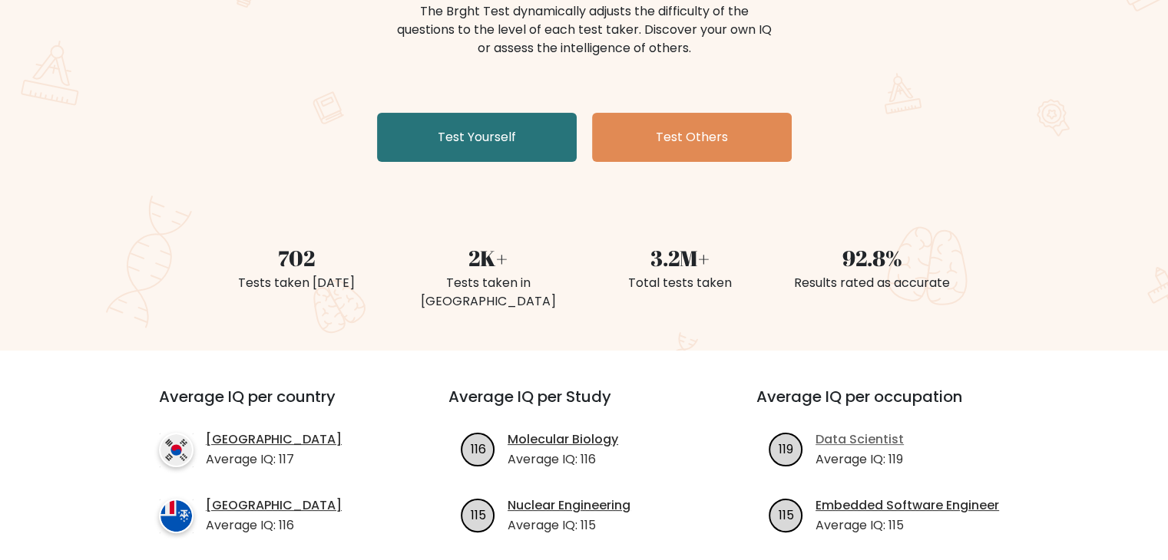
click at [869, 431] on link "Data Scientist" at bounding box center [859, 440] width 88 height 18
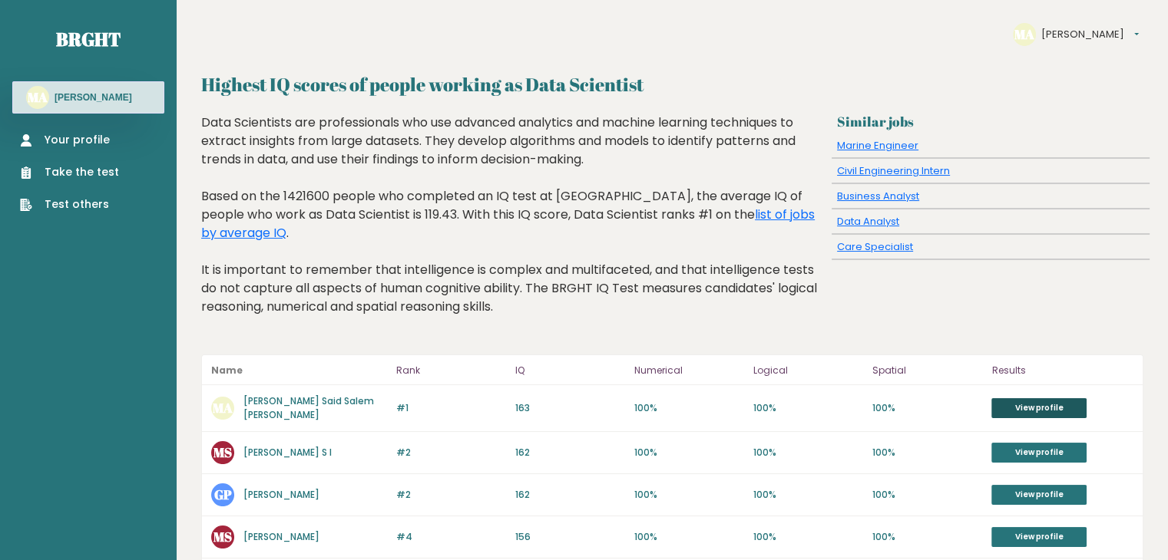
click at [1016, 398] on link "View profile" at bounding box center [1038, 408] width 95 height 20
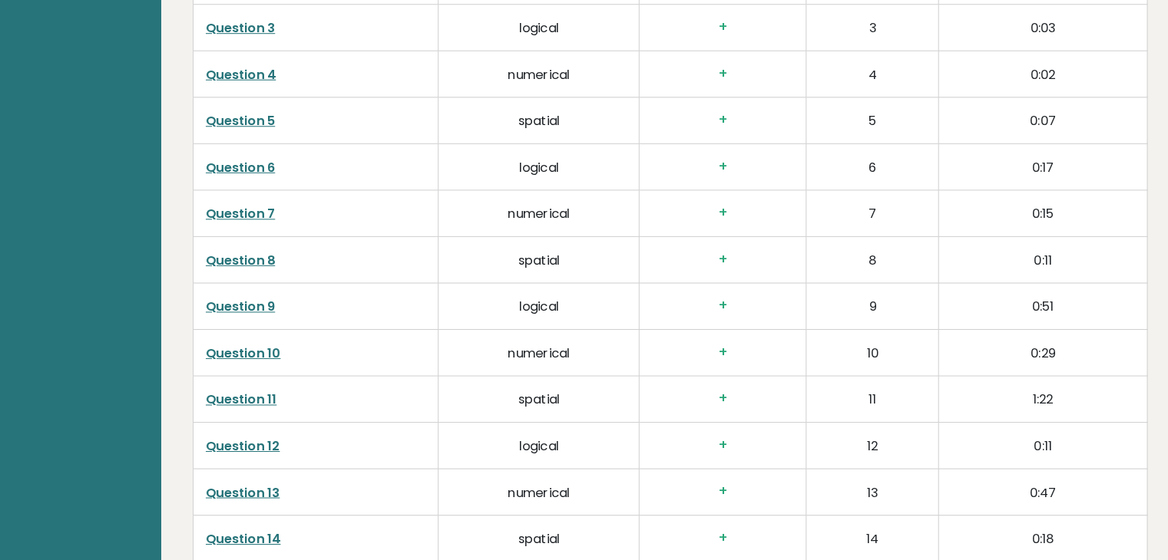
scroll to position [2467, 0]
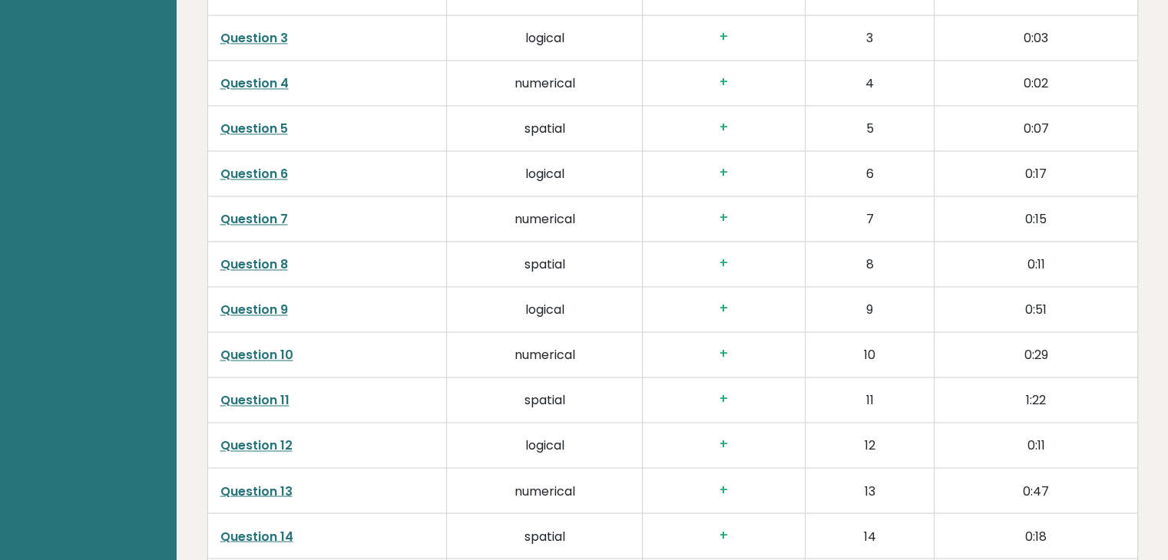
click at [272, 364] on link "Question 10" at bounding box center [256, 355] width 73 height 18
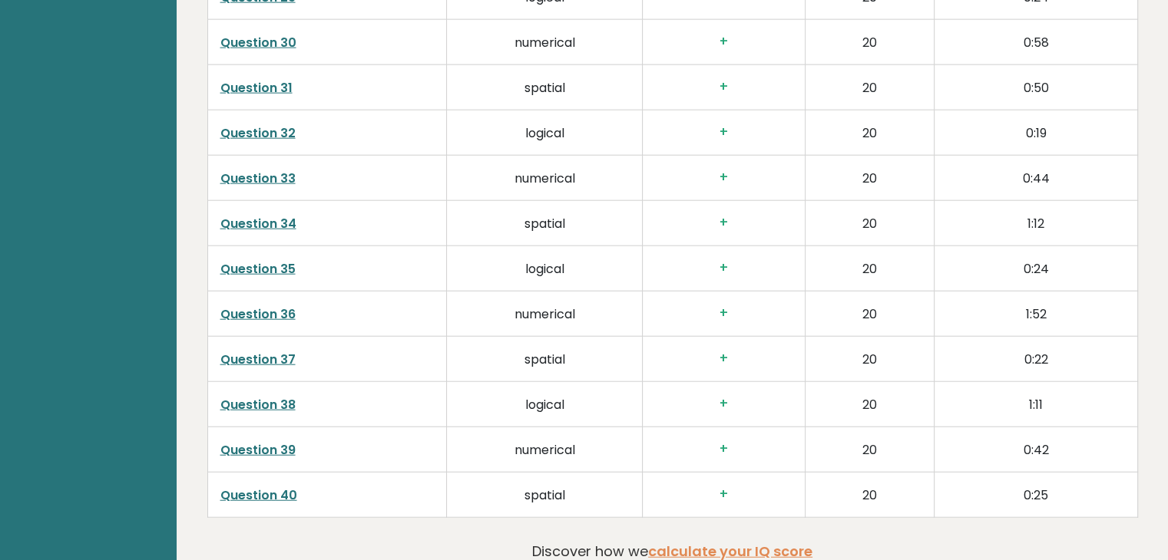
scroll to position [3680, 0]
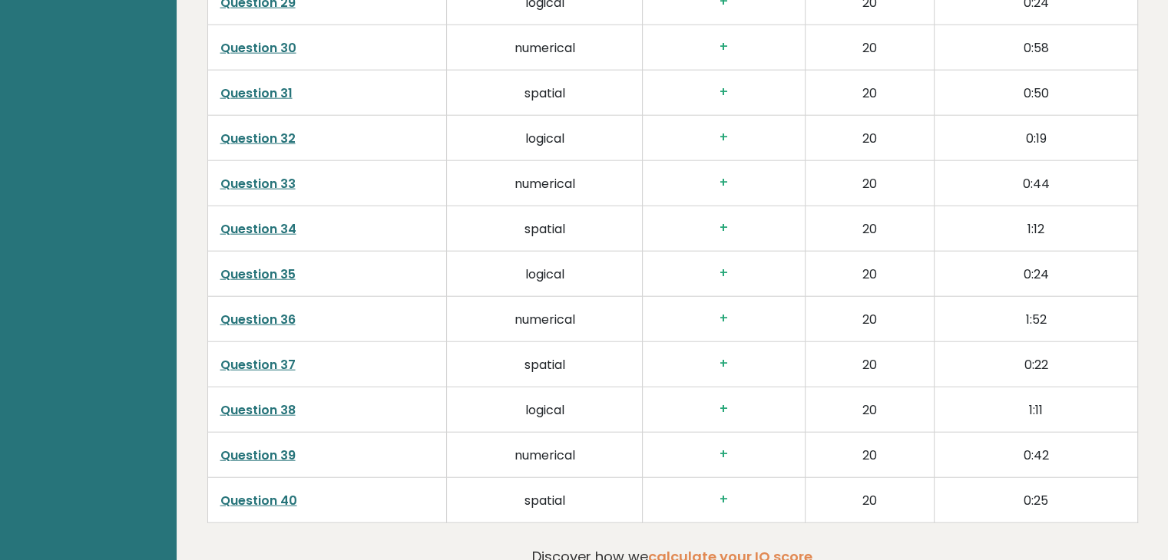
click at [286, 283] on link "Question 35" at bounding box center [257, 275] width 75 height 18
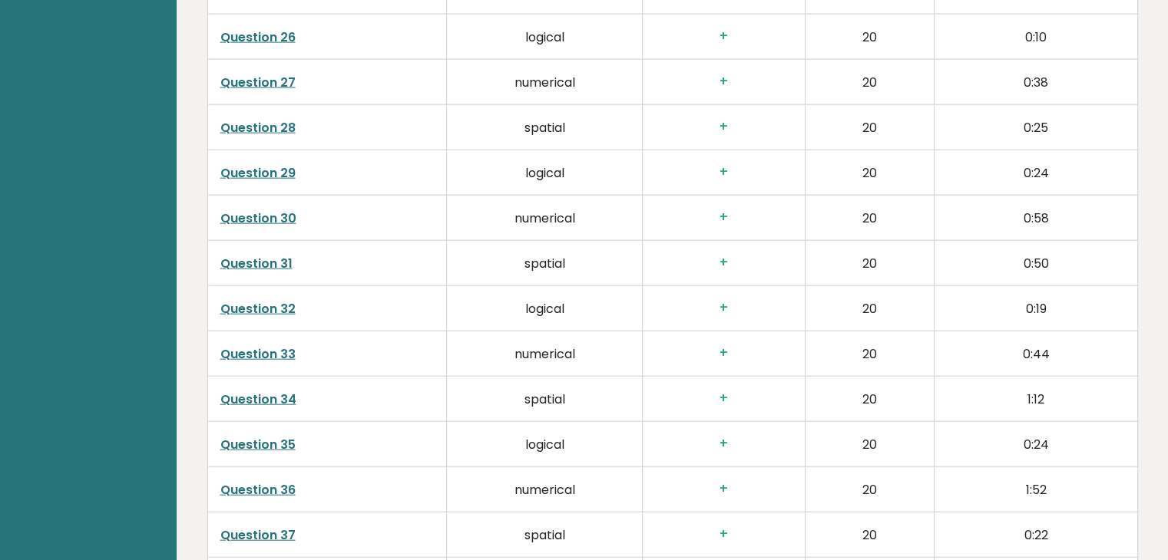
scroll to position [3498, 0]
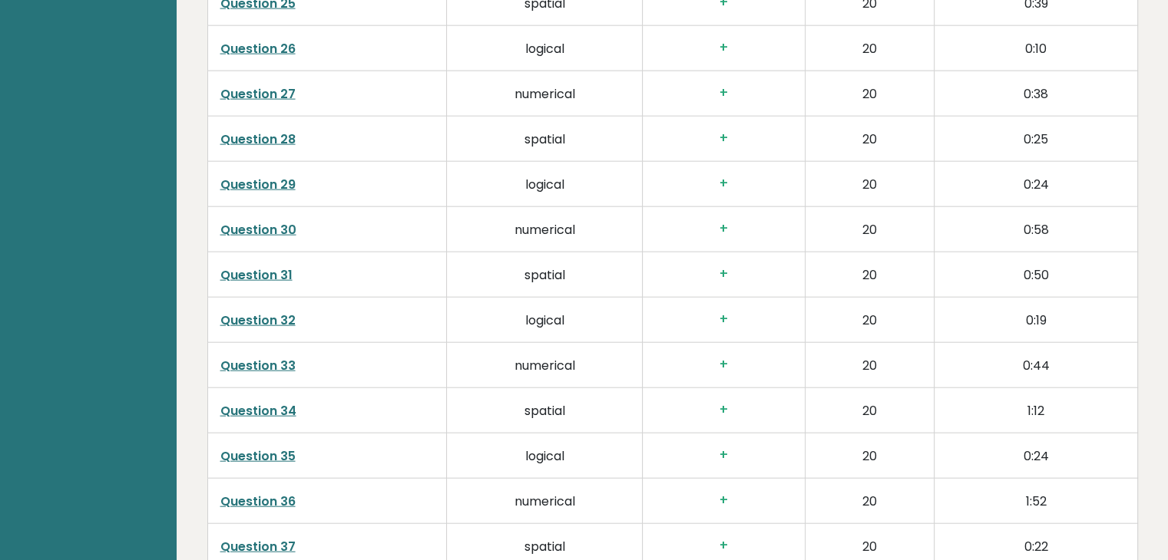
click at [243, 103] on link "Question 27" at bounding box center [257, 94] width 75 height 18
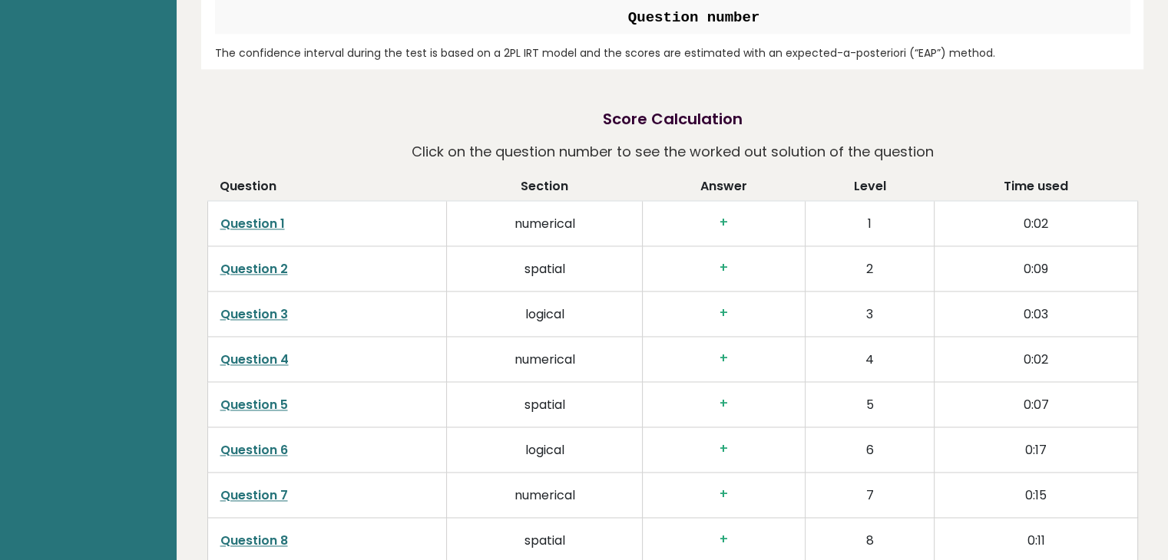
scroll to position [2205, 0]
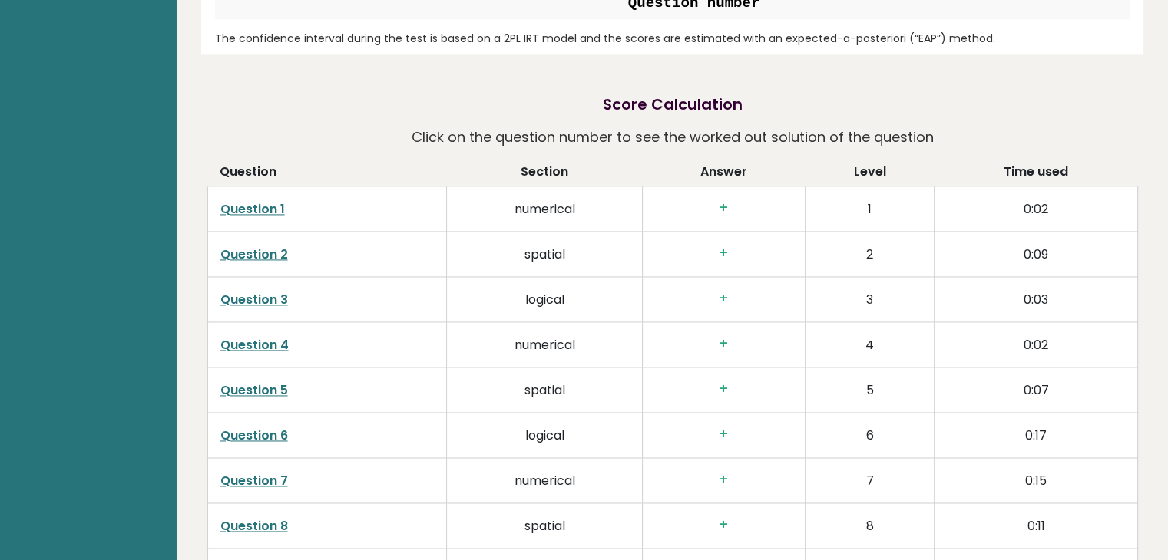
click at [251, 218] on link "Question 1" at bounding box center [252, 209] width 64 height 18
click at [268, 263] on link "Question 2" at bounding box center [254, 255] width 68 height 18
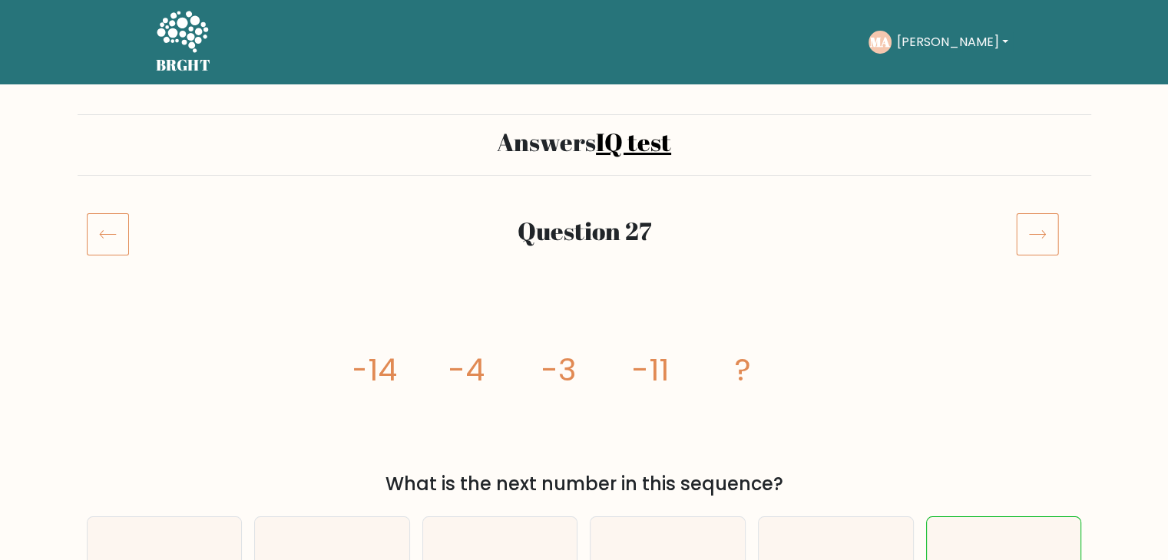
click at [832, 319] on div "image/svg+xml -14 -4 -3 -11 ? What is the next number in this sequence?" at bounding box center [584, 397] width 1013 height 202
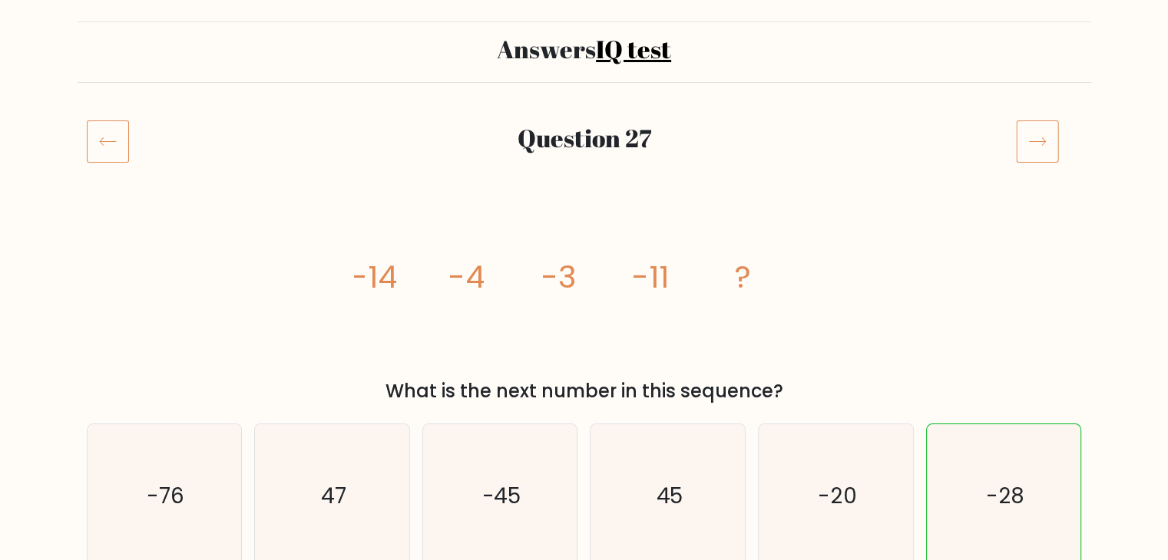
scroll to position [88, 0]
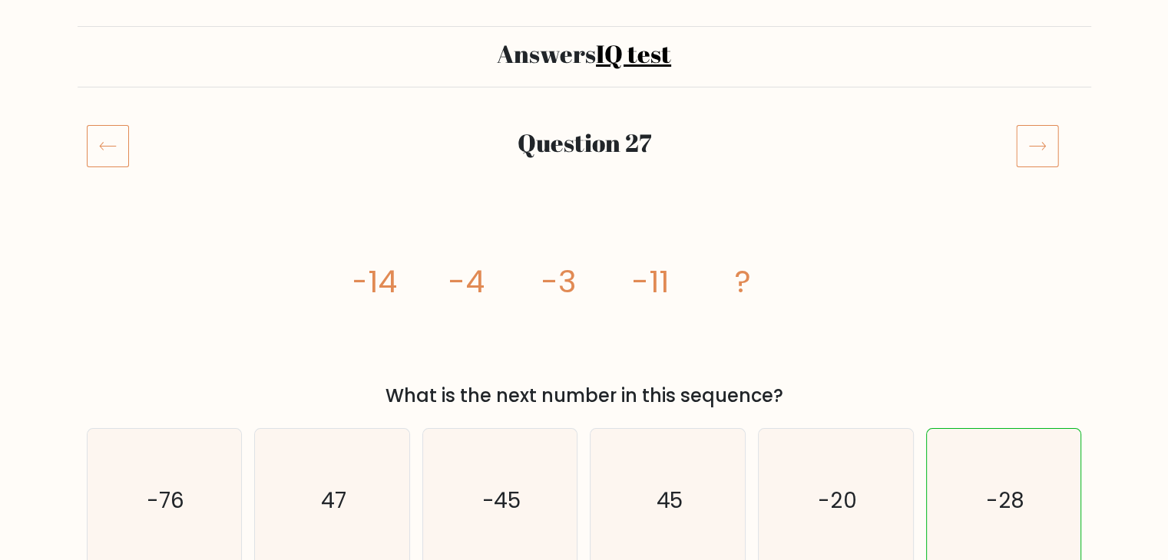
click at [945, 169] on div "Question 27" at bounding box center [584, 164] width 1013 height 80
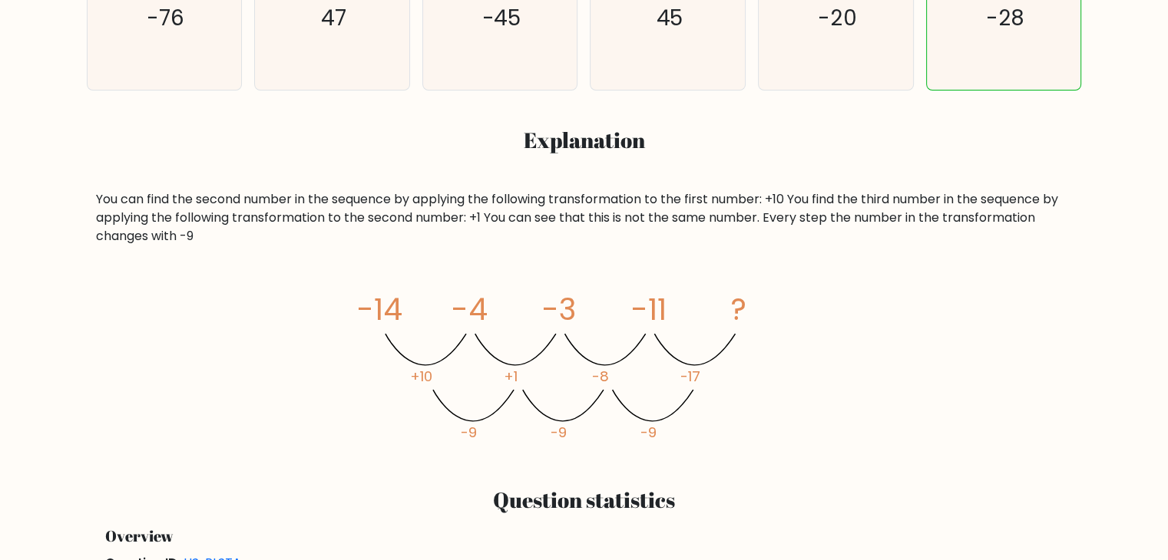
scroll to position [577, 0]
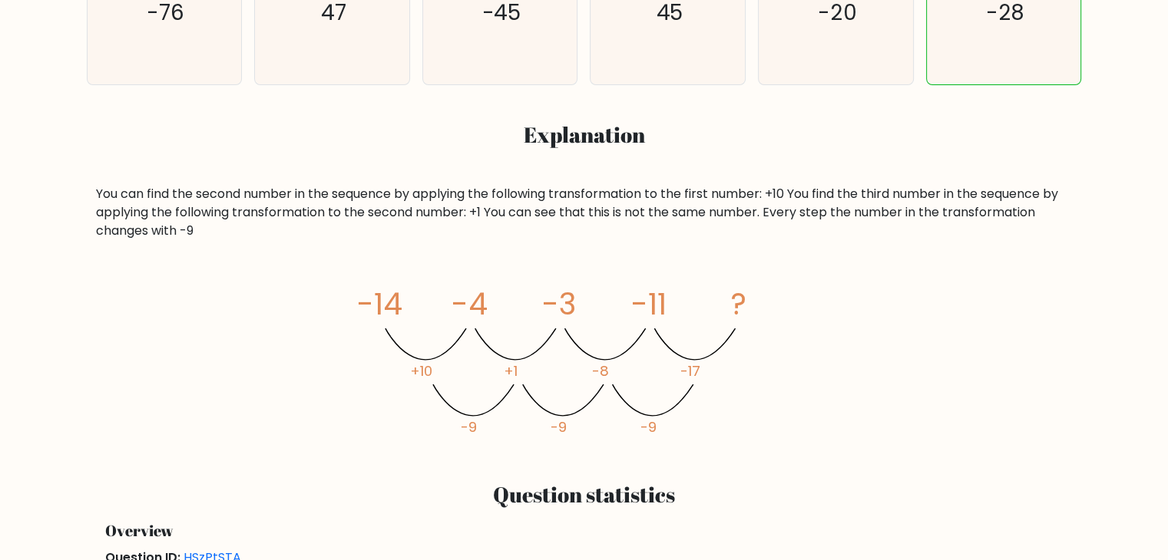
click at [415, 372] on tspan "+10" at bounding box center [421, 370] width 22 height 19
click at [464, 418] on tspan "-9" at bounding box center [469, 426] width 16 height 19
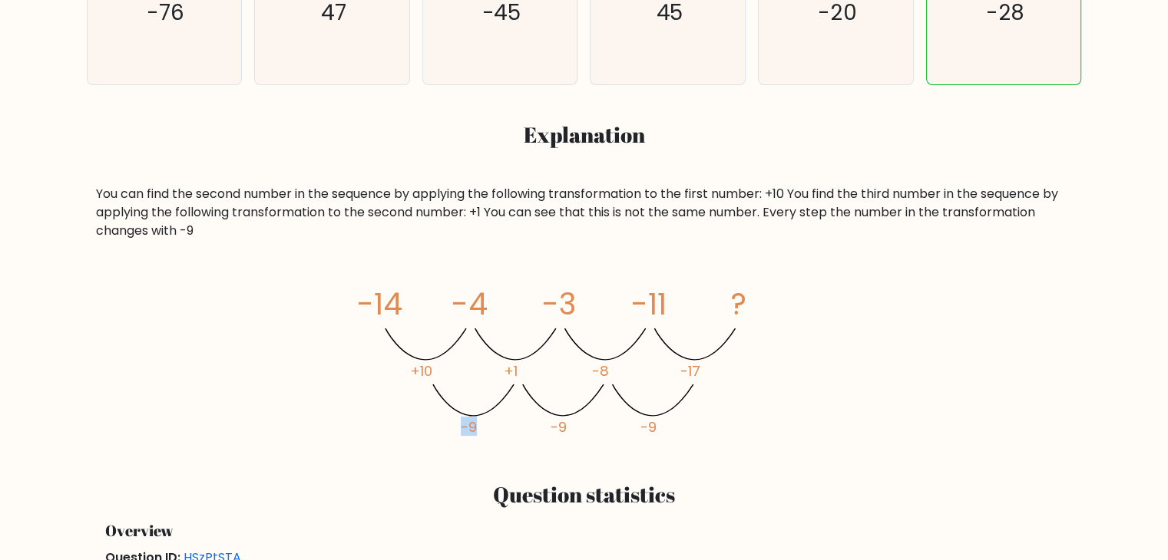
click at [464, 418] on tspan "-9" at bounding box center [469, 426] width 16 height 19
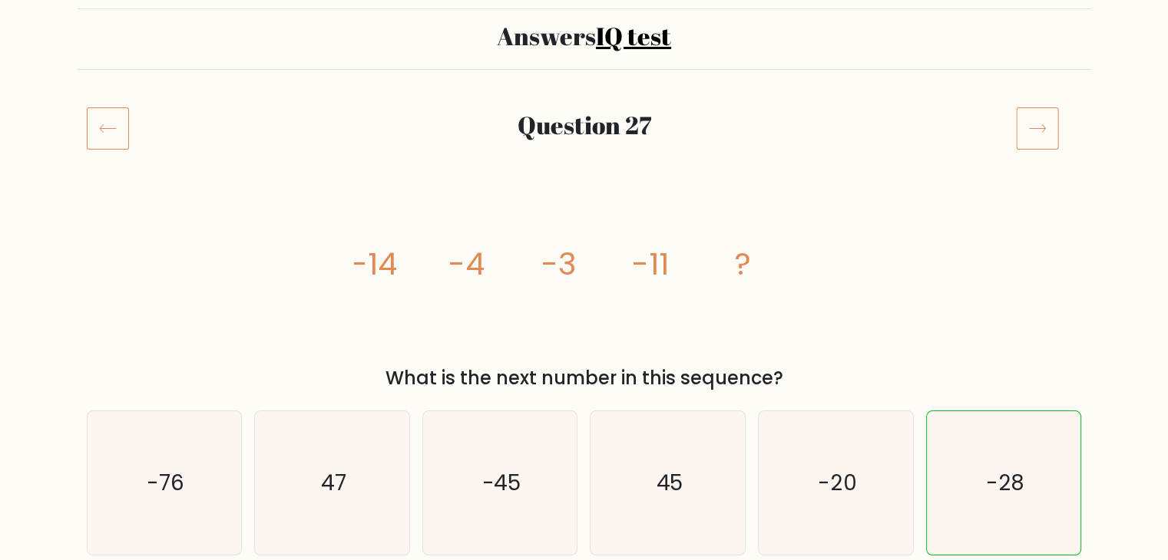
scroll to position [0, 0]
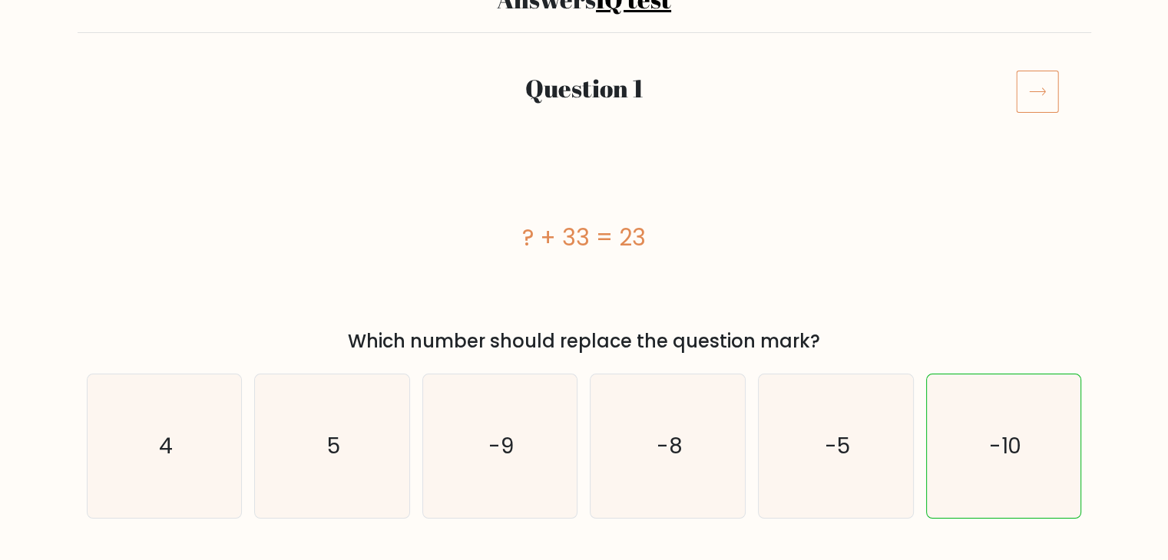
scroll to position [144, 0]
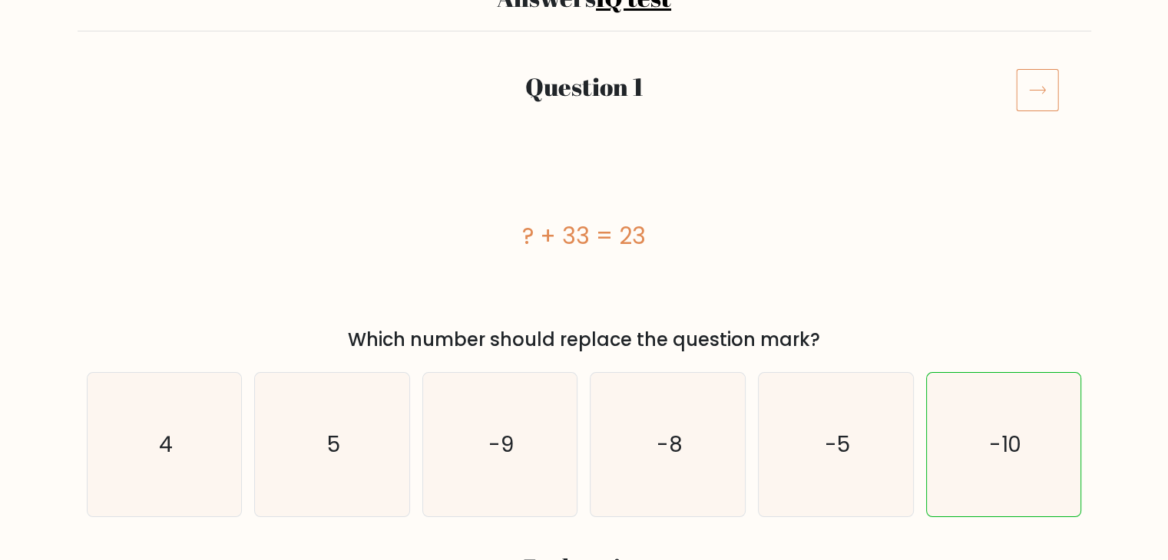
click at [263, 89] on h2 "Question 1" at bounding box center [584, 86] width 826 height 29
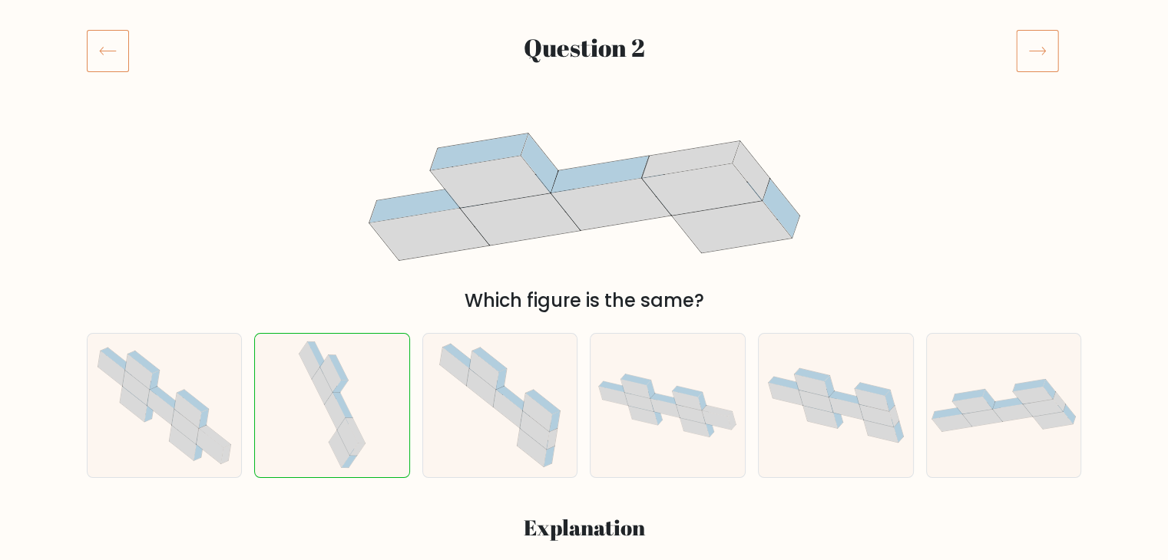
scroll to position [187, 0]
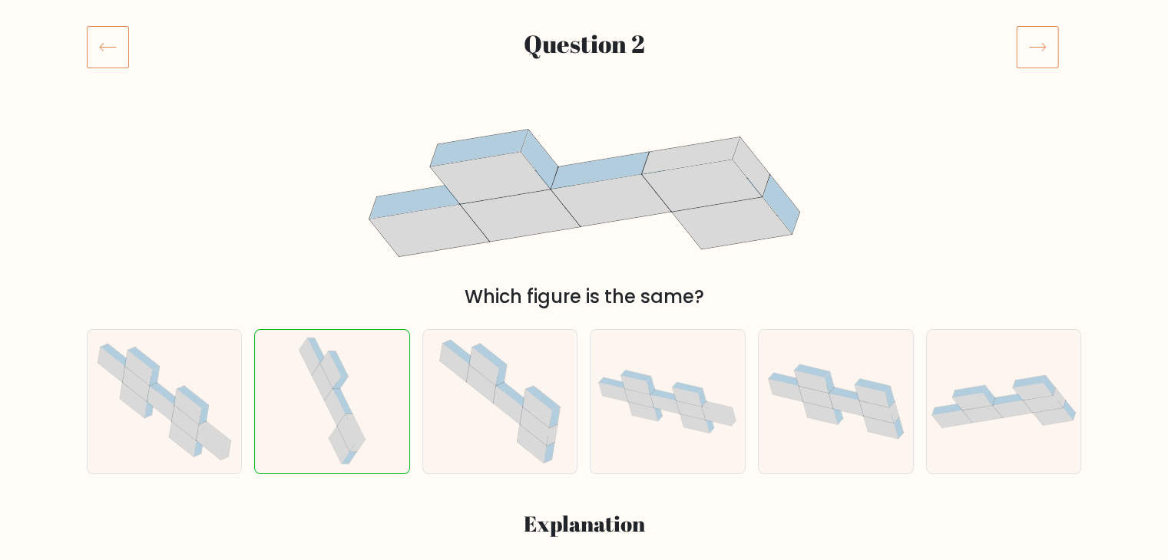
click at [1046, 46] on icon at bounding box center [1037, 46] width 43 height 43
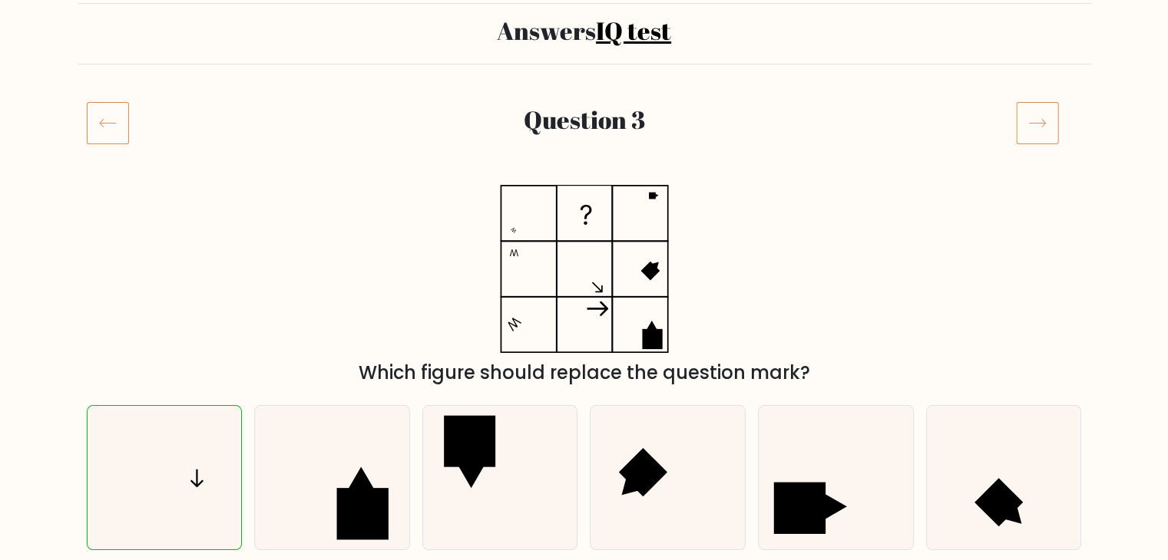
scroll to position [109, 0]
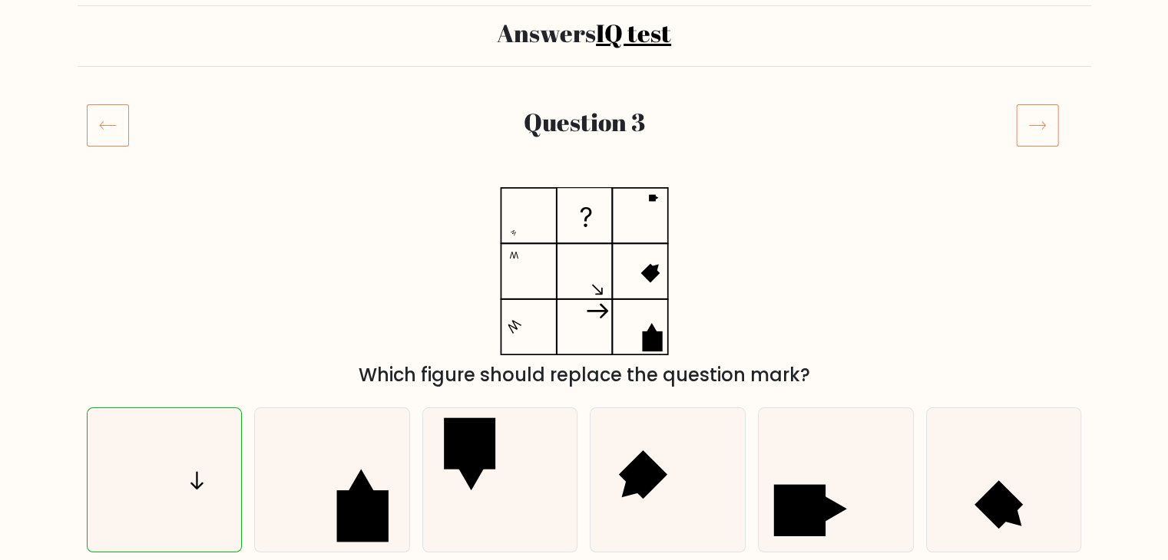
click at [596, 372] on div "Which figure should replace the question mark?" at bounding box center [584, 376] width 977 height 28
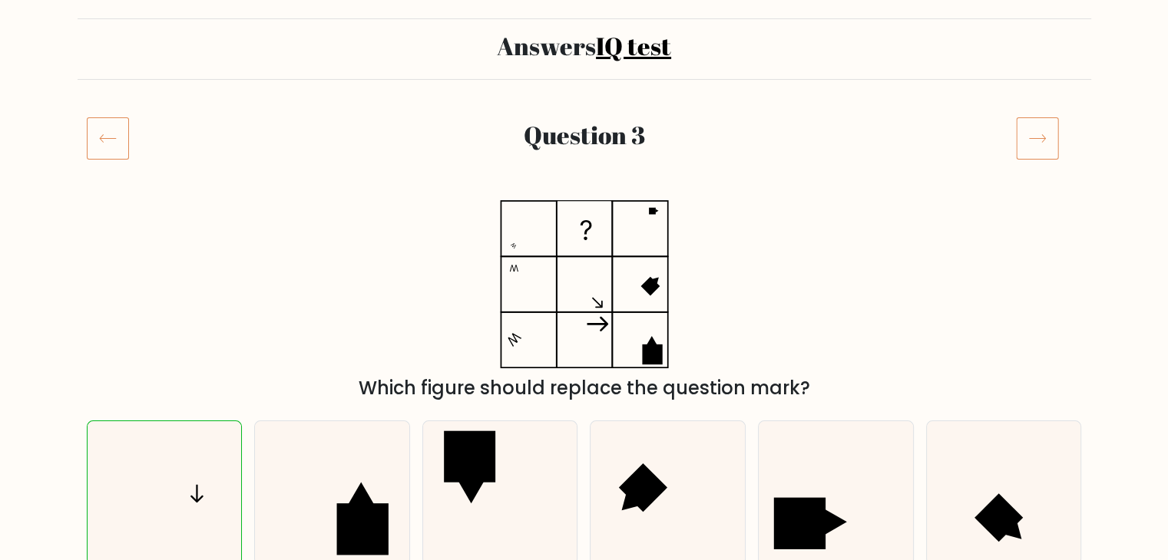
scroll to position [95, 0]
click at [365, 471] on icon at bounding box center [332, 494] width 144 height 144
click at [584, 193] on input "b." at bounding box center [584, 189] width 1 height 8
radio input "true"
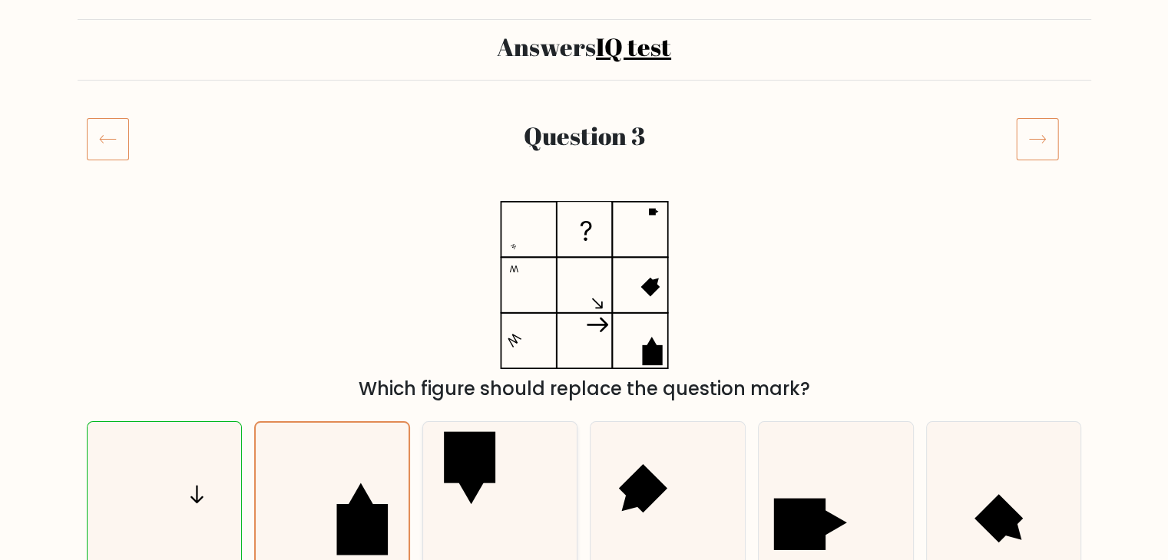
click at [557, 490] on icon at bounding box center [500, 494] width 144 height 144
click at [584, 193] on input "c." at bounding box center [584, 189] width 1 height 8
radio input "true"
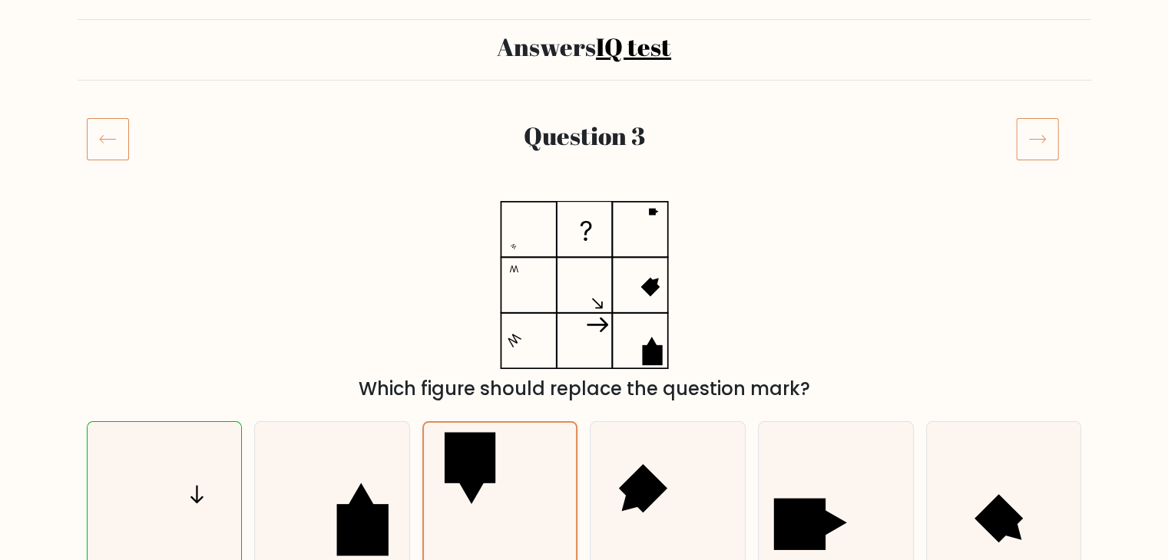
click at [530, 485] on icon at bounding box center [500, 494] width 142 height 142
click at [584, 193] on input "c." at bounding box center [584, 189] width 1 height 8
click at [523, 478] on icon at bounding box center [500, 494] width 142 height 142
click at [584, 193] on input "c." at bounding box center [584, 189] width 1 height 8
click at [531, 451] on icon at bounding box center [500, 494] width 142 height 142
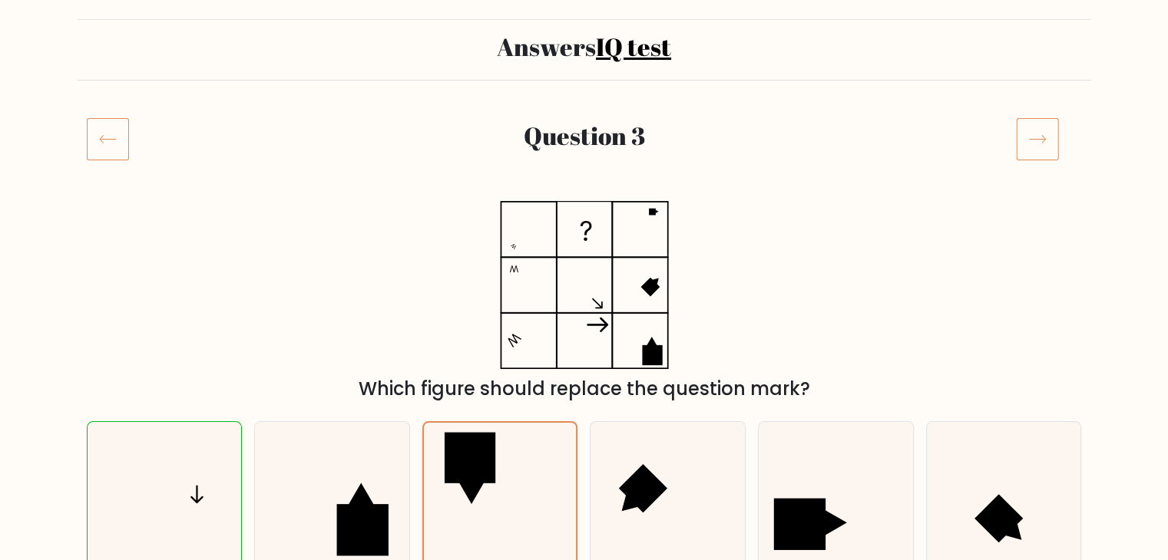
click at [584, 193] on input "c." at bounding box center [584, 189] width 1 height 8
click at [562, 470] on icon at bounding box center [500, 494] width 142 height 142
click at [584, 193] on input "c." at bounding box center [584, 189] width 1 height 8
click at [572, 466] on div at bounding box center [500, 493] width 156 height 145
click at [584, 193] on input "c." at bounding box center [584, 189] width 1 height 8
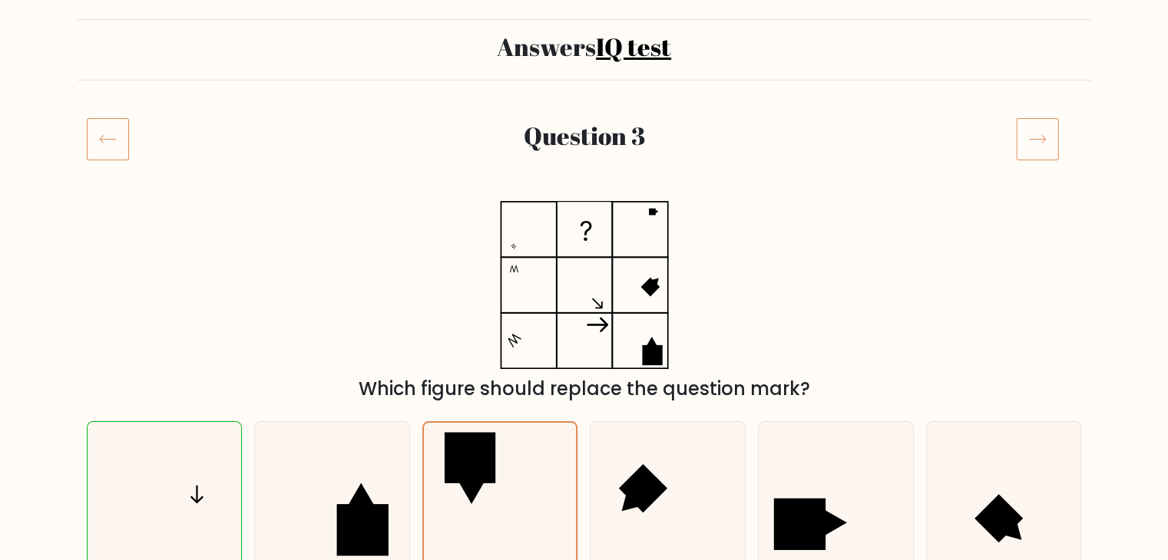
click at [543, 486] on icon at bounding box center [500, 494] width 142 height 142
click at [584, 193] on input "c." at bounding box center [584, 189] width 1 height 8
click at [534, 508] on icon at bounding box center [500, 494] width 142 height 142
click at [584, 193] on input "c." at bounding box center [584, 189] width 1 height 8
click at [507, 501] on icon at bounding box center [500, 494] width 142 height 142
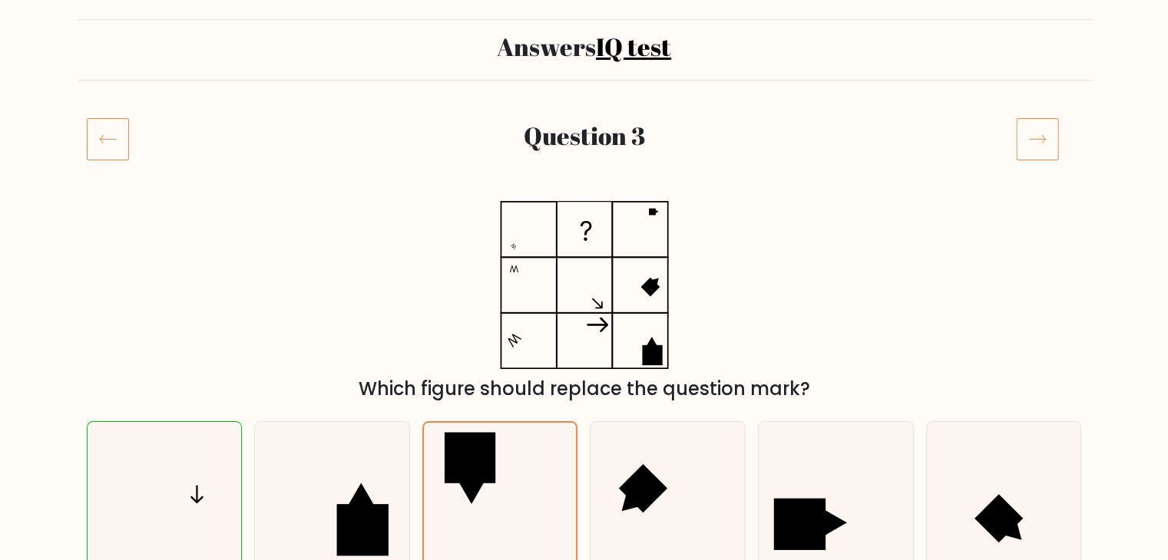
click at [584, 193] on input "c." at bounding box center [584, 189] width 1 height 8
click at [526, 475] on icon at bounding box center [500, 494] width 142 height 142
click at [584, 193] on input "c." at bounding box center [584, 189] width 1 height 8
click at [527, 494] on icon at bounding box center [500, 494] width 142 height 142
click at [584, 193] on input "c." at bounding box center [584, 189] width 1 height 8
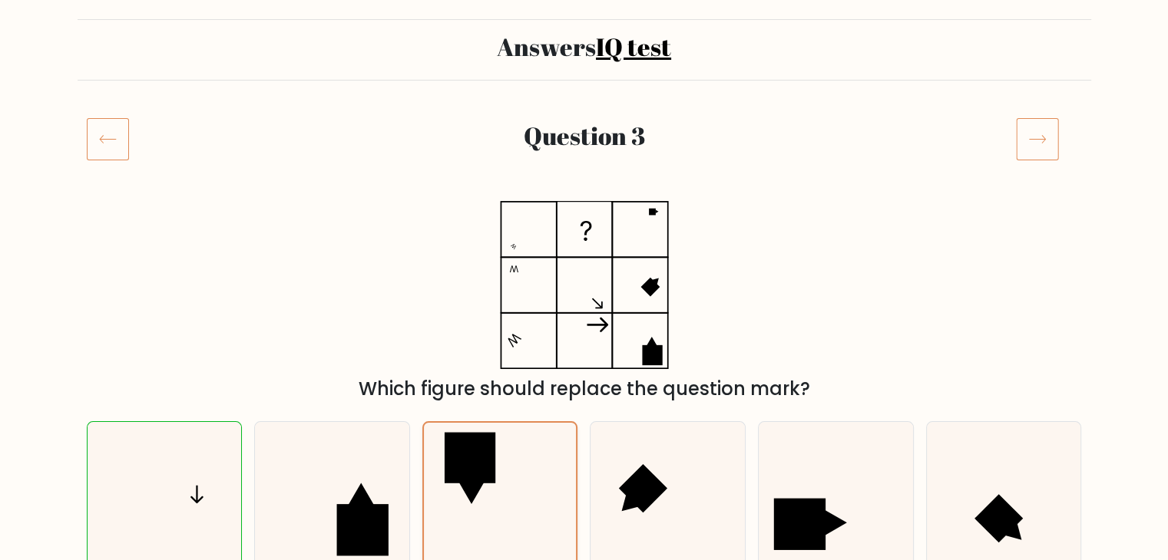
click at [542, 488] on icon at bounding box center [500, 494] width 142 height 142
click at [584, 193] on input "c." at bounding box center [584, 189] width 1 height 8
click at [546, 481] on icon at bounding box center [500, 494] width 142 height 142
click at [584, 193] on input "c." at bounding box center [584, 189] width 1 height 8
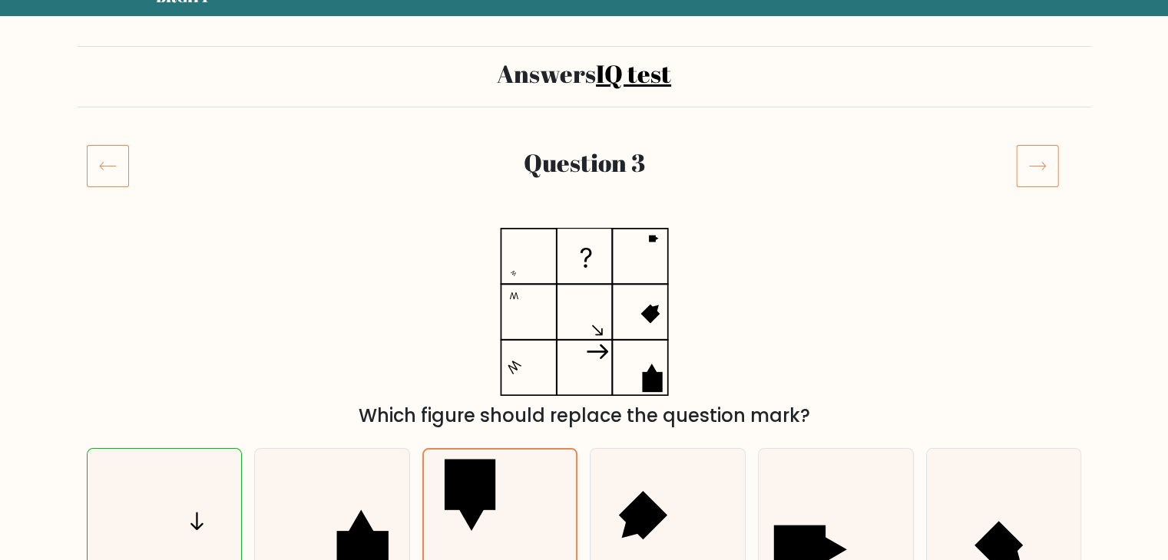
scroll to position [52, 0]
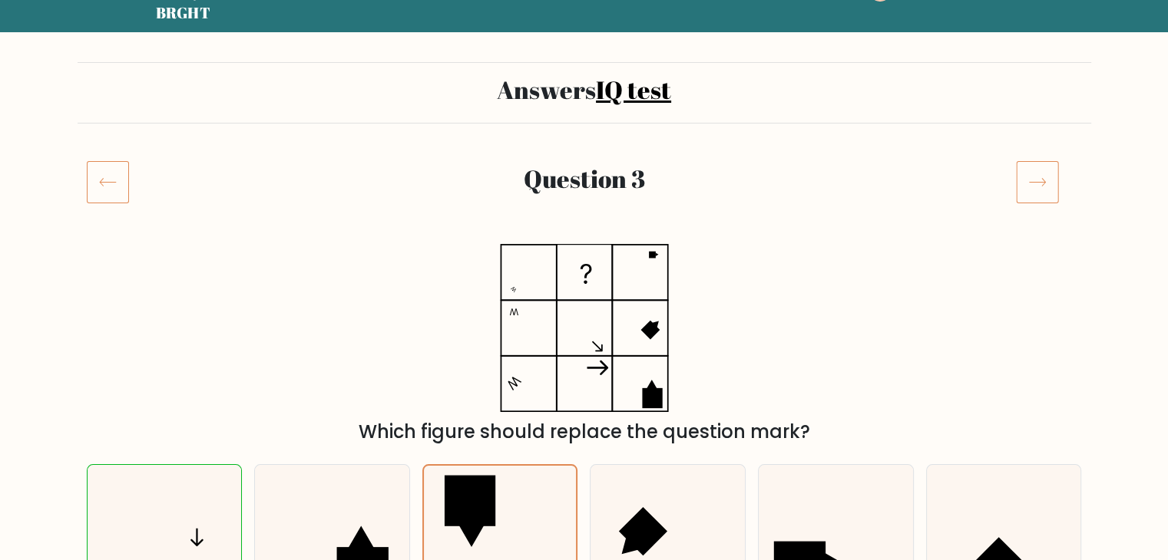
click at [1037, 186] on icon at bounding box center [1037, 181] width 43 height 43
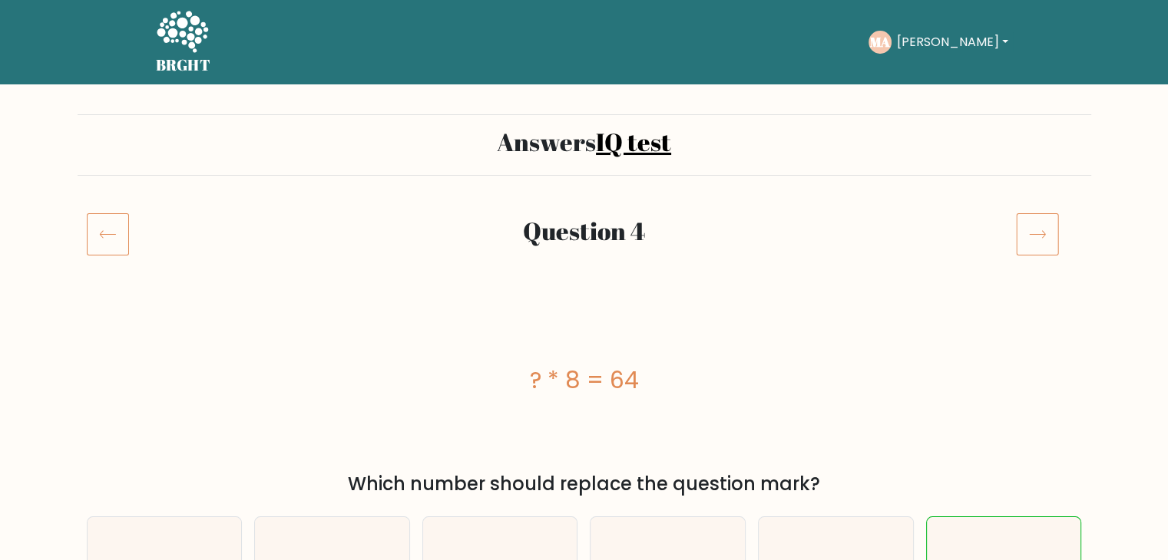
click at [98, 239] on icon at bounding box center [108, 234] width 42 height 43
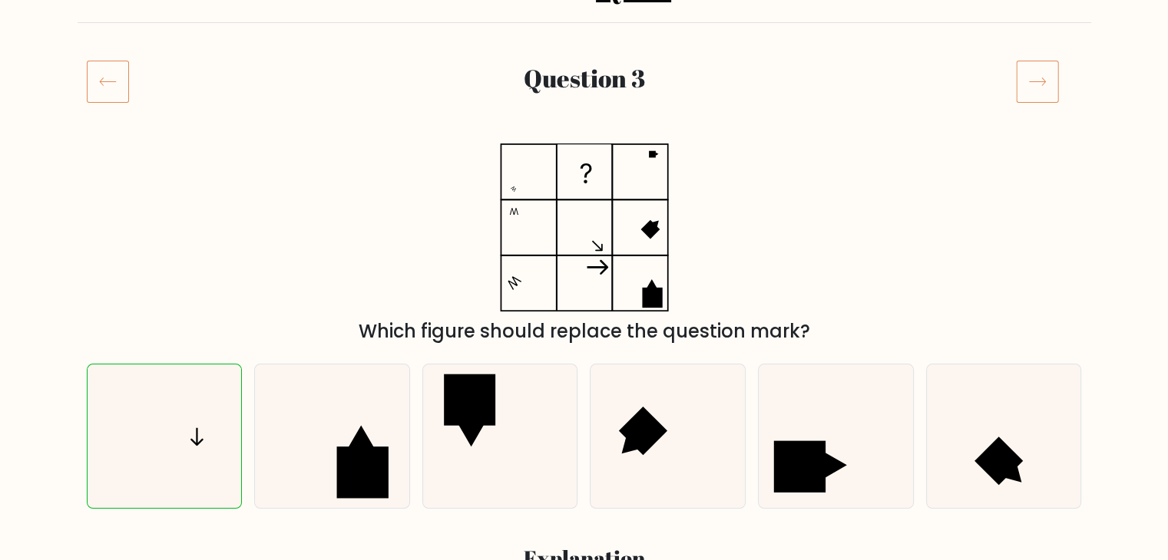
scroll to position [154, 0]
click at [110, 97] on icon at bounding box center [108, 80] width 42 height 43
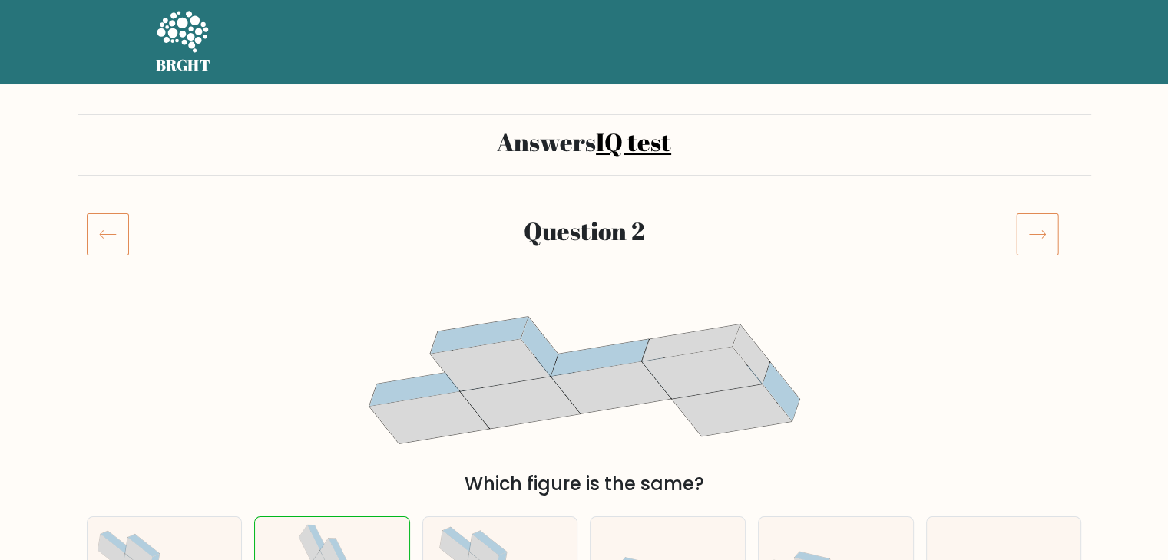
click at [105, 74] on nav "BRGHT BRGHT" at bounding box center [584, 42] width 1168 height 84
click at [108, 227] on icon at bounding box center [108, 234] width 42 height 43
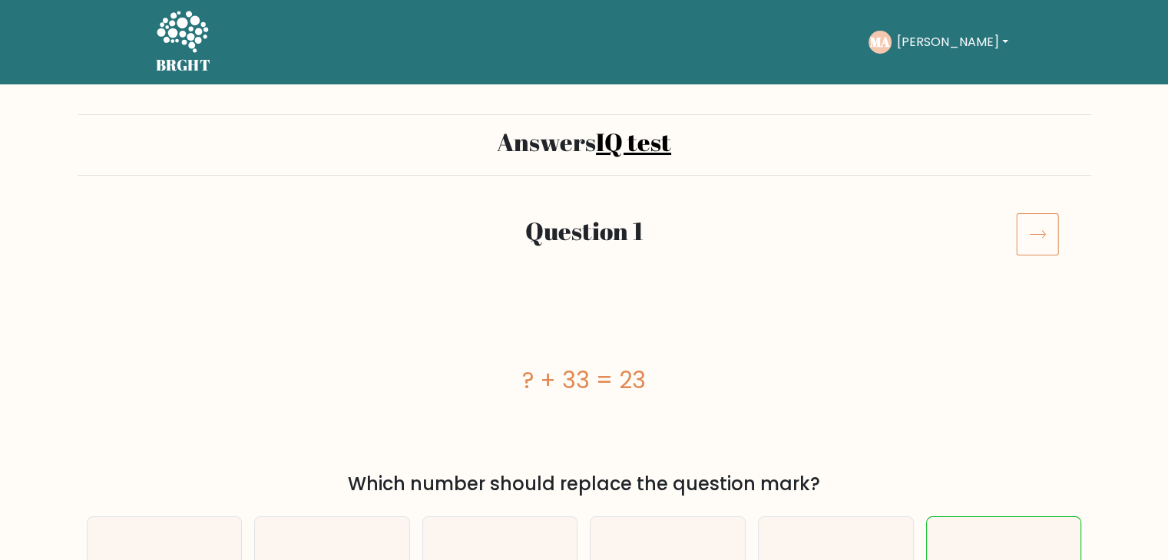
click at [192, 70] on h5 "BRGHT" at bounding box center [183, 65] width 55 height 18
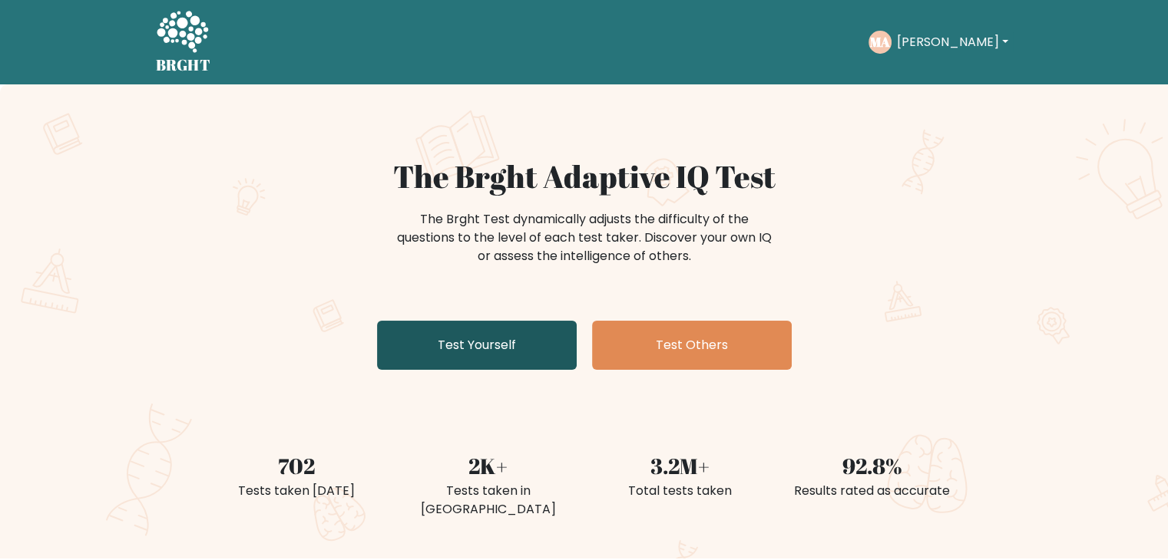
click at [522, 354] on link "Test Yourself" at bounding box center [477, 345] width 200 height 49
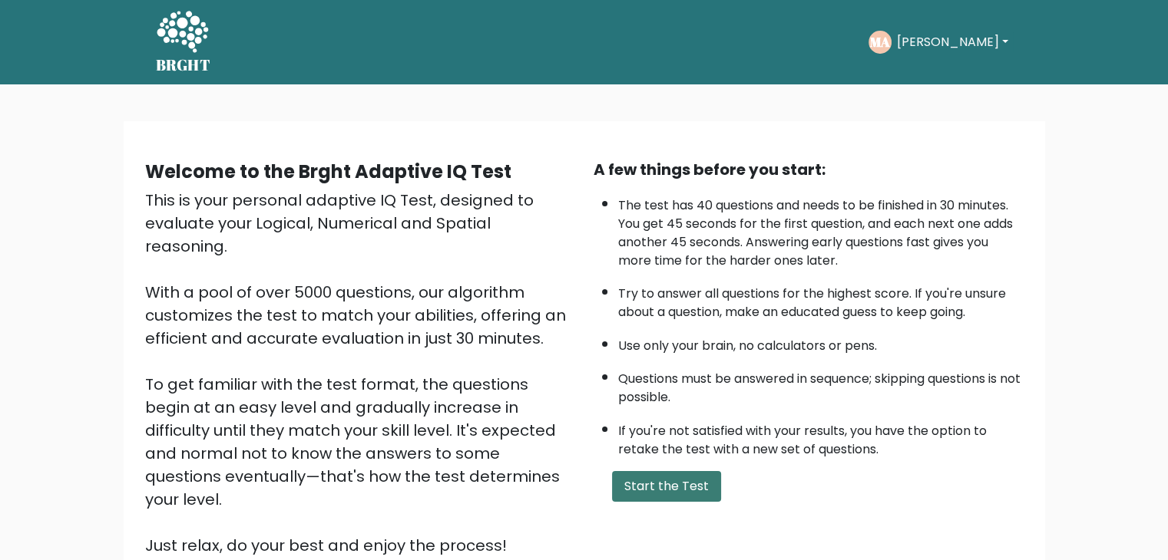
click at [669, 476] on button "Start the Test" at bounding box center [666, 486] width 109 height 31
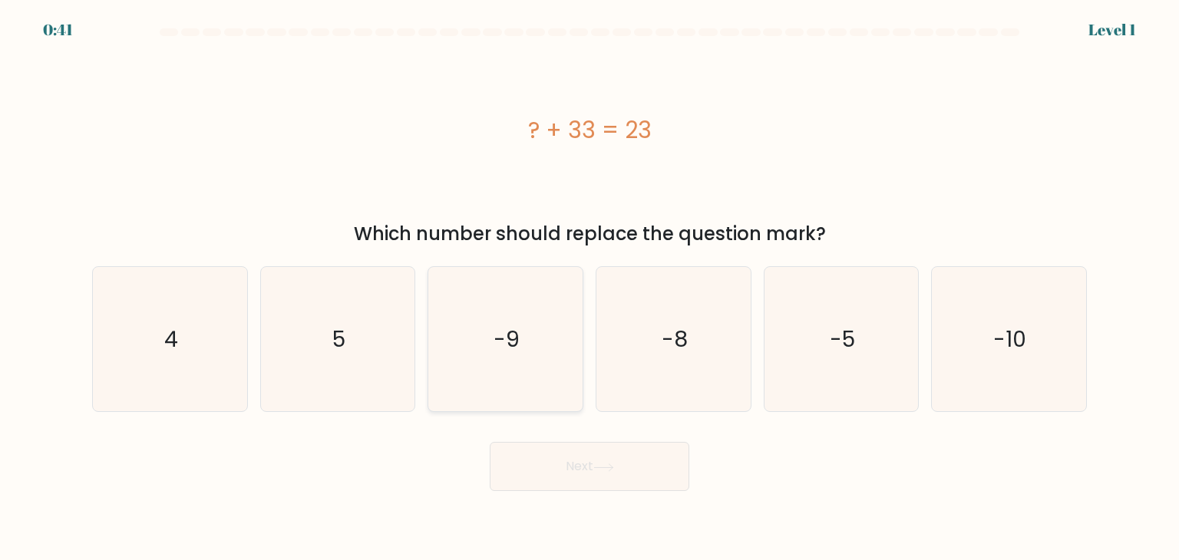
click at [538, 398] on icon "-9" at bounding box center [505, 339] width 144 height 144
click at [590, 288] on input "c. -9" at bounding box center [590, 284] width 1 height 8
radio input "true"
click at [579, 485] on button "Next" at bounding box center [590, 466] width 200 height 49
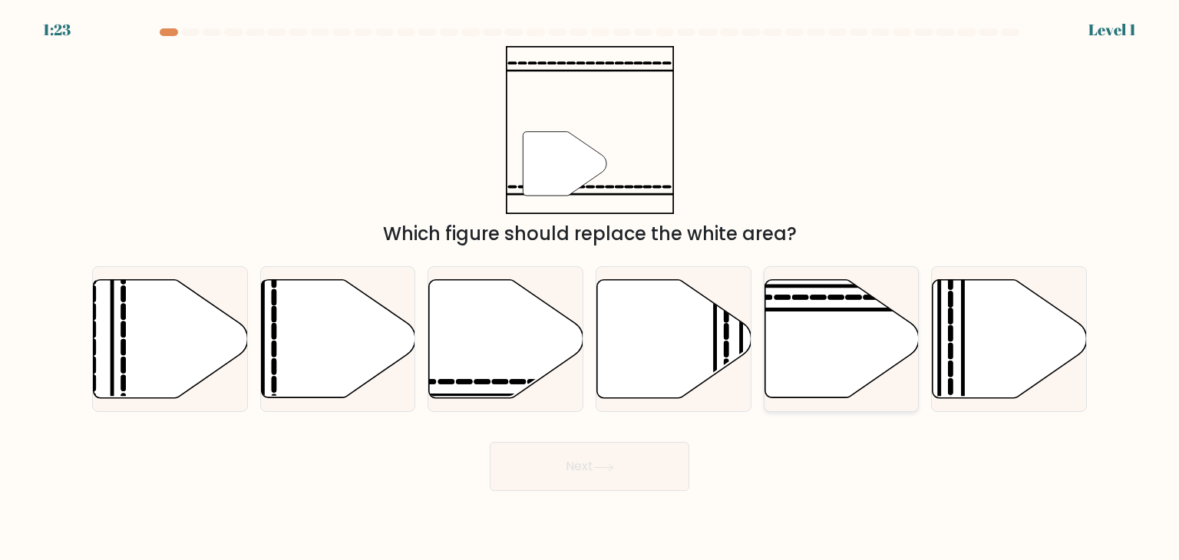
click at [835, 350] on icon at bounding box center [842, 339] width 154 height 118
click at [590, 288] on input "e." at bounding box center [590, 284] width 1 height 8
radio input "true"
click at [628, 462] on button "Next" at bounding box center [590, 466] width 200 height 49
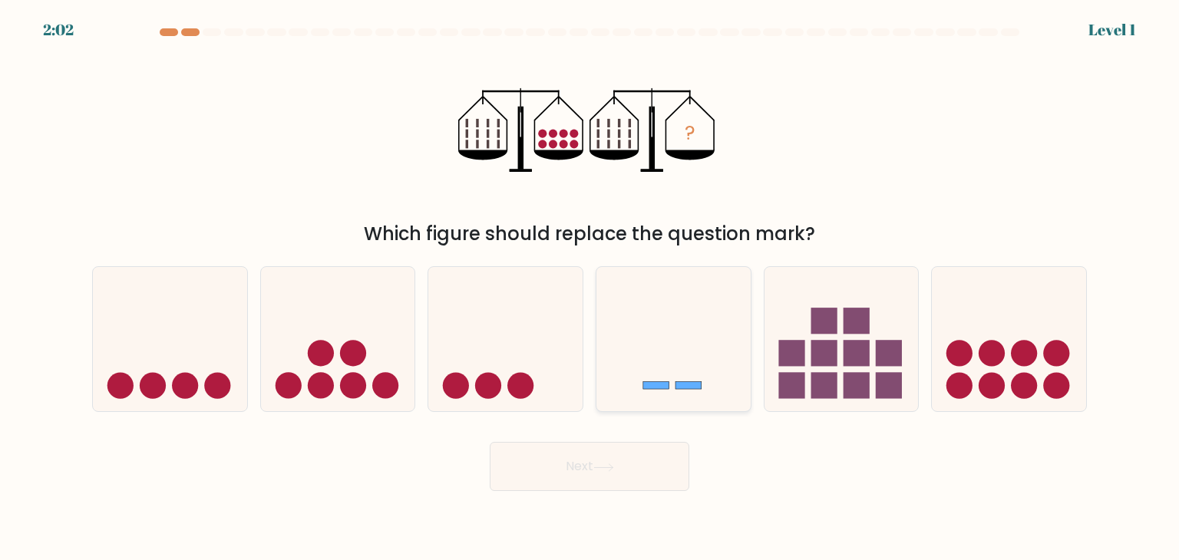
click at [740, 356] on icon at bounding box center [674, 339] width 154 height 127
click at [590, 288] on input "d." at bounding box center [590, 284] width 1 height 8
radio input "true"
click at [643, 447] on button "Next" at bounding box center [590, 466] width 200 height 49
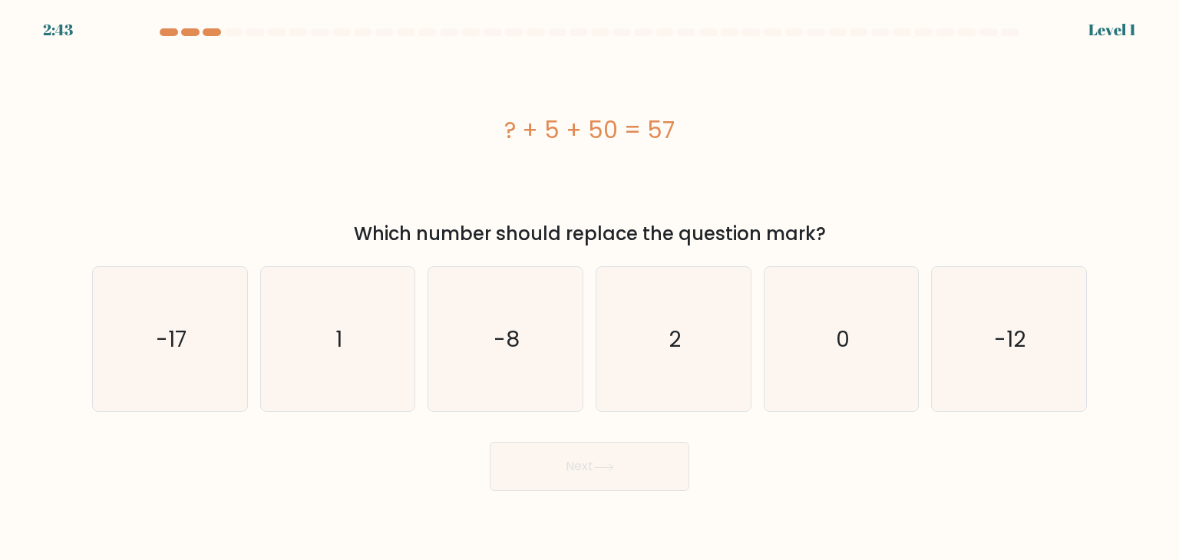
click at [713, 235] on div "Which number should replace the question mark?" at bounding box center [589, 234] width 977 height 28
click at [535, 381] on icon "-8" at bounding box center [505, 339] width 144 height 144
click at [590, 288] on input "c. -8" at bounding box center [590, 284] width 1 height 8
radio input "true"
click at [573, 473] on button "Next" at bounding box center [590, 466] width 200 height 49
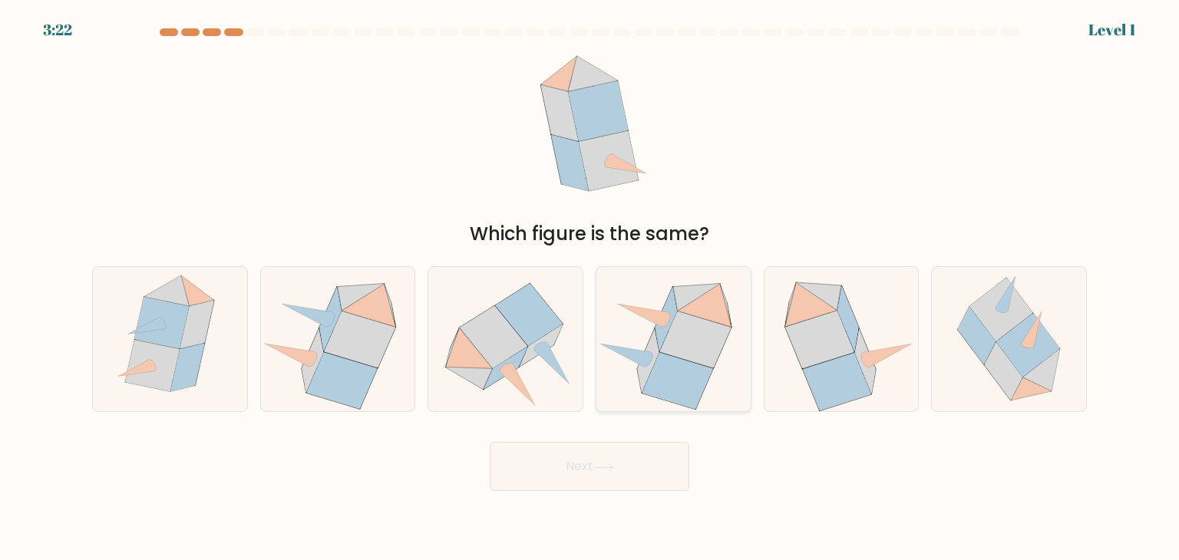
click at [655, 395] on icon at bounding box center [678, 381] width 71 height 57
click at [590, 288] on input "d." at bounding box center [590, 284] width 1 height 8
radio input "true"
click at [735, 353] on icon at bounding box center [673, 339] width 153 height 140
click at [590, 288] on input "d." at bounding box center [590, 284] width 1 height 8
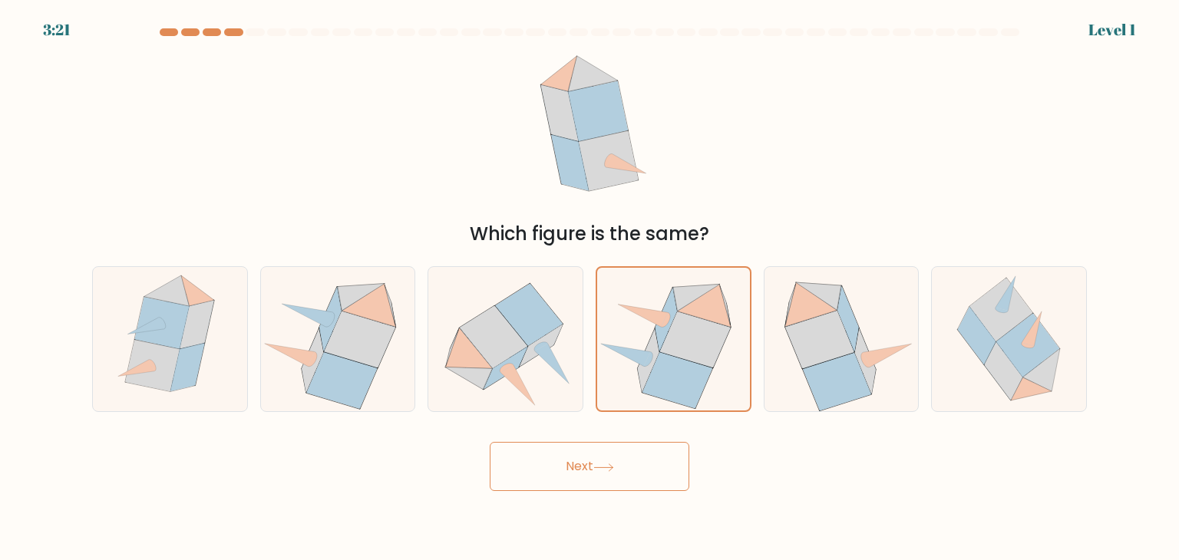
click at [614, 476] on button "Next" at bounding box center [590, 466] width 200 height 49
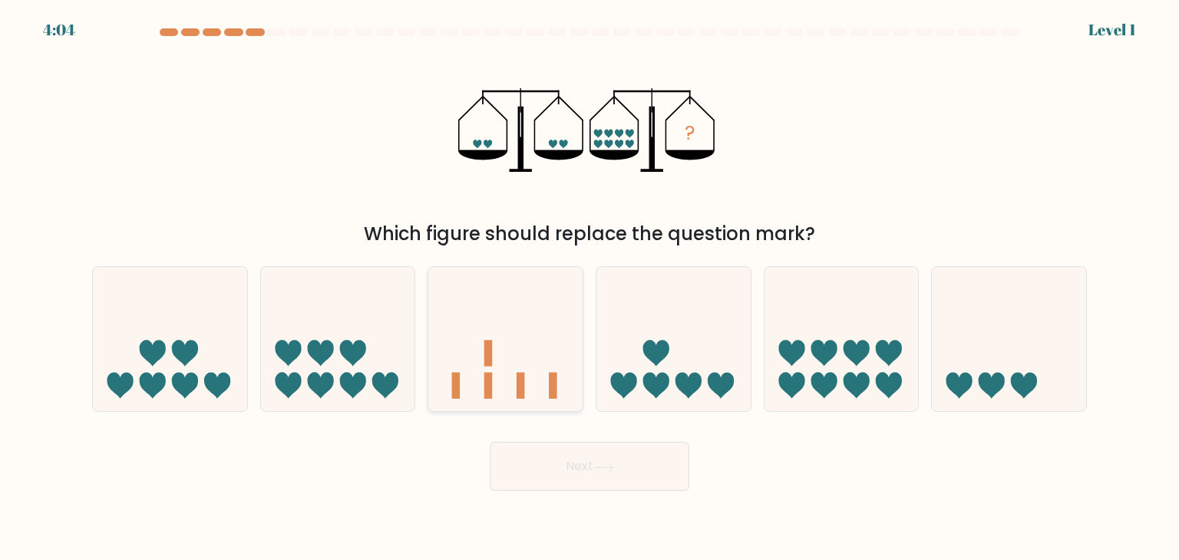
click at [540, 381] on icon at bounding box center [505, 339] width 154 height 127
click at [590, 288] on input "c." at bounding box center [590, 284] width 1 height 8
radio input "true"
click at [616, 478] on button "Next" at bounding box center [590, 466] width 200 height 49
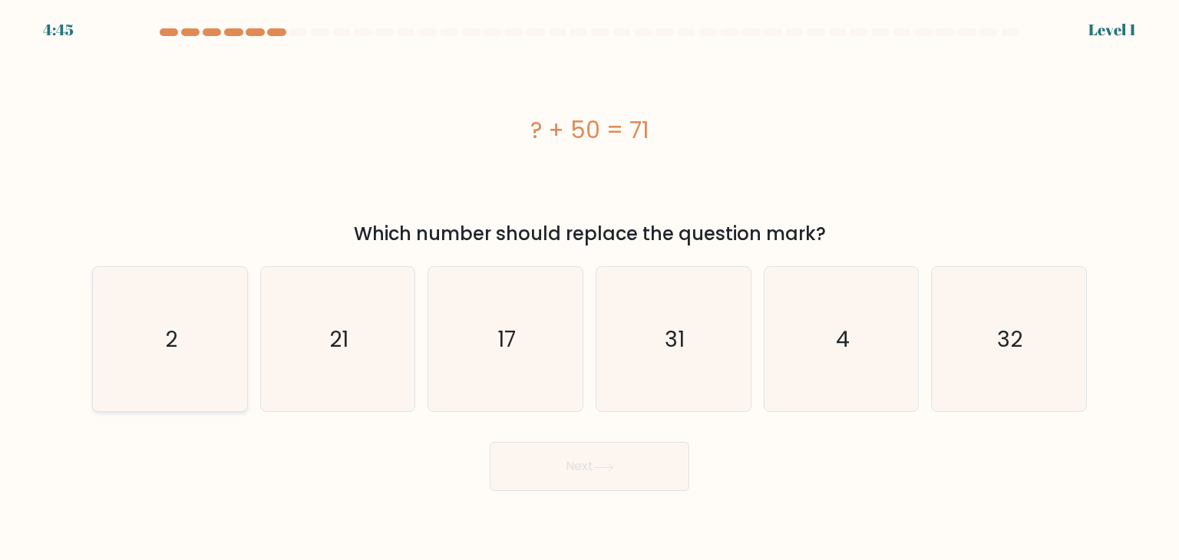
click at [212, 396] on icon "2" at bounding box center [170, 339] width 144 height 144
click at [590, 288] on input "a. 2" at bounding box center [590, 284] width 1 height 8
radio input "true"
click at [580, 464] on button "Next" at bounding box center [590, 466] width 200 height 49
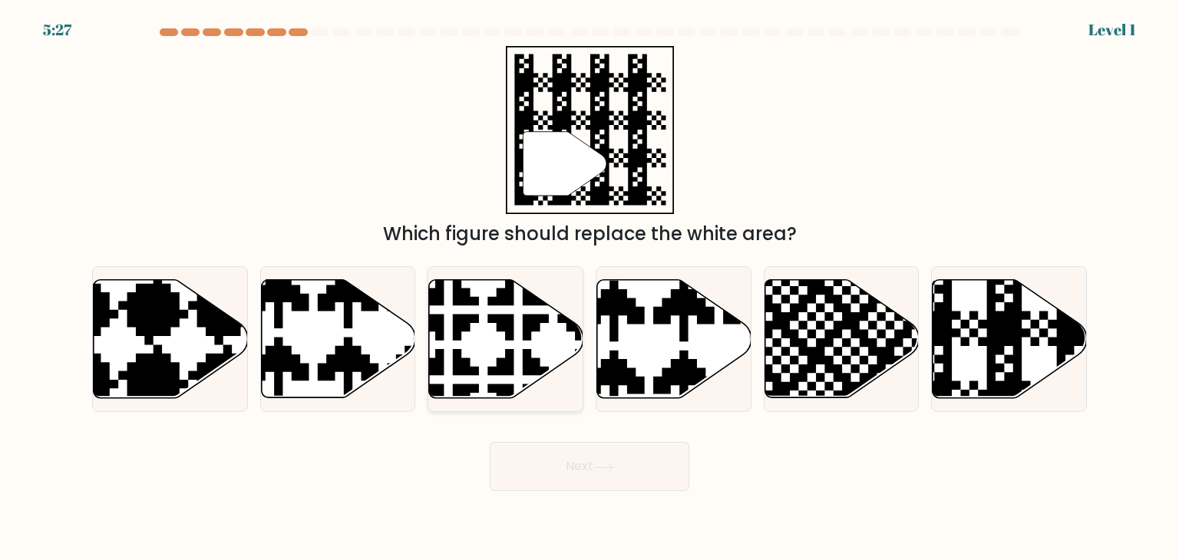
click at [507, 362] on icon at bounding box center [553, 275] width 271 height 271
click at [590, 288] on input "c." at bounding box center [590, 284] width 1 height 8
radio input "true"
click at [598, 476] on button "Next" at bounding box center [590, 466] width 200 height 49
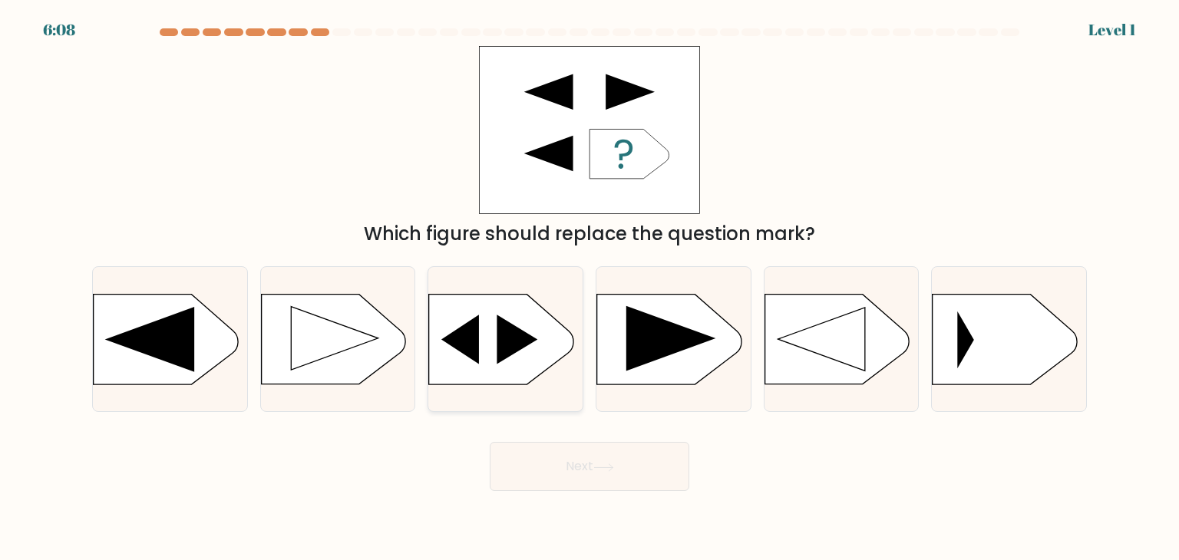
click at [501, 346] on icon at bounding box center [517, 339] width 41 height 49
click at [590, 288] on input "c." at bounding box center [590, 284] width 1 height 8
radio input "true"
click at [574, 475] on button "Next" at bounding box center [590, 466] width 200 height 49
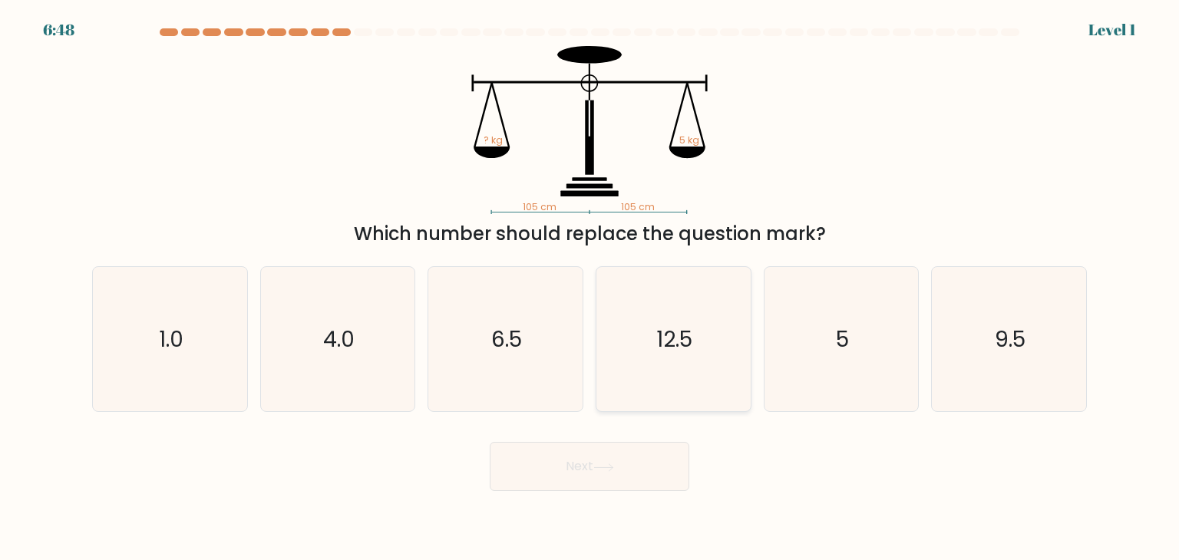
click at [652, 375] on icon "12.5" at bounding box center [673, 339] width 144 height 144
click at [590, 288] on input "d. 12.5" at bounding box center [590, 284] width 1 height 8
radio input "true"
click at [603, 478] on button "Next" at bounding box center [590, 466] width 200 height 49
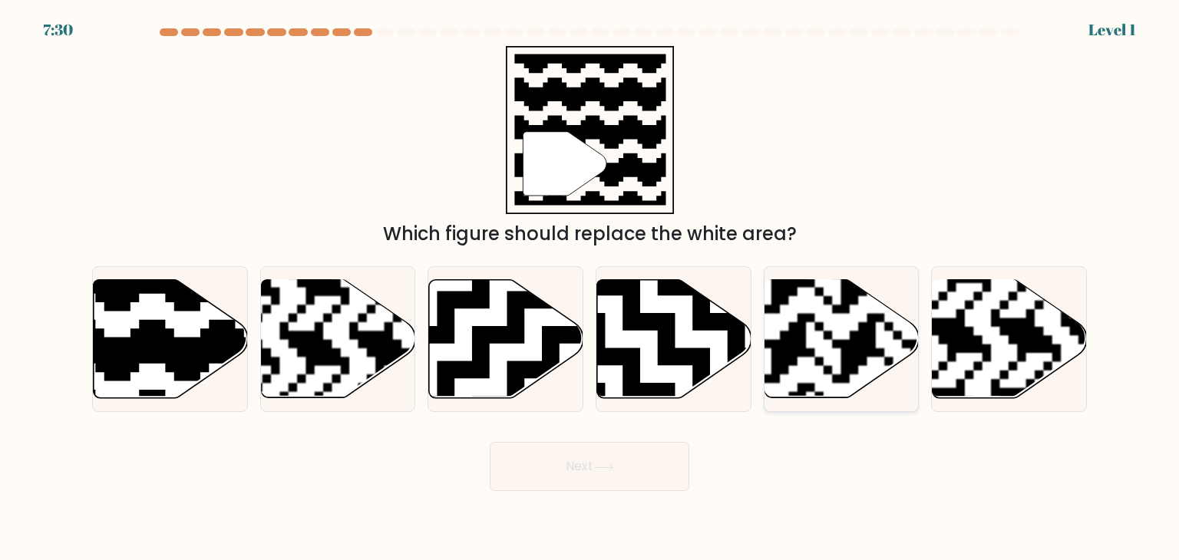
click at [851, 349] on rect at bounding box center [788, 278] width 279 height 279
click at [590, 288] on input "e." at bounding box center [590, 284] width 1 height 8
radio input "true"
click at [630, 457] on button "Next" at bounding box center [590, 466] width 200 height 49
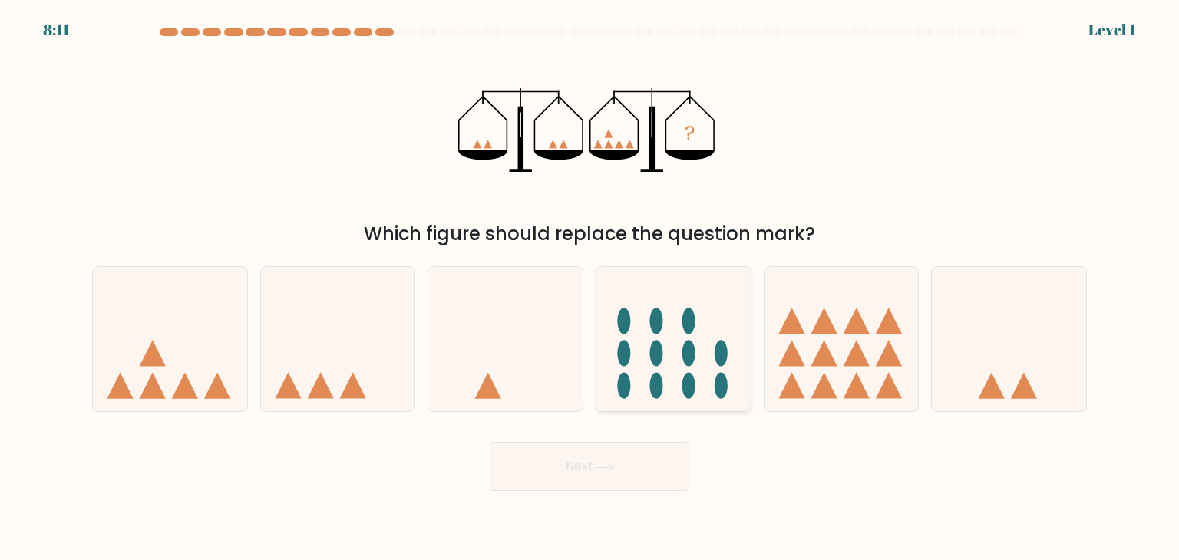
click at [669, 369] on icon at bounding box center [674, 339] width 154 height 127
click at [590, 288] on input "d." at bounding box center [590, 284] width 1 height 8
radio input "true"
click at [597, 474] on button "Next" at bounding box center [590, 466] width 200 height 49
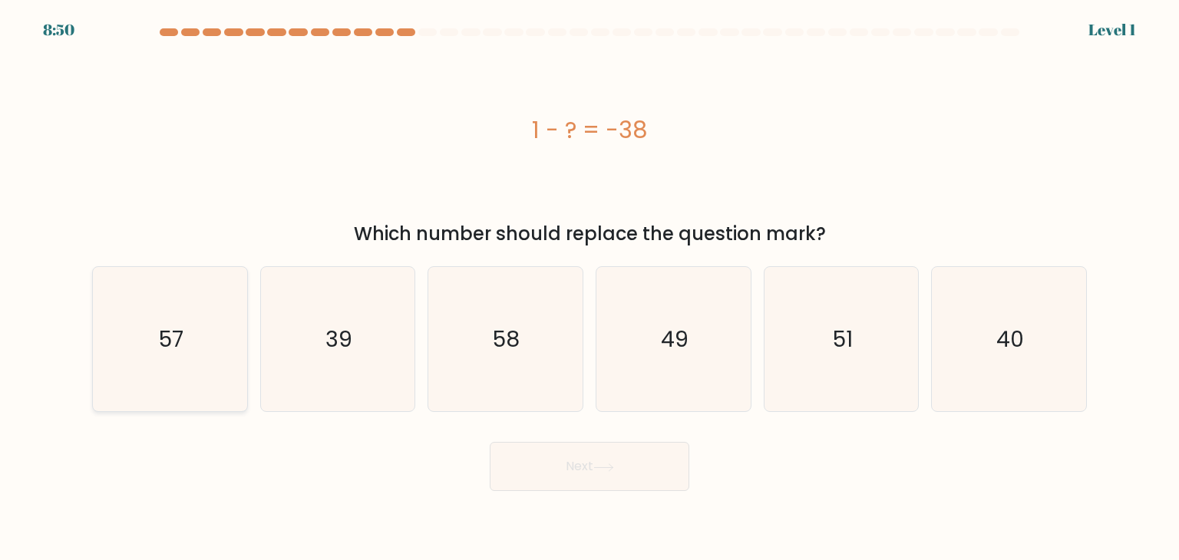
click at [200, 391] on icon "57" at bounding box center [170, 339] width 144 height 144
click at [590, 288] on input "a. 57" at bounding box center [590, 284] width 1 height 8
radio input "true"
click at [560, 473] on button "Next" at bounding box center [590, 466] width 200 height 49
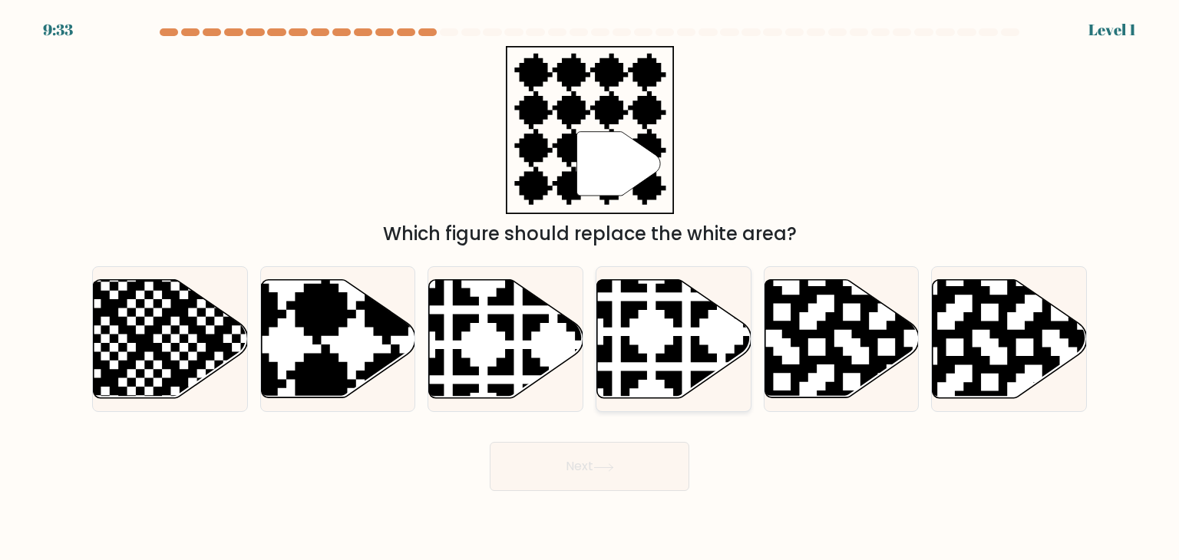
click at [676, 344] on icon at bounding box center [721, 401] width 271 height 271
click at [590, 288] on input "d." at bounding box center [590, 284] width 1 height 8
radio input "true"
click at [597, 476] on button "Next" at bounding box center [590, 466] width 200 height 49
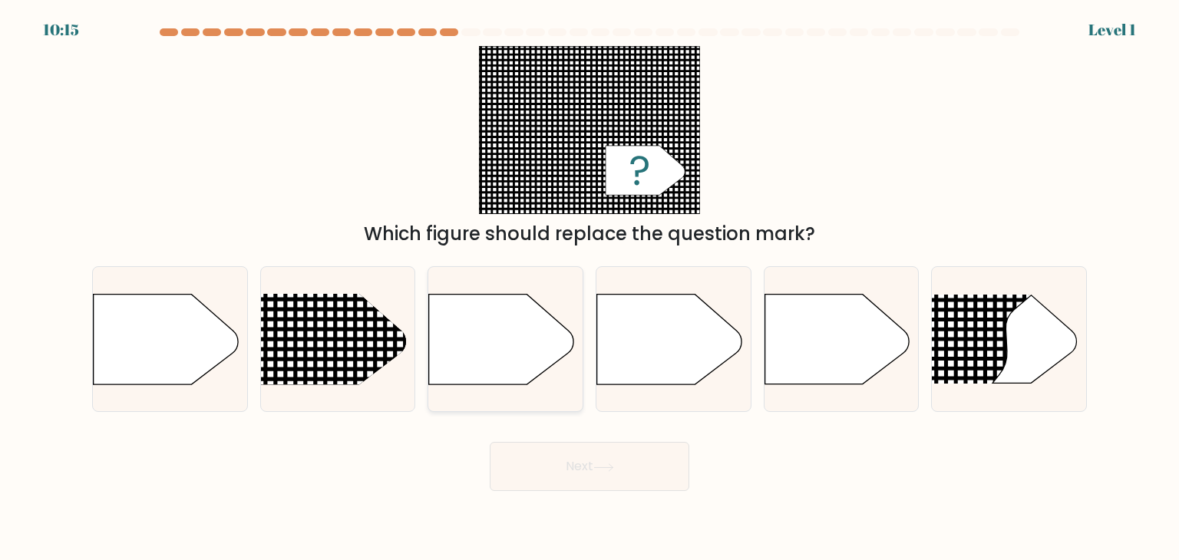
click at [507, 350] on icon at bounding box center [501, 340] width 144 height 90
click at [590, 288] on input "c." at bounding box center [590, 284] width 1 height 8
radio input "true"
click at [567, 458] on button "Next" at bounding box center [590, 466] width 200 height 49
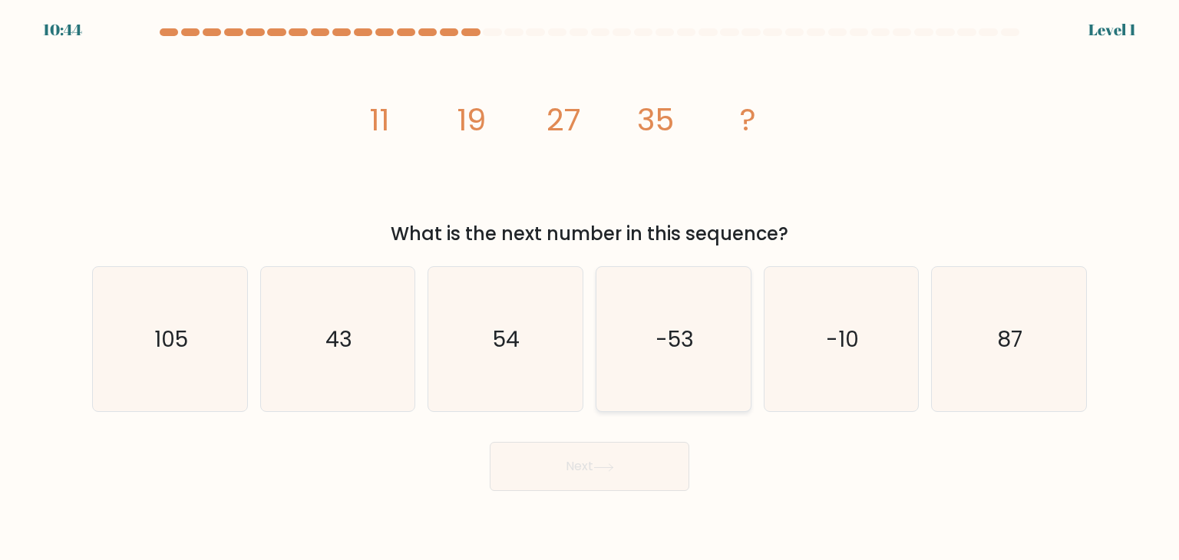
click at [664, 365] on icon "-53" at bounding box center [673, 339] width 144 height 144
click at [590, 288] on input "d. -53" at bounding box center [590, 284] width 1 height 8
radio input "true"
click at [607, 470] on icon at bounding box center [603, 468] width 21 height 8
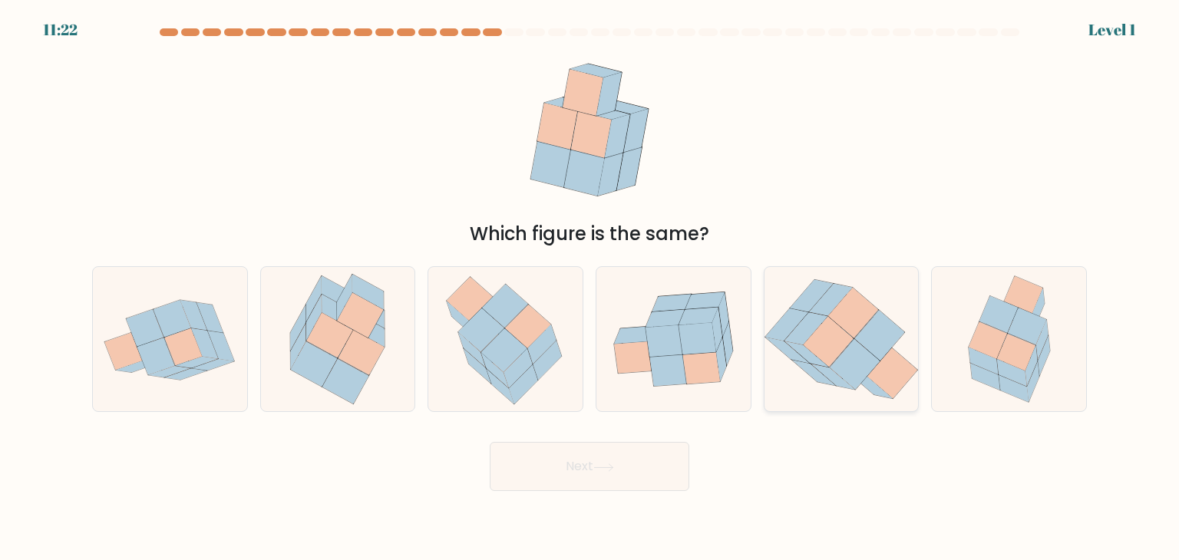
click at [853, 332] on icon at bounding box center [853, 313] width 50 height 51
click at [590, 288] on input "e." at bounding box center [590, 284] width 1 height 8
radio input "true"
click at [590, 478] on button "Next" at bounding box center [590, 466] width 200 height 49
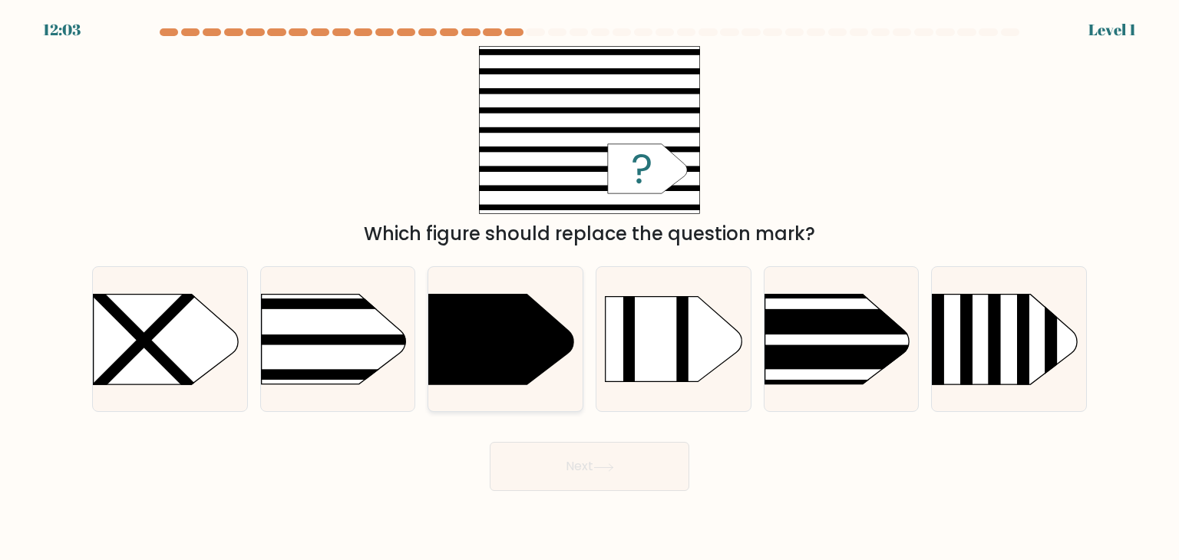
click at [503, 354] on icon at bounding box center [501, 340] width 144 height 90
click at [590, 288] on input "c." at bounding box center [590, 284] width 1 height 8
radio input "true"
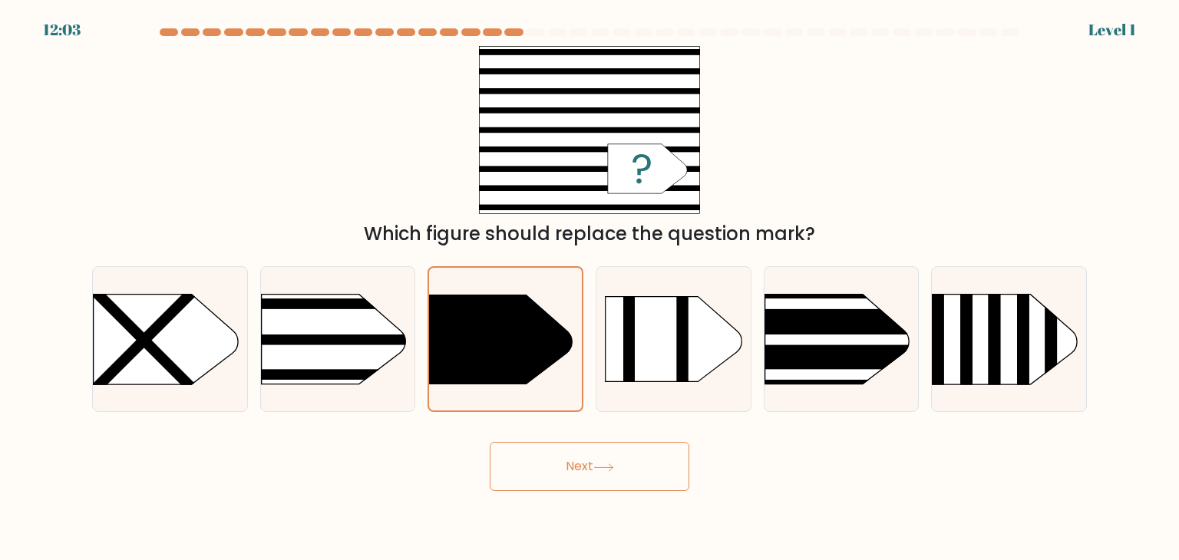
click at [629, 462] on button "Next" at bounding box center [590, 466] width 200 height 49
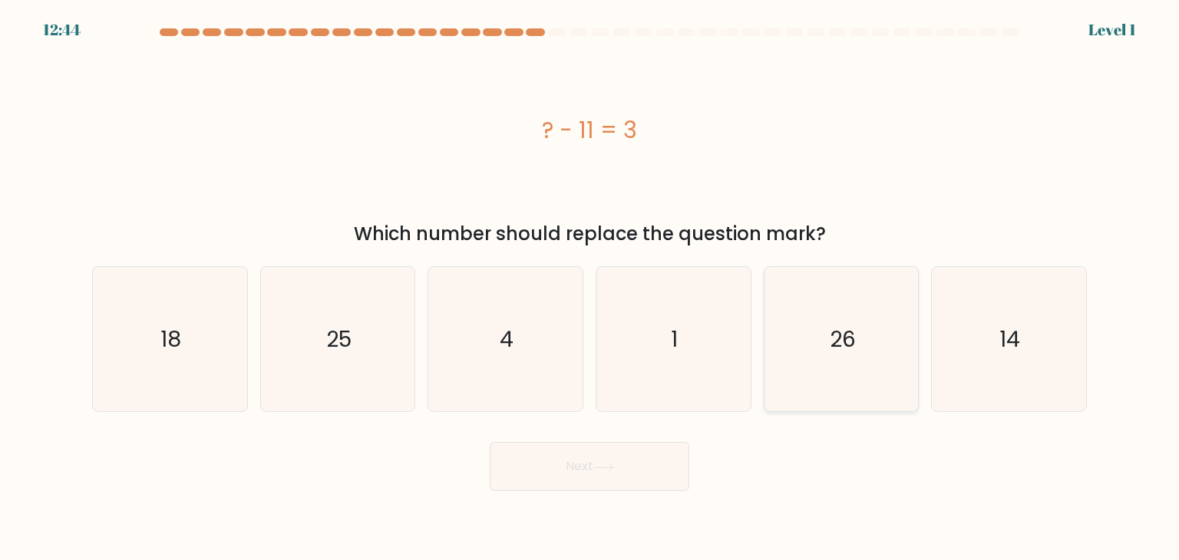
click at [816, 376] on icon "26" at bounding box center [841, 339] width 144 height 144
click at [590, 288] on input "e. 26" at bounding box center [590, 284] width 1 height 8
radio input "true"
click at [636, 489] on button "Next" at bounding box center [590, 466] width 200 height 49
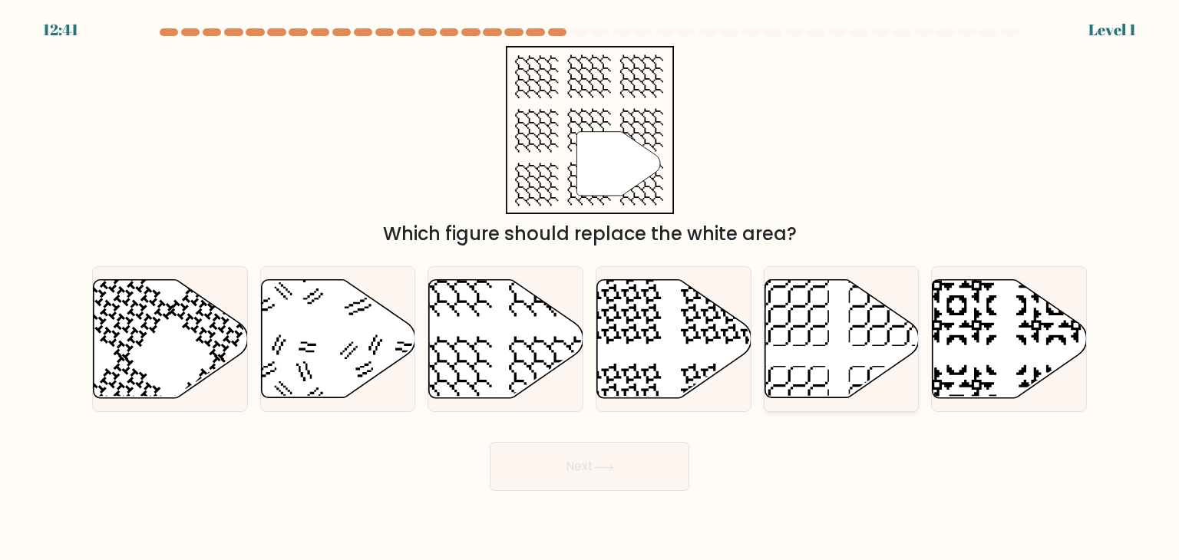
click at [811, 365] on icon at bounding box center [842, 339] width 154 height 118
click at [590, 288] on input "e." at bounding box center [590, 284] width 1 height 8
radio input "true"
click at [642, 353] on icon at bounding box center [674, 339] width 154 height 118
click at [590, 288] on input "d." at bounding box center [590, 284] width 1 height 8
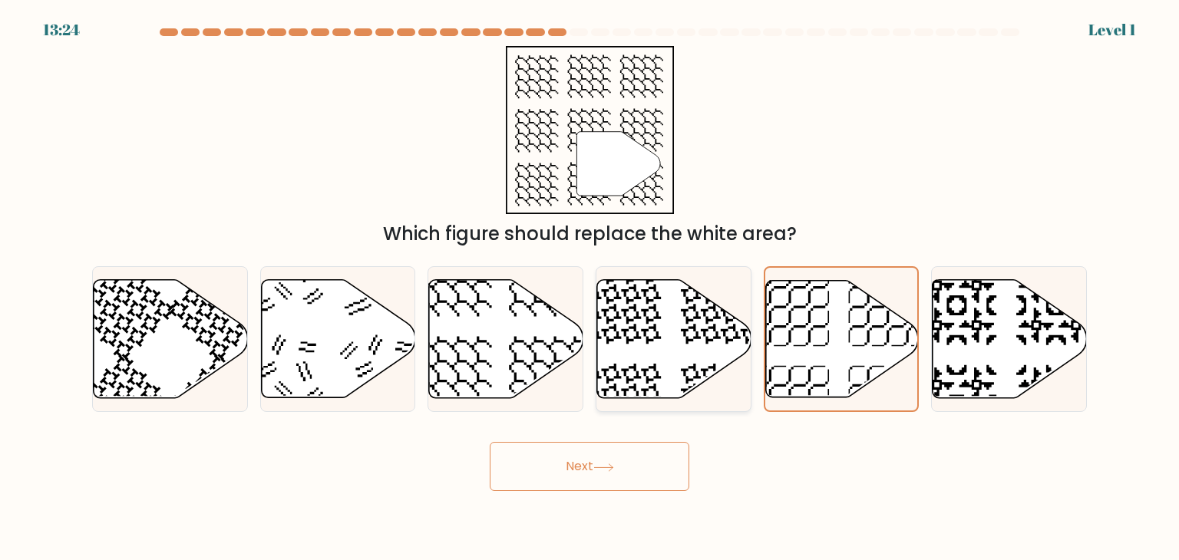
radio input "true"
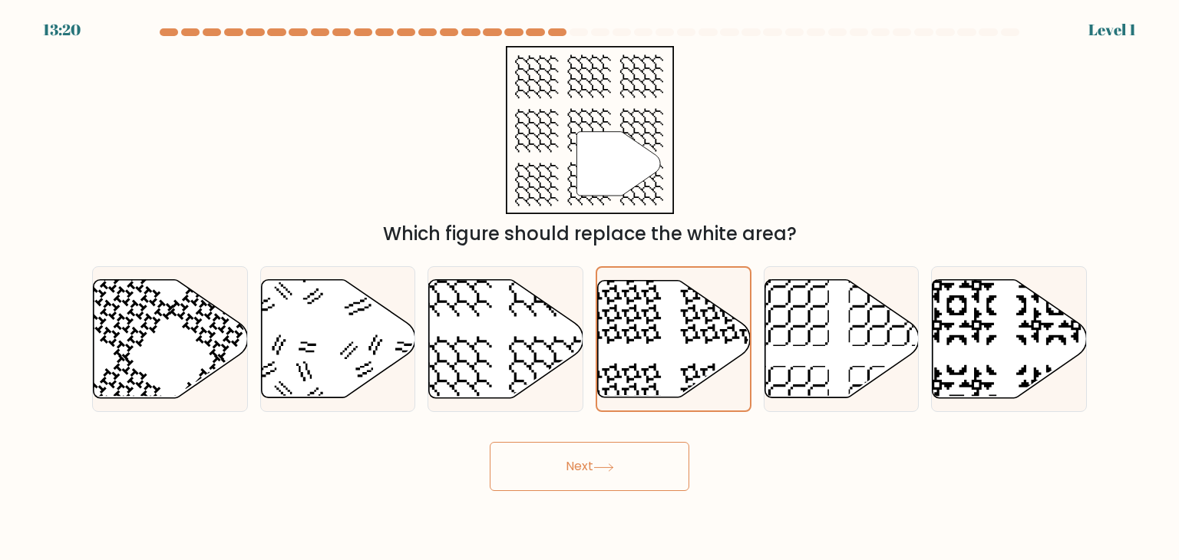
click at [620, 470] on button "Next" at bounding box center [590, 466] width 200 height 49
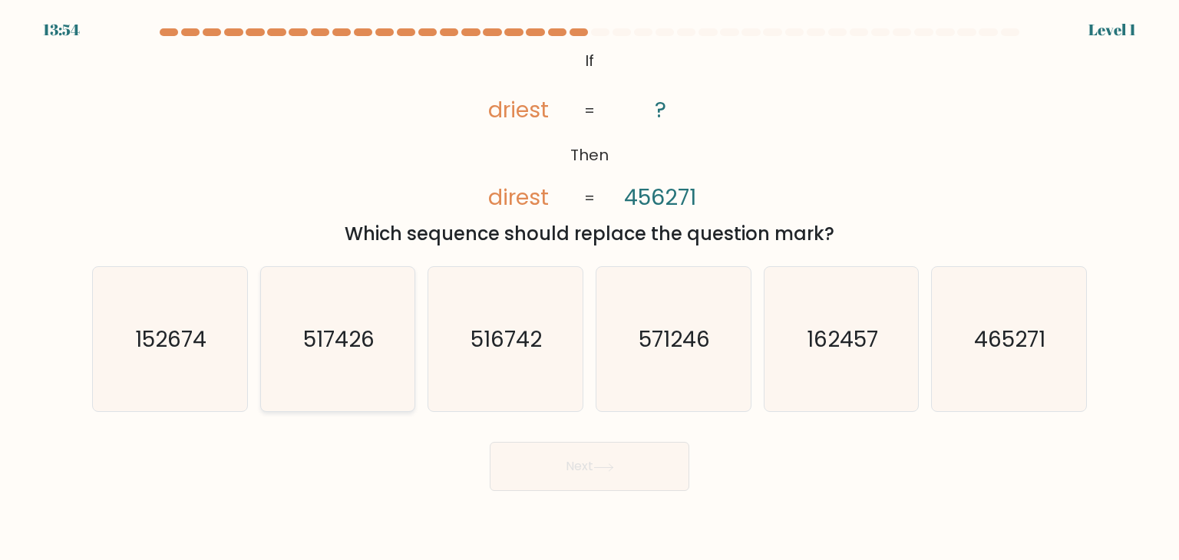
click at [392, 395] on icon "517426" at bounding box center [338, 339] width 144 height 144
click at [590, 288] on input "b. 517426" at bounding box center [590, 284] width 1 height 8
radio input "true"
click at [594, 482] on button "Next" at bounding box center [590, 466] width 200 height 49
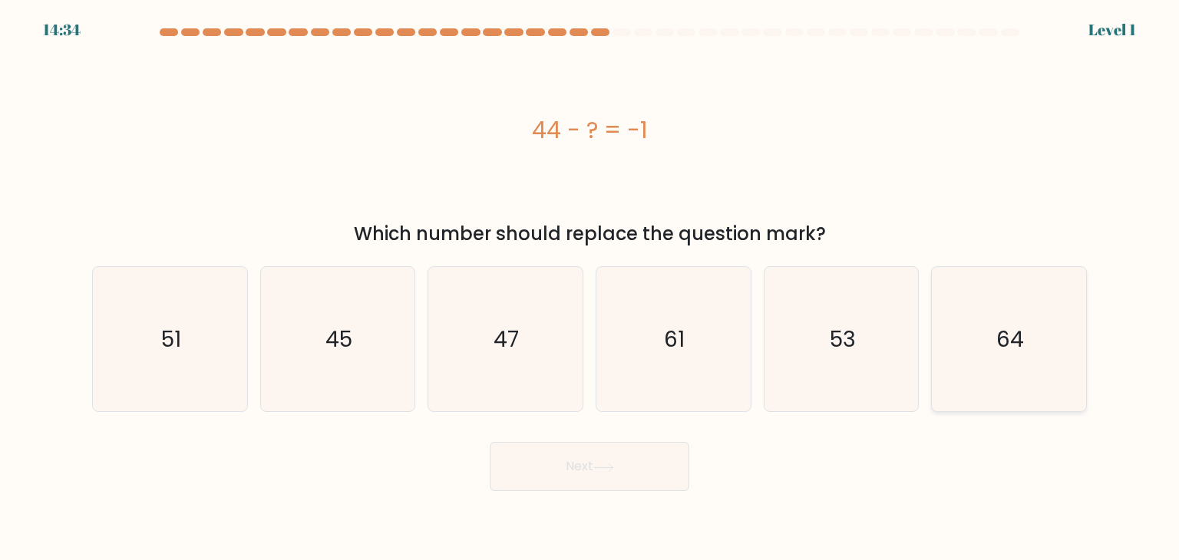
click at [1057, 355] on icon "64" at bounding box center [1009, 339] width 144 height 144
click at [590, 288] on input "f. 64" at bounding box center [590, 284] width 1 height 8
radio input "true"
click at [544, 478] on button "Next" at bounding box center [590, 466] width 200 height 49
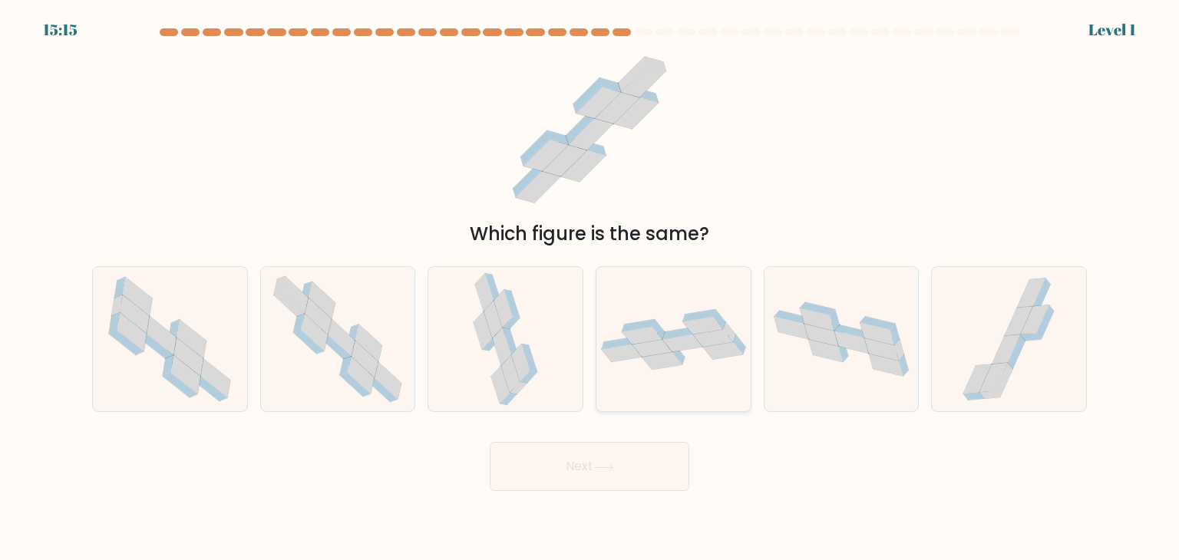
click at [649, 368] on icon at bounding box center [674, 339] width 154 height 61
click at [590, 288] on input "d." at bounding box center [590, 284] width 1 height 8
radio input "true"
click at [575, 489] on button "Next" at bounding box center [590, 466] width 200 height 49
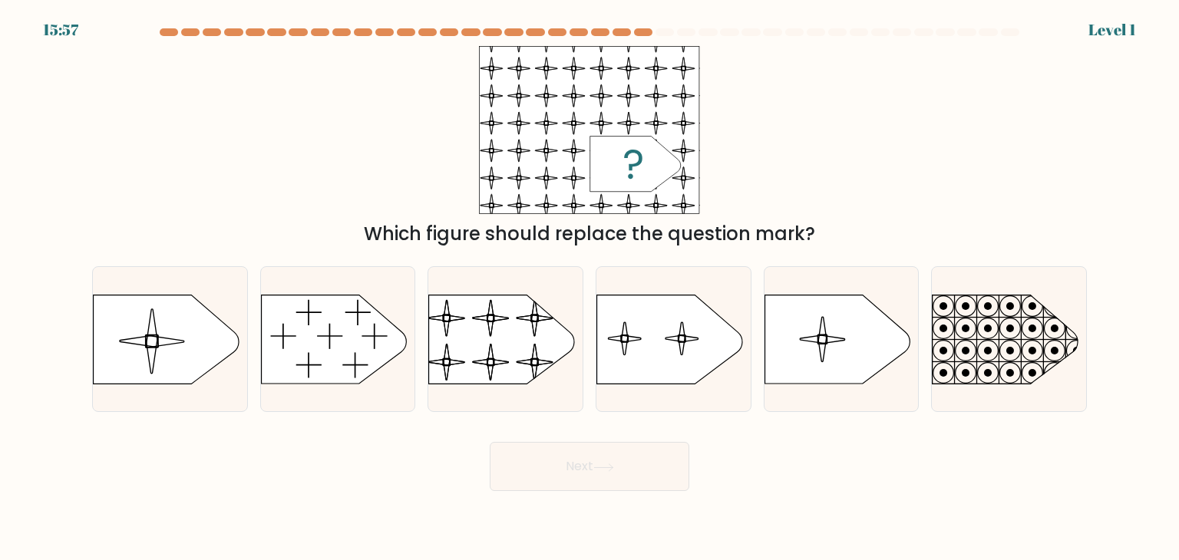
click at [967, 348] on circle at bounding box center [966, 351] width 8 height 8
click at [590, 288] on input "f." at bounding box center [590, 284] width 1 height 8
radio input "true"
click at [593, 463] on button "Next" at bounding box center [590, 466] width 200 height 49
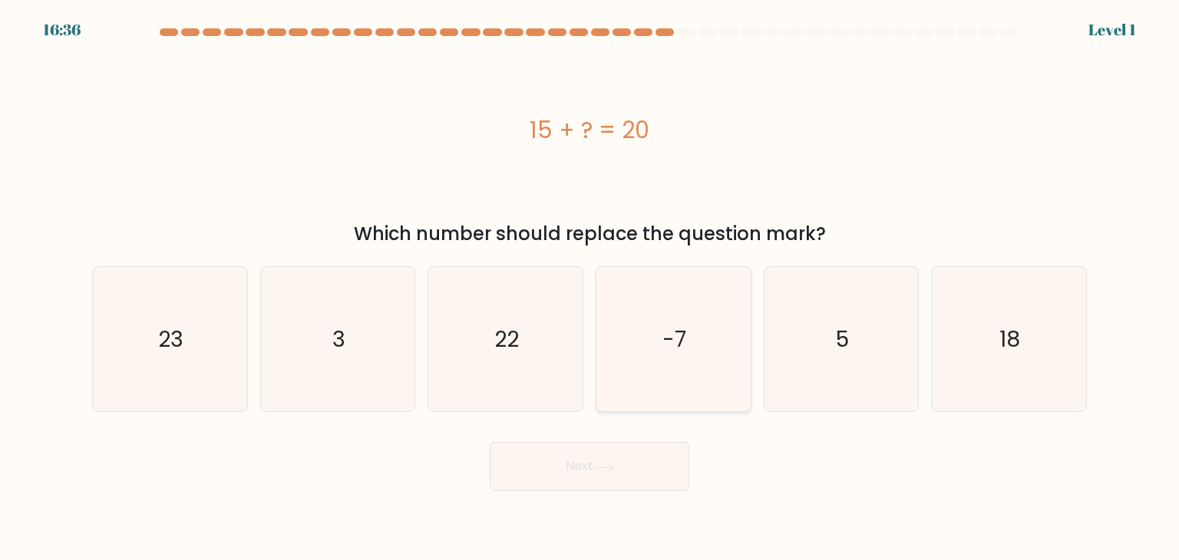
click at [658, 377] on icon "-7" at bounding box center [673, 339] width 144 height 144
click at [590, 288] on input "d. -7" at bounding box center [590, 284] width 1 height 8
radio input "true"
click at [626, 486] on button "Next" at bounding box center [590, 466] width 200 height 49
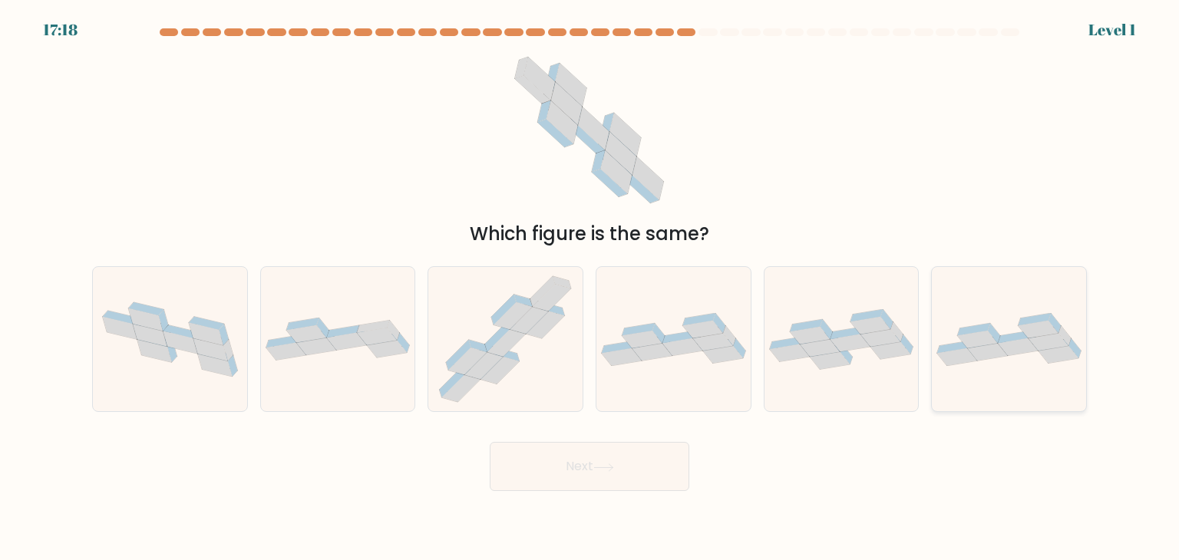
click at [977, 357] on icon at bounding box center [988, 352] width 40 height 18
click at [590, 288] on input "f." at bounding box center [590, 284] width 1 height 8
radio input "true"
click at [626, 450] on button "Next" at bounding box center [590, 466] width 200 height 49
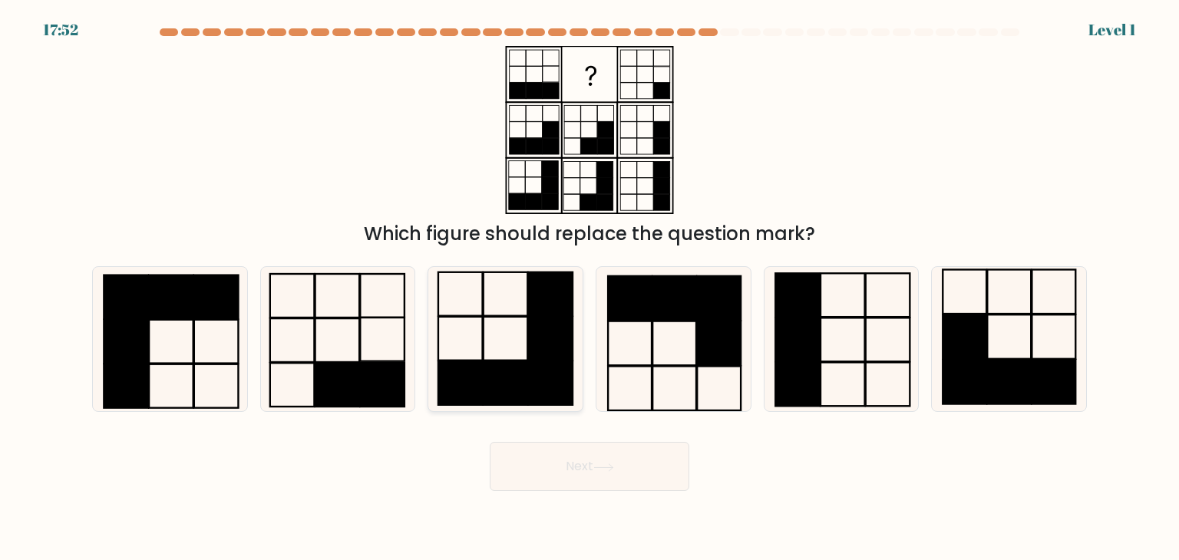
click at [517, 354] on icon at bounding box center [505, 339] width 144 height 144
click at [590, 288] on input "c." at bounding box center [590, 284] width 1 height 8
radio input "true"
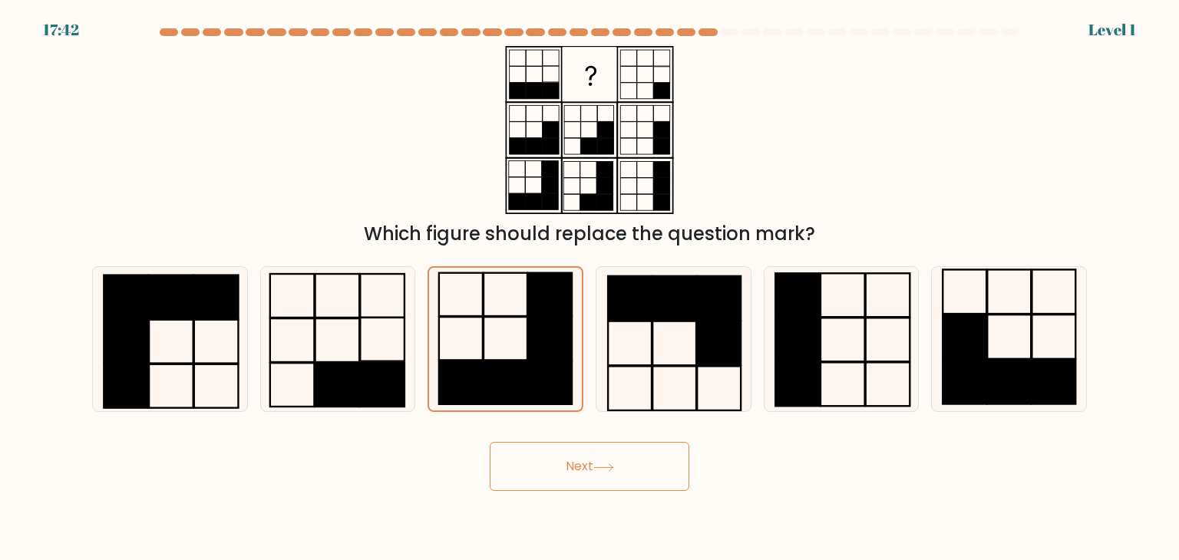
click at [653, 449] on button "Next" at bounding box center [590, 466] width 200 height 49
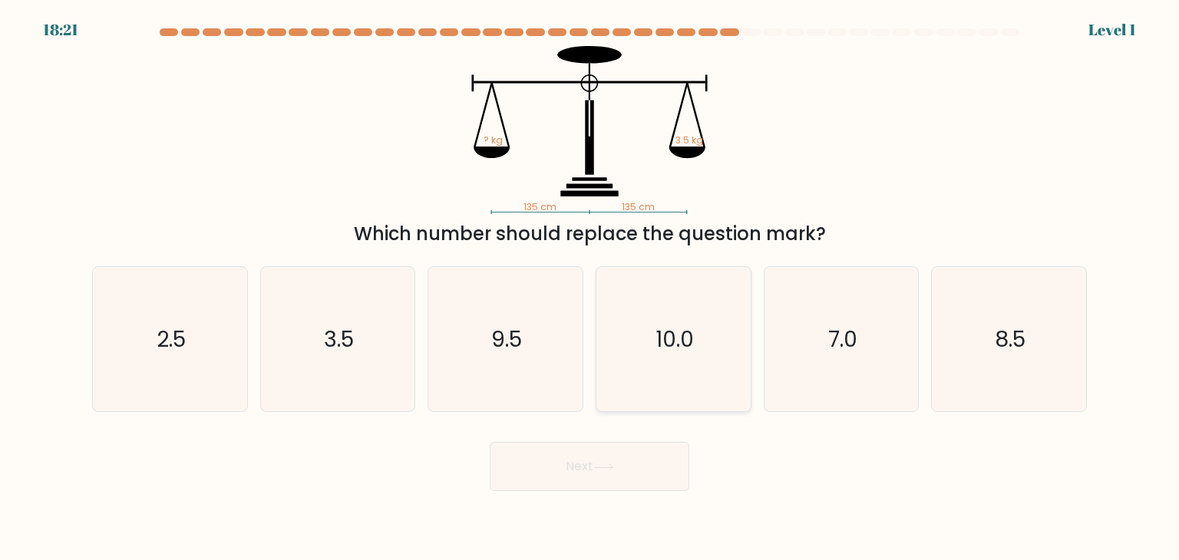
click at [690, 387] on icon "10.0" at bounding box center [673, 339] width 144 height 144
click at [590, 288] on input "d. 10.0" at bounding box center [590, 284] width 1 height 8
radio input "true"
click at [620, 454] on button "Next" at bounding box center [590, 466] width 200 height 49
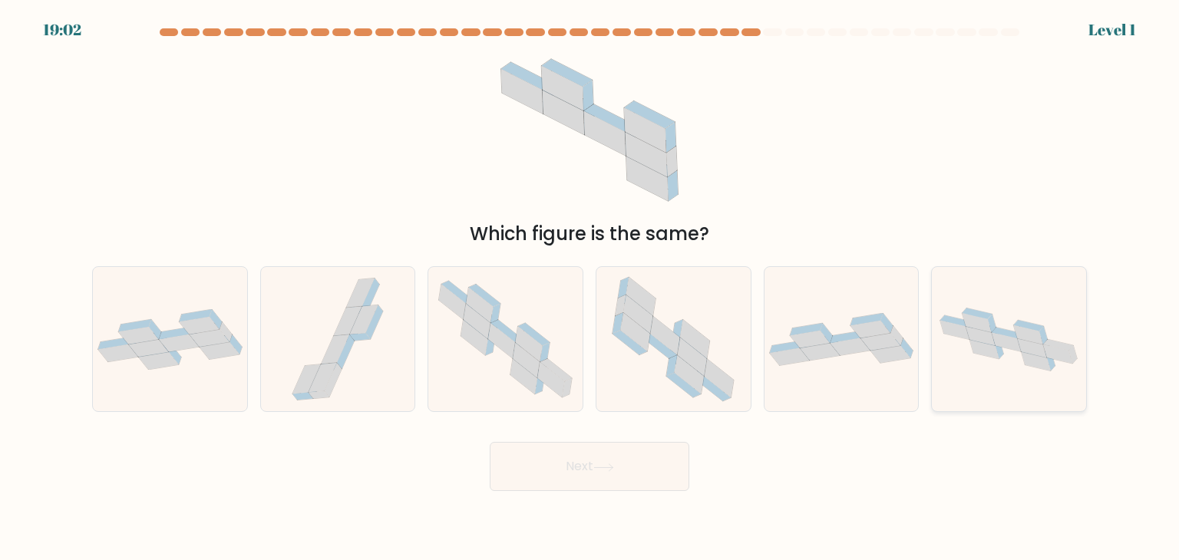
click at [1017, 365] on icon at bounding box center [1009, 340] width 154 height 76
click at [590, 288] on input "f." at bounding box center [590, 284] width 1 height 8
radio input "true"
click at [643, 461] on button "Next" at bounding box center [590, 466] width 200 height 49
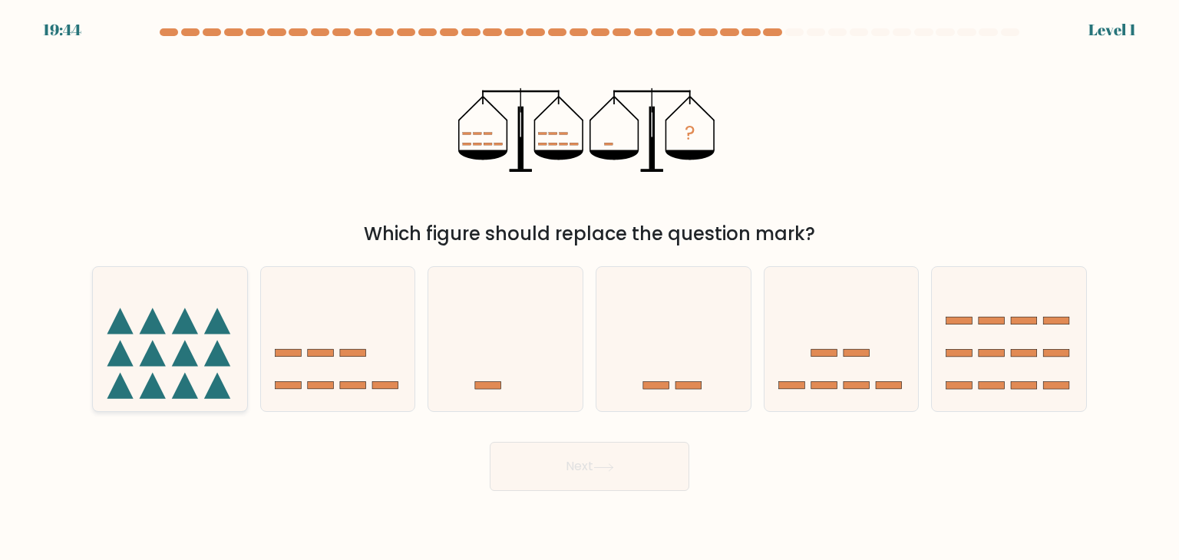
click at [233, 403] on div at bounding box center [170, 339] width 156 height 146
click at [590, 288] on input "a." at bounding box center [590, 284] width 1 height 8
radio input "true"
click at [553, 474] on button "Next" at bounding box center [590, 466] width 200 height 49
click at [615, 473] on button "Next" at bounding box center [590, 466] width 200 height 49
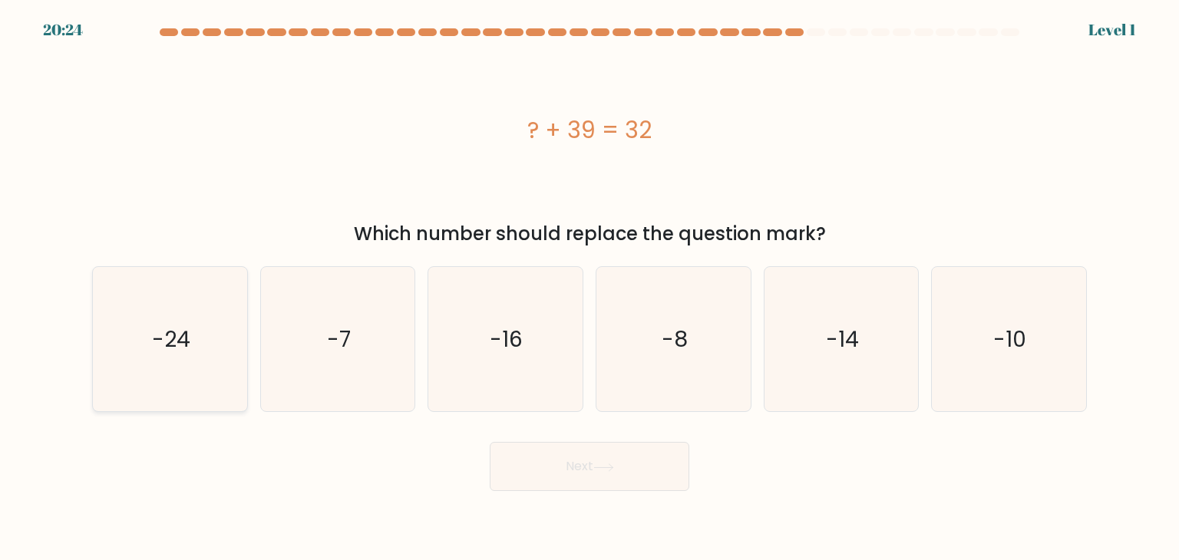
click at [206, 386] on icon "-24" at bounding box center [170, 339] width 144 height 144
click at [590, 288] on input "a. -24" at bounding box center [590, 284] width 1 height 8
radio input "true"
click at [607, 478] on button "Next" at bounding box center [590, 466] width 200 height 49
click at [577, 451] on button "Next" at bounding box center [590, 466] width 200 height 49
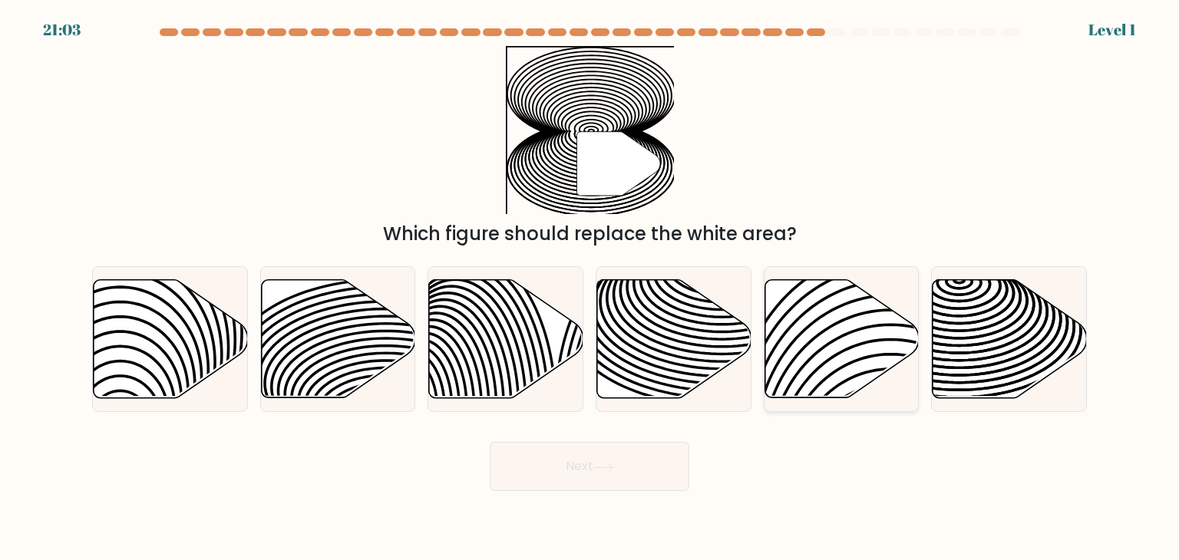
click at [808, 359] on icon at bounding box center [890, 406] width 311 height 311
click at [590, 288] on input "e." at bounding box center [590, 284] width 1 height 8
radio input "true"
click at [605, 472] on button "Next" at bounding box center [590, 466] width 200 height 49
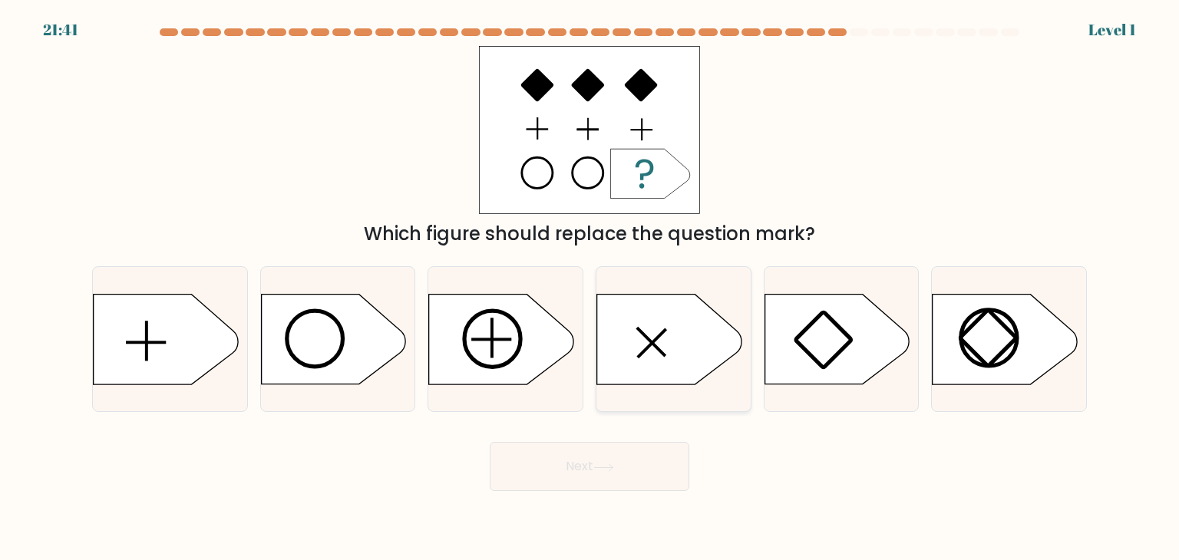
click at [653, 377] on icon at bounding box center [669, 340] width 144 height 90
click at [590, 288] on input "d." at bounding box center [590, 284] width 1 height 8
radio input "true"
click at [595, 470] on button "Next" at bounding box center [590, 466] width 200 height 49
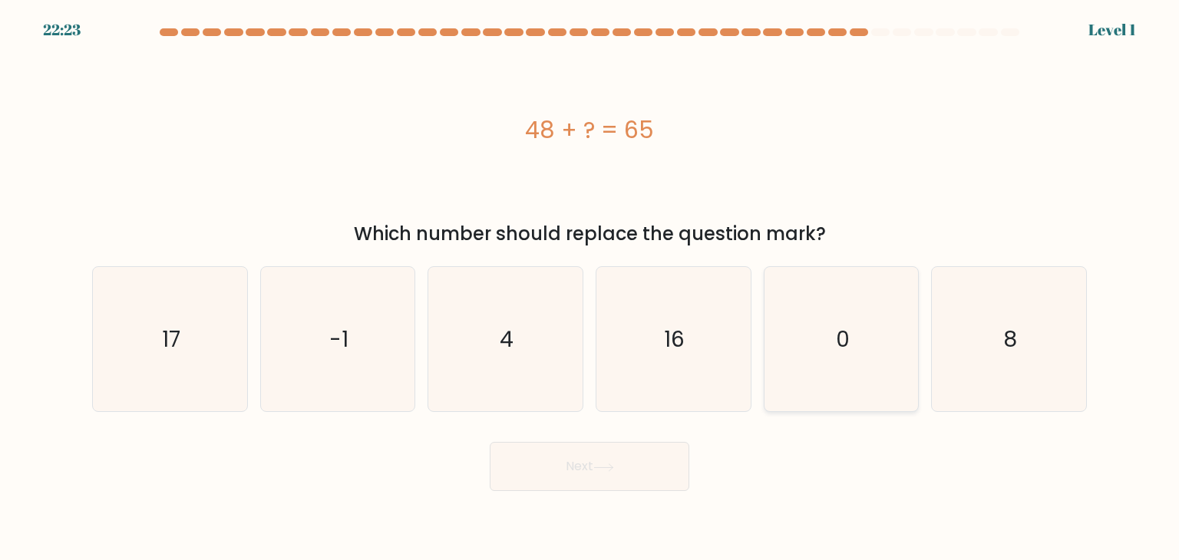
click at [835, 377] on icon "0" at bounding box center [841, 339] width 144 height 144
click at [590, 288] on input "e. 0" at bounding box center [590, 284] width 1 height 8
radio input "true"
click at [589, 473] on button "Next" at bounding box center [590, 466] width 200 height 49
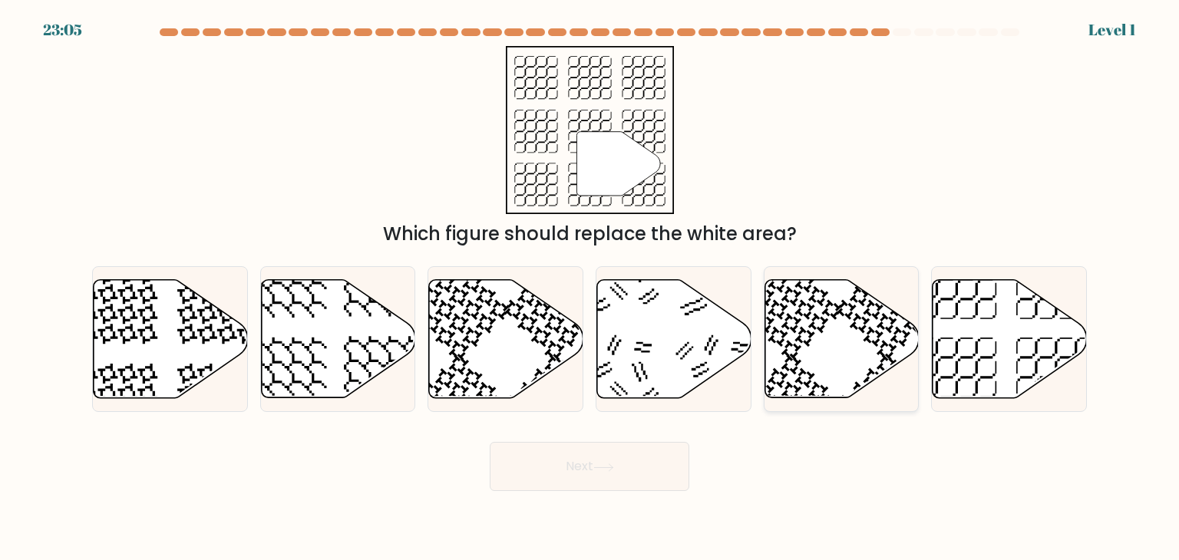
click at [838, 346] on icon at bounding box center [842, 339] width 154 height 118
click at [590, 288] on input "e." at bounding box center [590, 284] width 1 height 8
radio input "true"
click at [605, 468] on icon at bounding box center [603, 467] width 18 height 7
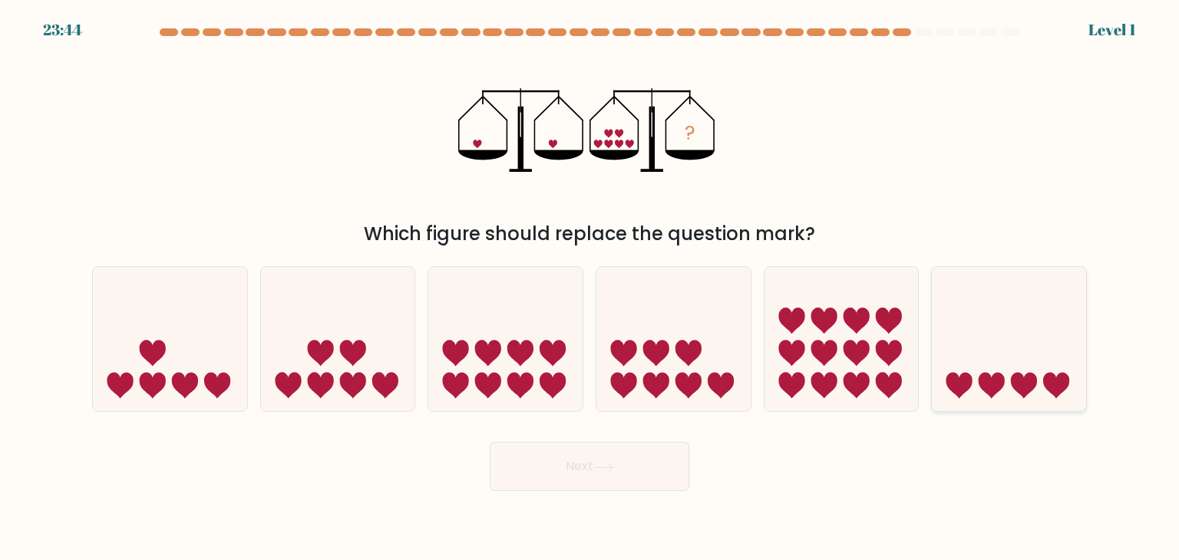
click at [1010, 375] on icon at bounding box center [1009, 339] width 154 height 127
click at [590, 288] on input "f." at bounding box center [590, 284] width 1 height 8
radio input "true"
click at [628, 468] on button "Next" at bounding box center [590, 466] width 200 height 49
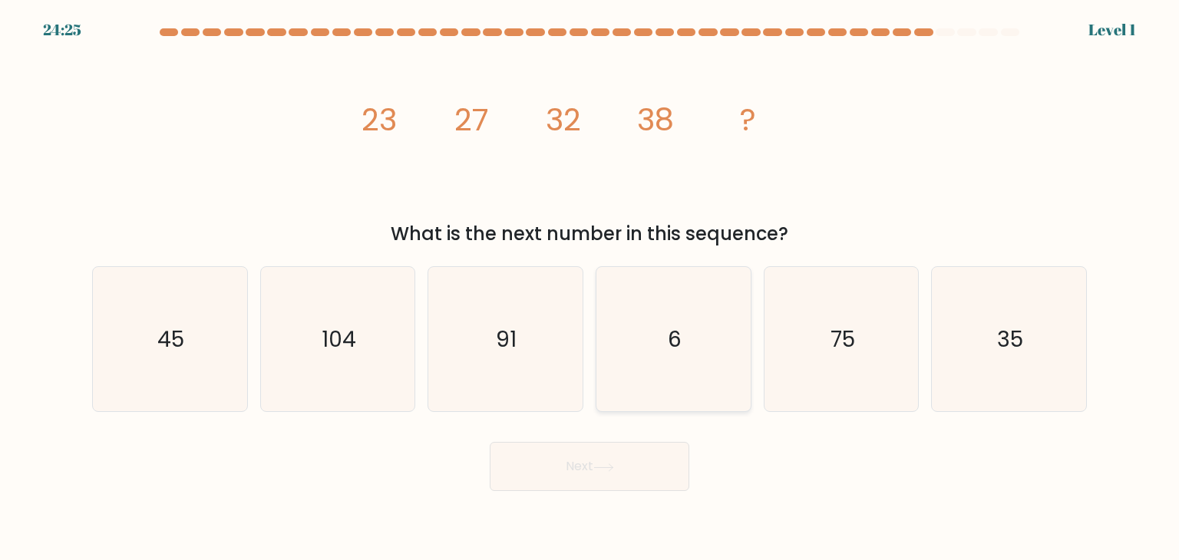
click at [676, 356] on icon "6" at bounding box center [673, 339] width 144 height 144
click at [590, 288] on input "d. 6" at bounding box center [590, 284] width 1 height 8
radio input "true"
click at [595, 463] on button "Next" at bounding box center [590, 466] width 200 height 49
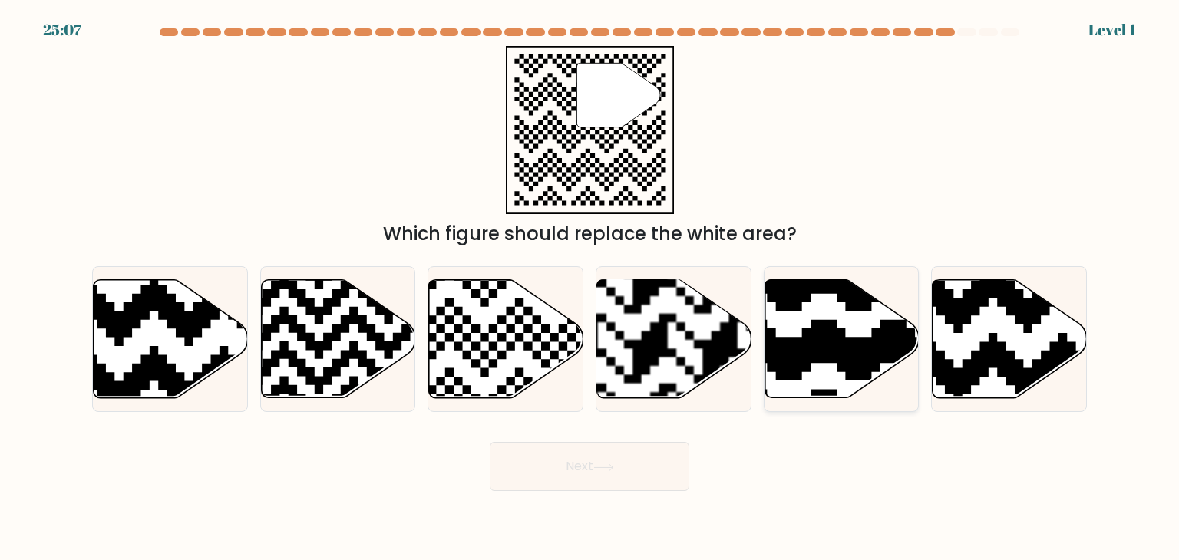
click at [809, 330] on icon at bounding box center [888, 276] width 279 height 279
click at [590, 288] on input "e." at bounding box center [590, 284] width 1 height 8
radio input "true"
click at [581, 489] on button "Next" at bounding box center [590, 466] width 200 height 49
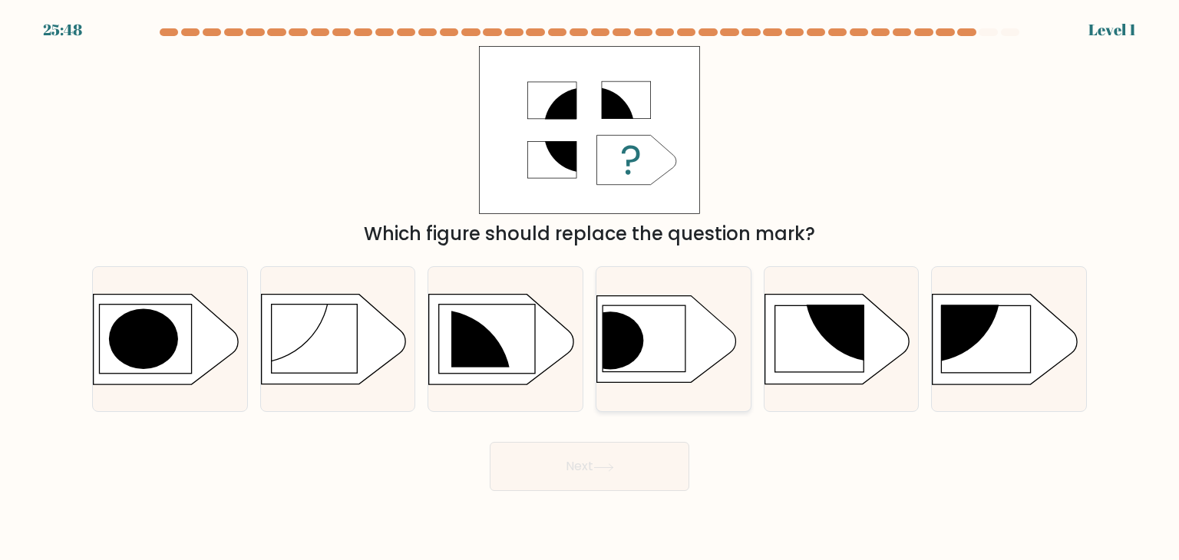
click at [657, 350] on icon at bounding box center [666, 339] width 139 height 87
click at [590, 288] on input "d." at bounding box center [590, 284] width 1 height 8
radio input "true"
click at [589, 478] on button "Next" at bounding box center [590, 466] width 200 height 49
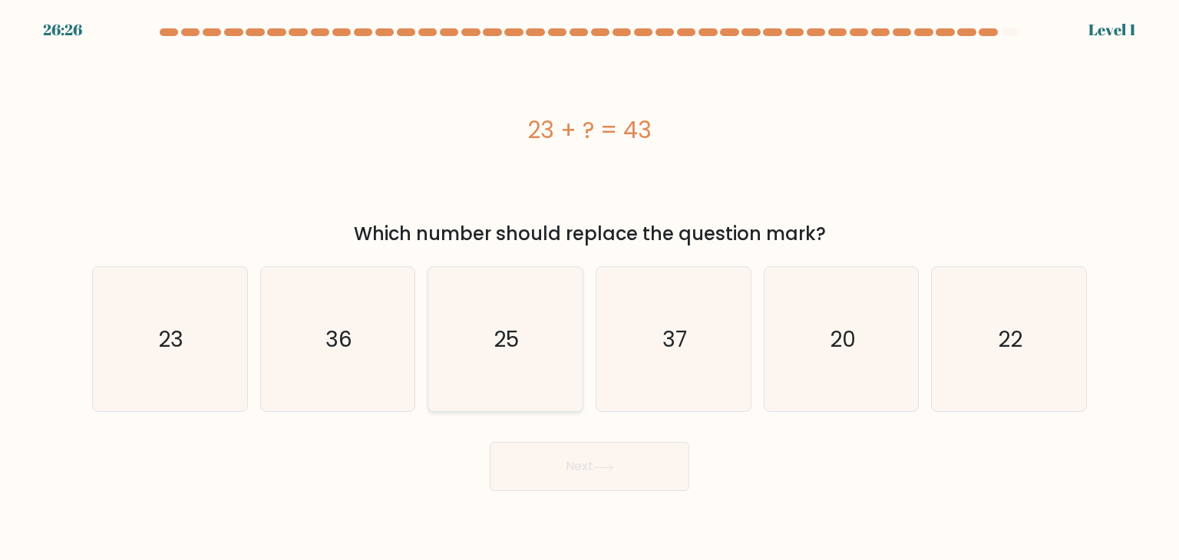
click at [564, 385] on icon "25" at bounding box center [505, 339] width 144 height 144
click at [590, 288] on input "c. 25" at bounding box center [590, 284] width 1 height 8
radio input "true"
click at [622, 468] on button "Next" at bounding box center [590, 466] width 200 height 49
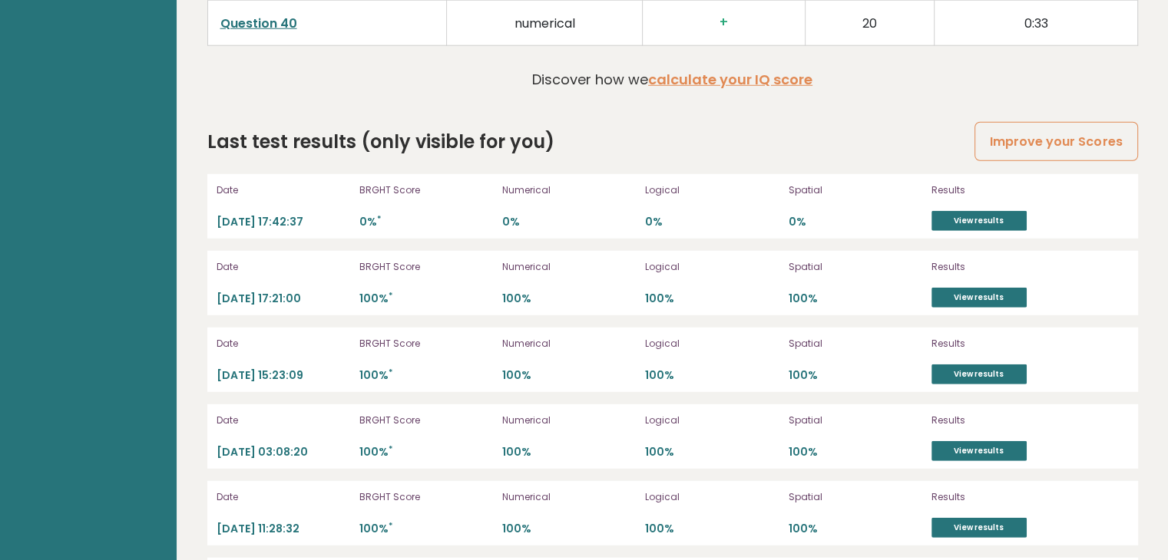
scroll to position [4298, 0]
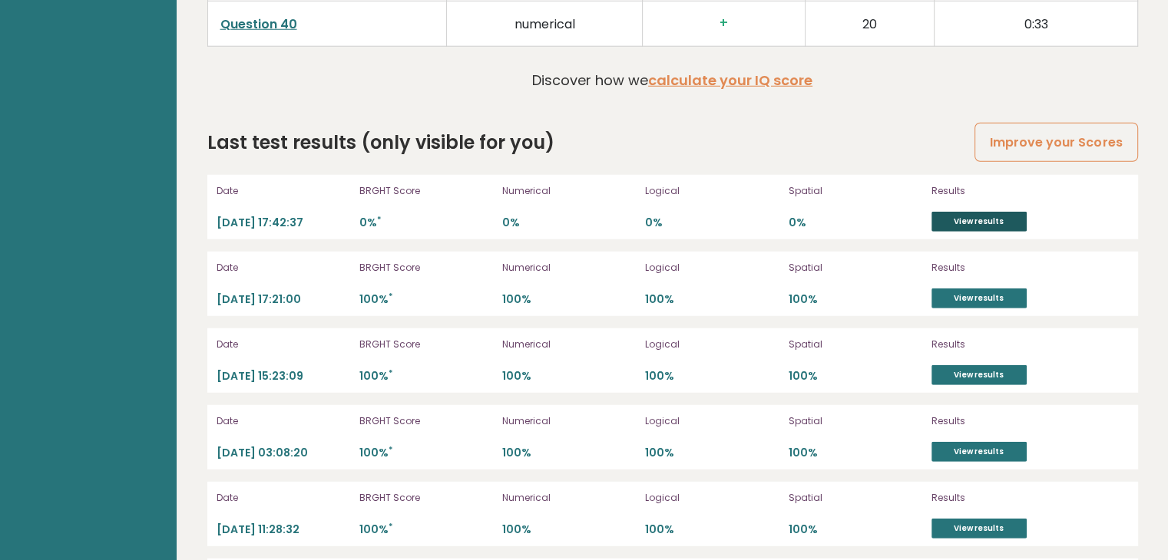
click at [973, 215] on link "View results" at bounding box center [978, 222] width 95 height 20
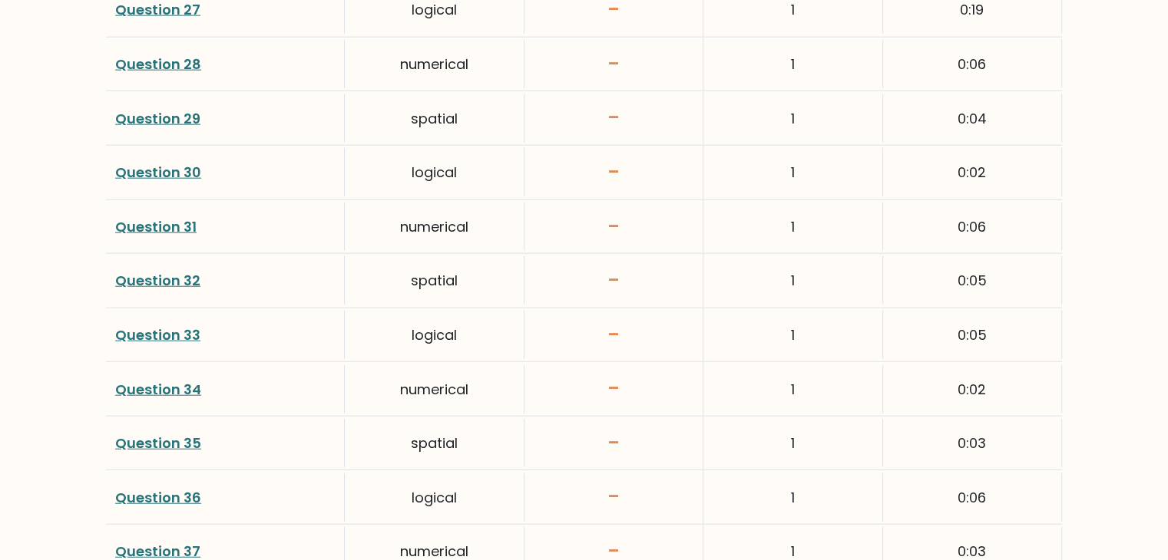
scroll to position [4062, 0]
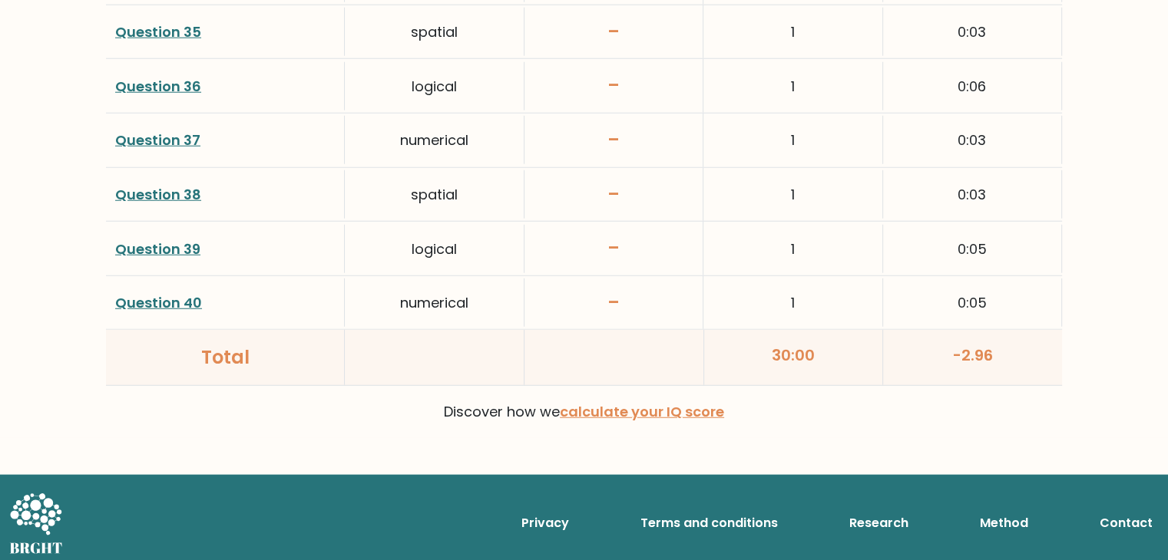
click at [499, 369] on div at bounding box center [435, 357] width 180 height 55
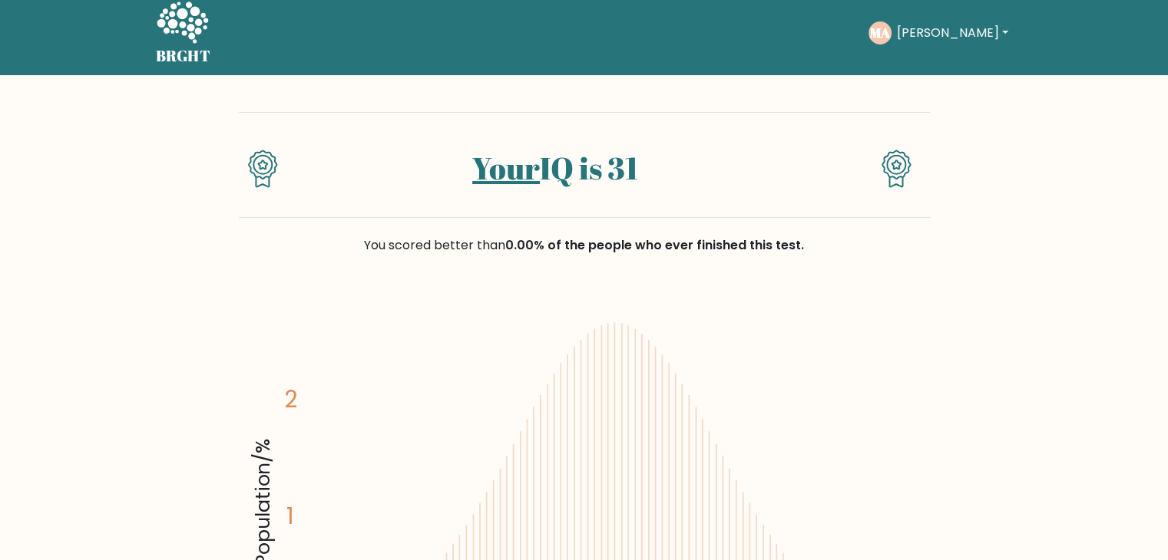
scroll to position [0, 0]
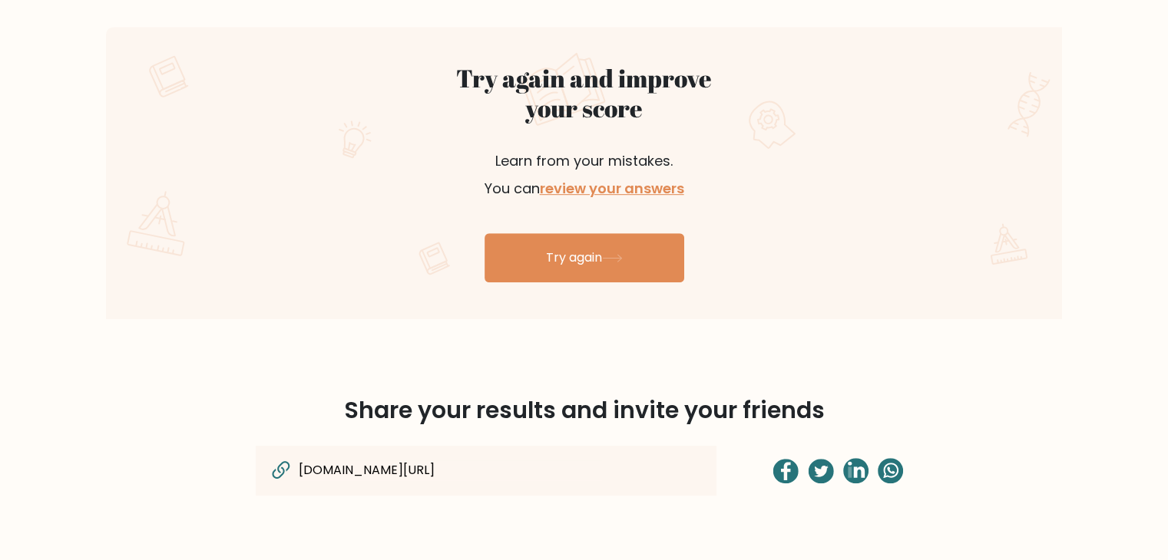
click at [500, 356] on div "Share your results and invite your friends [DOMAIN_NAME][URL]" at bounding box center [584, 462] width 1013 height 213
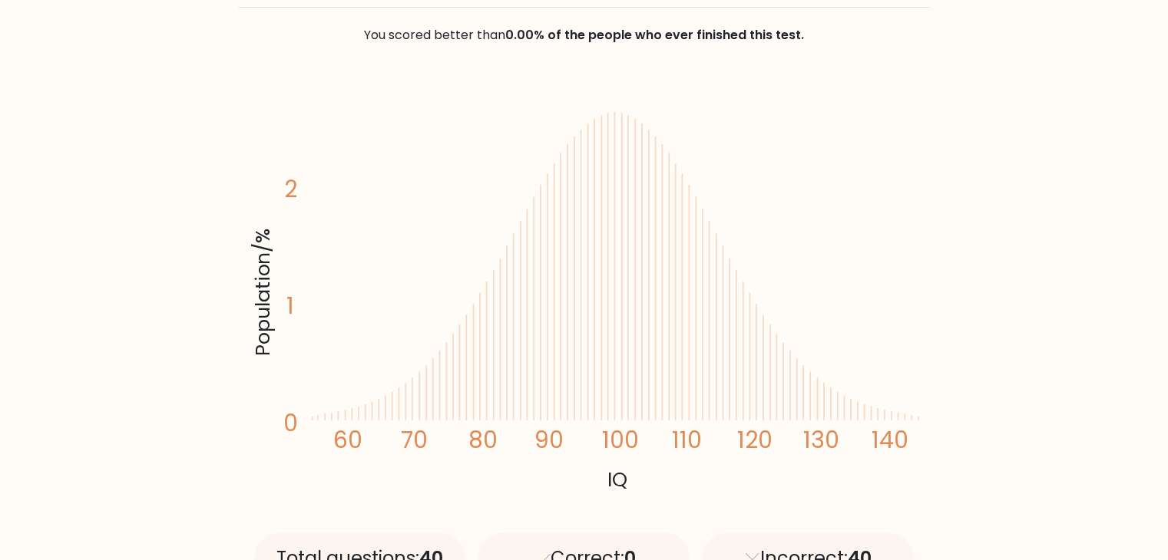
scroll to position [215, 0]
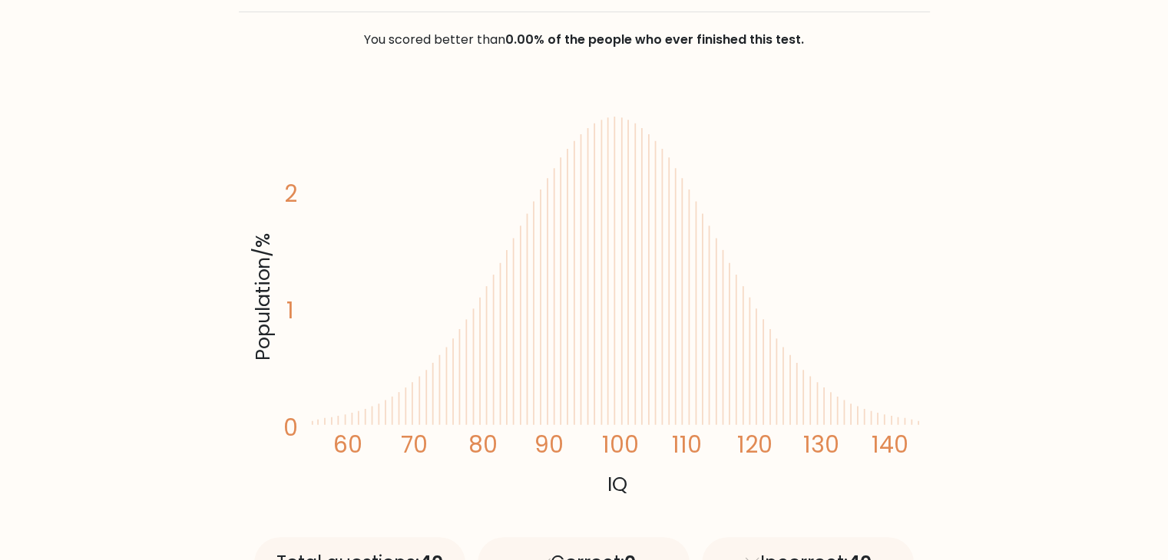
click at [760, 116] on icon "Population/% IQ 0 1 2 60 70 80 90 100 110 120 130 140" at bounding box center [584, 293] width 673 height 415
